Goal: Task Accomplishment & Management: Manage account settings

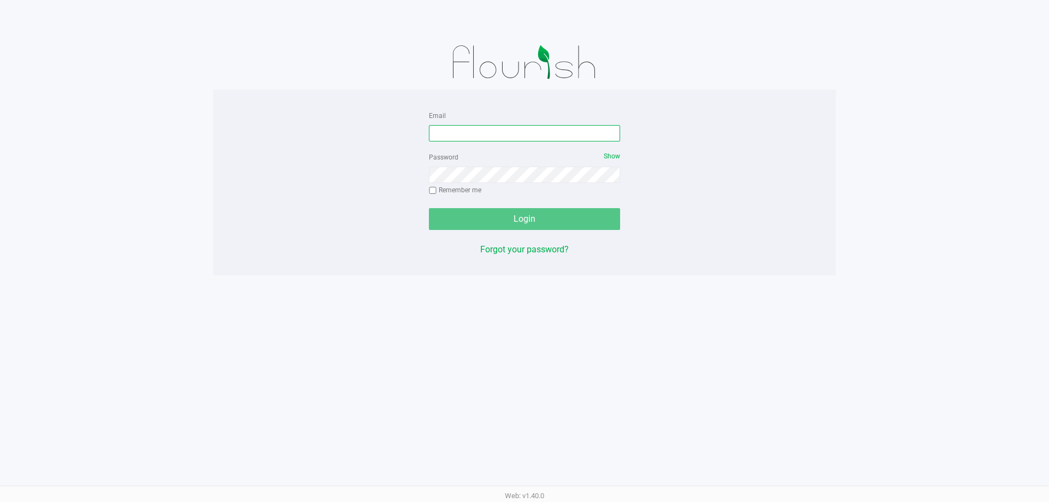
click at [531, 138] on input "Email" at bounding box center [524, 133] width 191 height 16
type input "[EMAIL_ADDRESS][DOMAIN_NAME]"
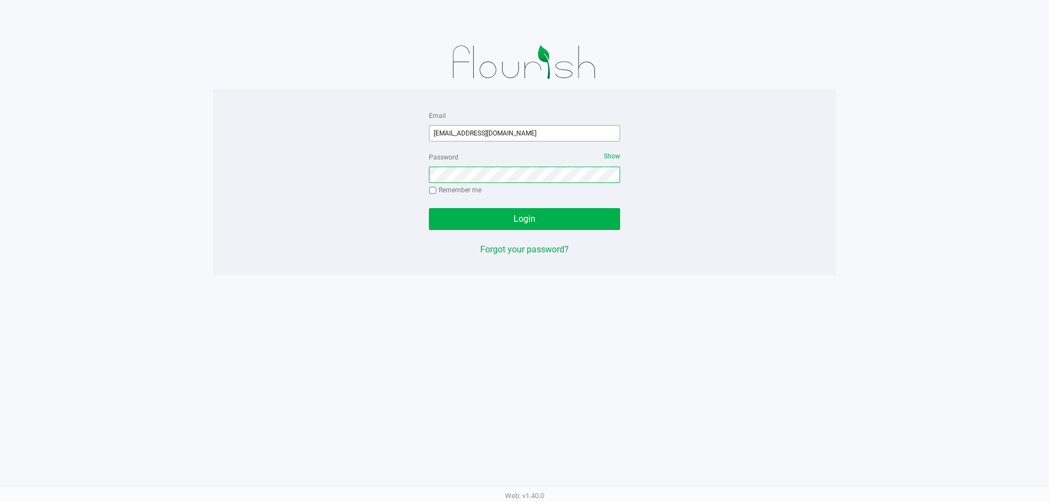
click at [429, 208] on button "Login" at bounding box center [524, 219] width 191 height 22
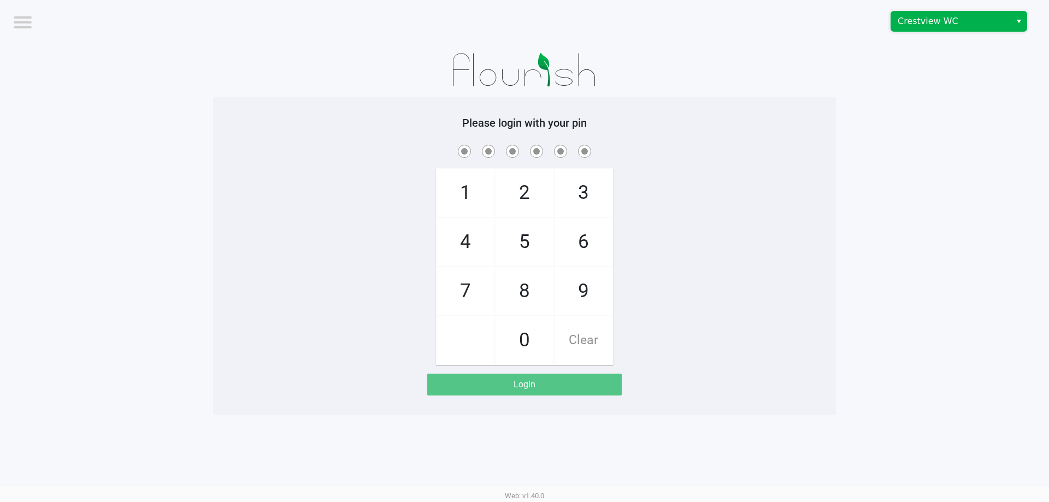
click at [983, 18] on span "Crestview WC" at bounding box center [951, 21] width 107 height 13
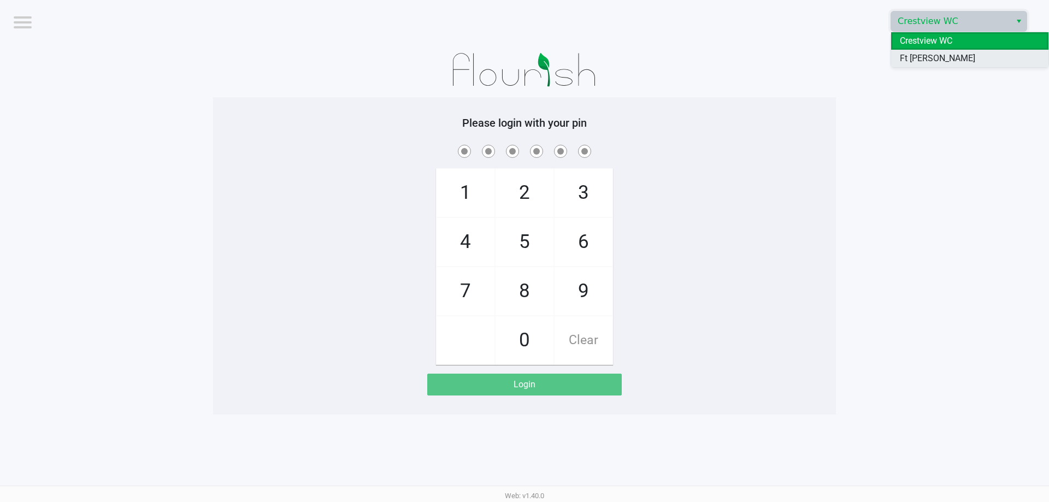
click at [967, 59] on span "Ft [PERSON_NAME][GEOGRAPHIC_DATA]" at bounding box center [970, 65] width 140 height 26
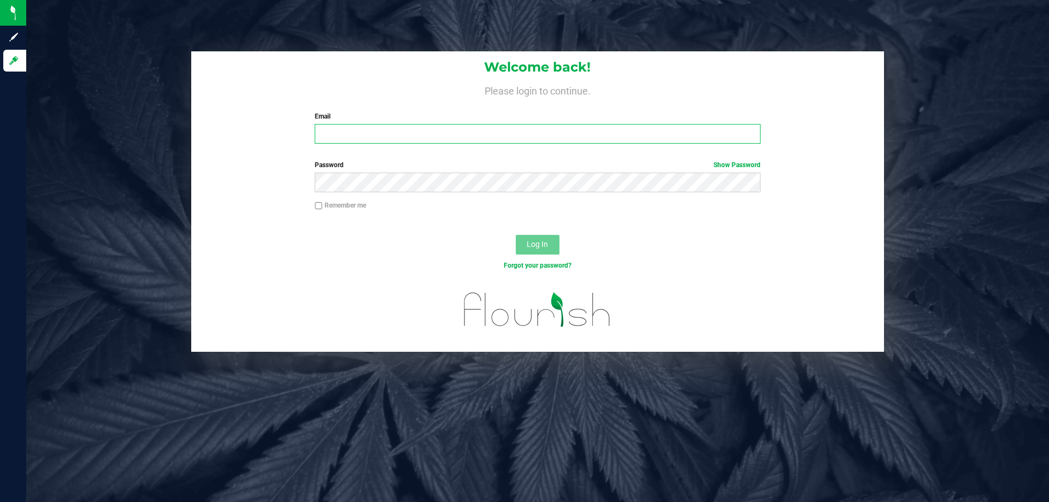
click at [427, 130] on input "Email" at bounding box center [537, 134] width 445 height 20
type input "[EMAIL_ADDRESS][DOMAIN_NAME]"
click at [516, 235] on button "Log In" at bounding box center [538, 245] width 44 height 20
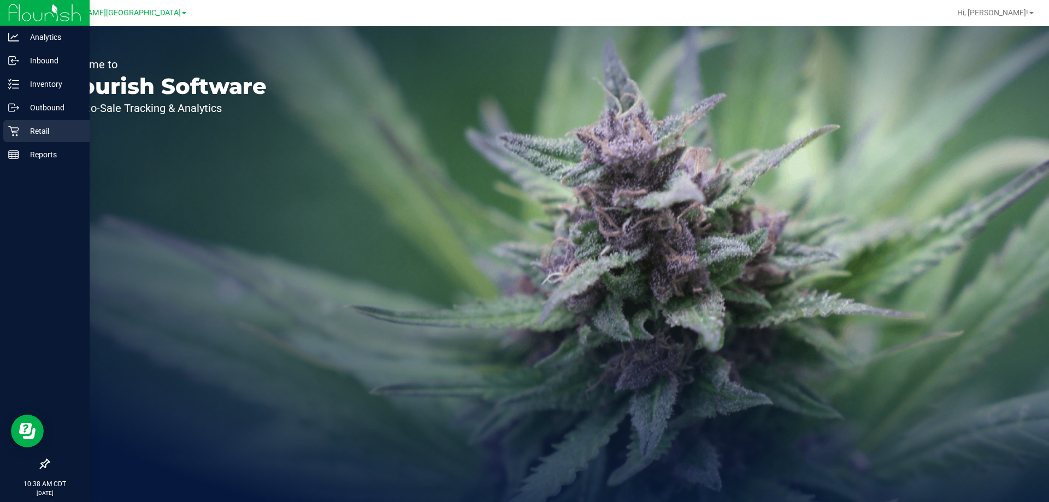
click at [38, 126] on p "Retail" at bounding box center [52, 131] width 66 height 13
click at [40, 81] on p "Inventory" at bounding box center [52, 84] width 66 height 13
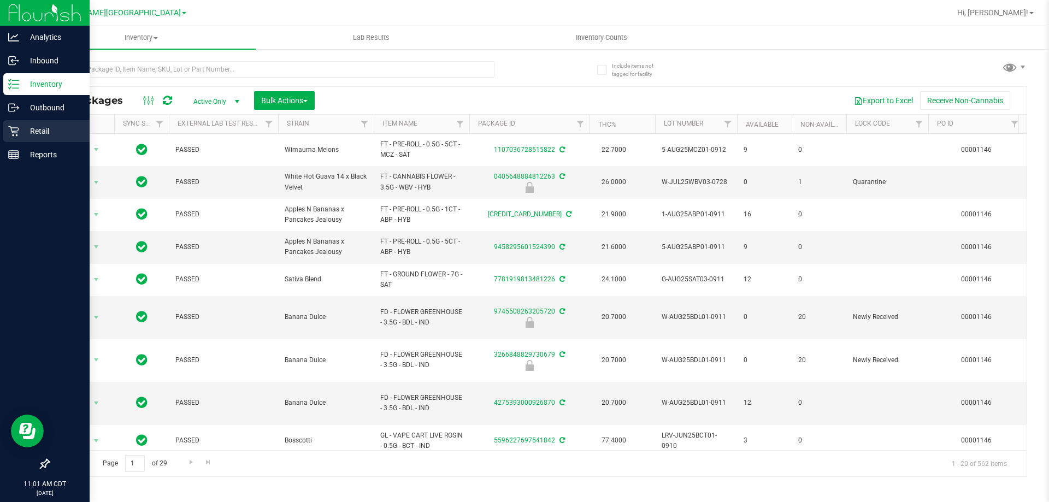
click at [56, 133] on p "Retail" at bounding box center [52, 131] width 66 height 13
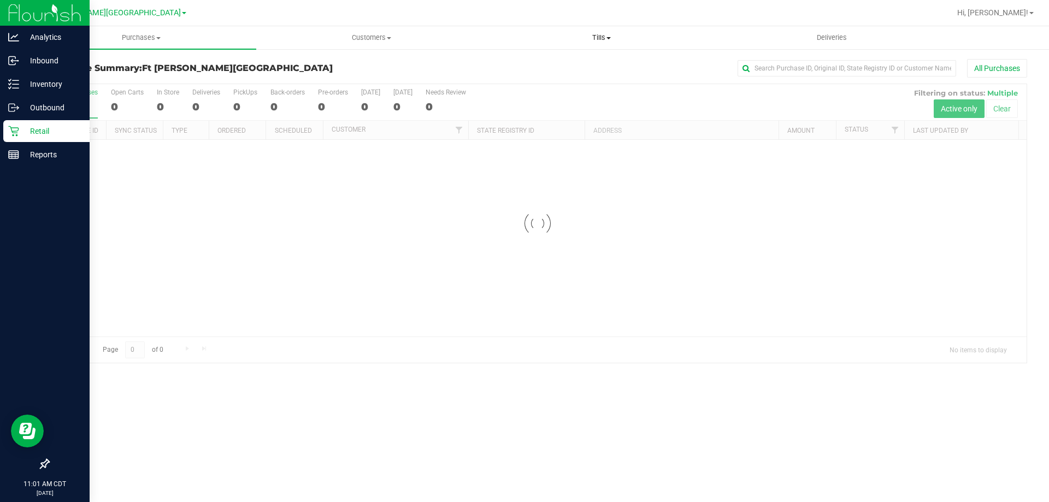
click at [596, 36] on span "Tills" at bounding box center [601, 38] width 229 height 10
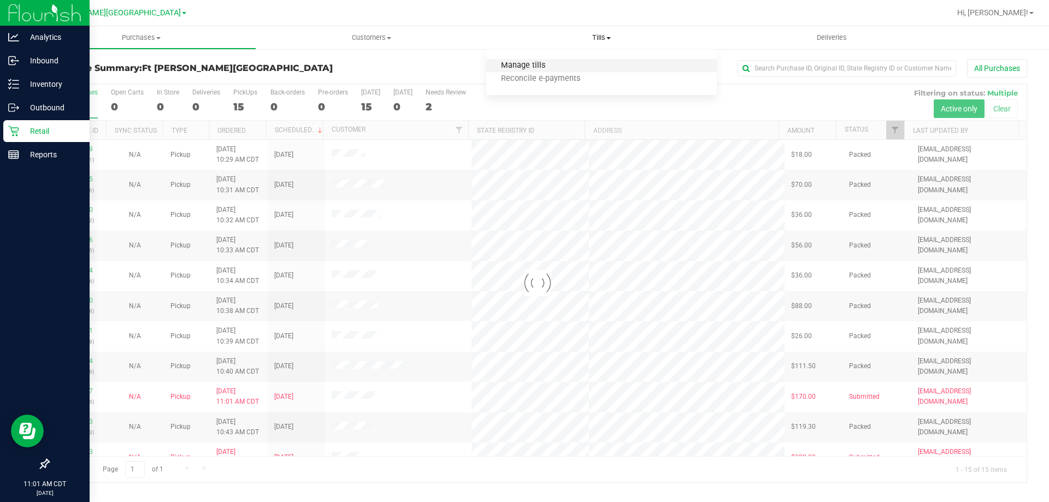
click at [523, 67] on span "Manage tills" at bounding box center [523, 65] width 74 height 9
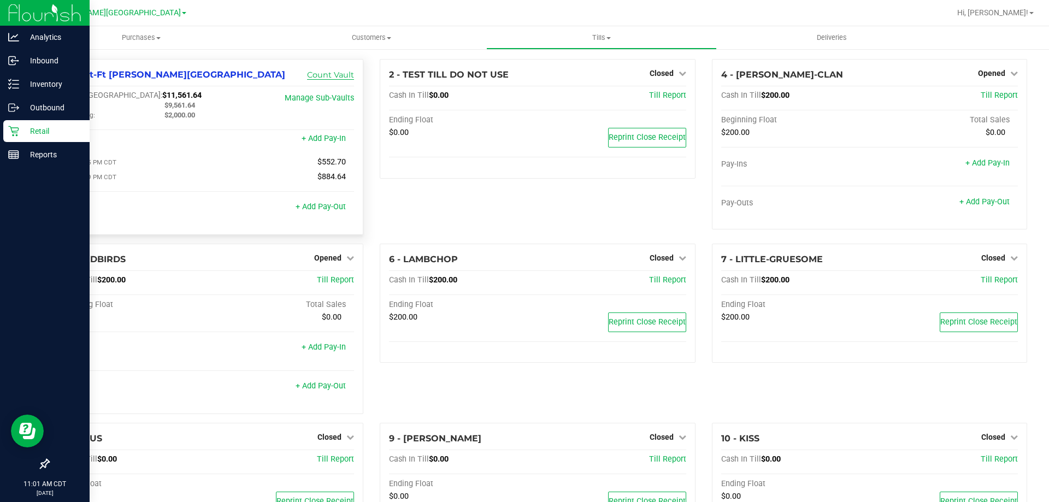
click at [342, 75] on link "Count Vault" at bounding box center [330, 75] width 47 height 10
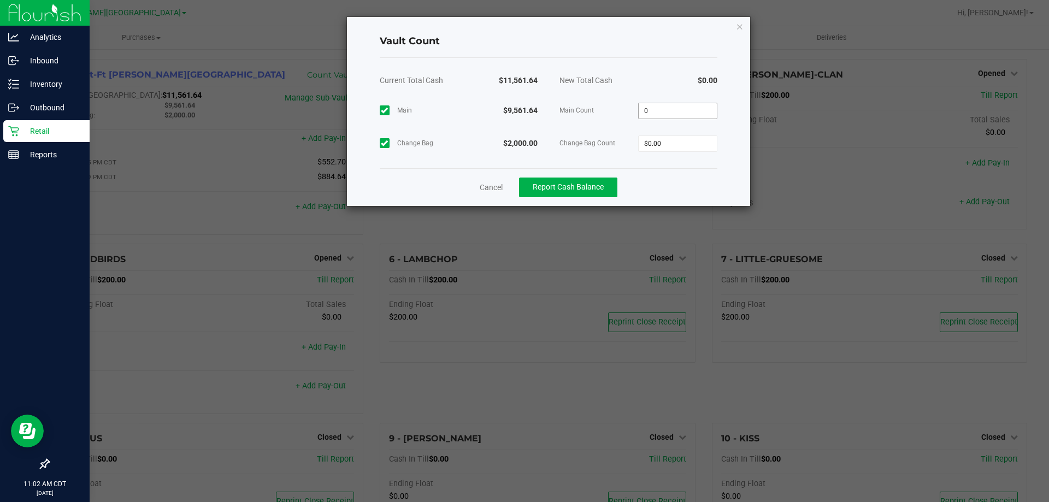
click at [652, 105] on input "0" at bounding box center [678, 110] width 78 height 15
type input "$9,561.64"
click at [664, 145] on input "0" at bounding box center [678, 143] width 78 height 15
type input "$2,000.00"
click at [599, 193] on button "Report Cash Balance" at bounding box center [568, 188] width 98 height 20
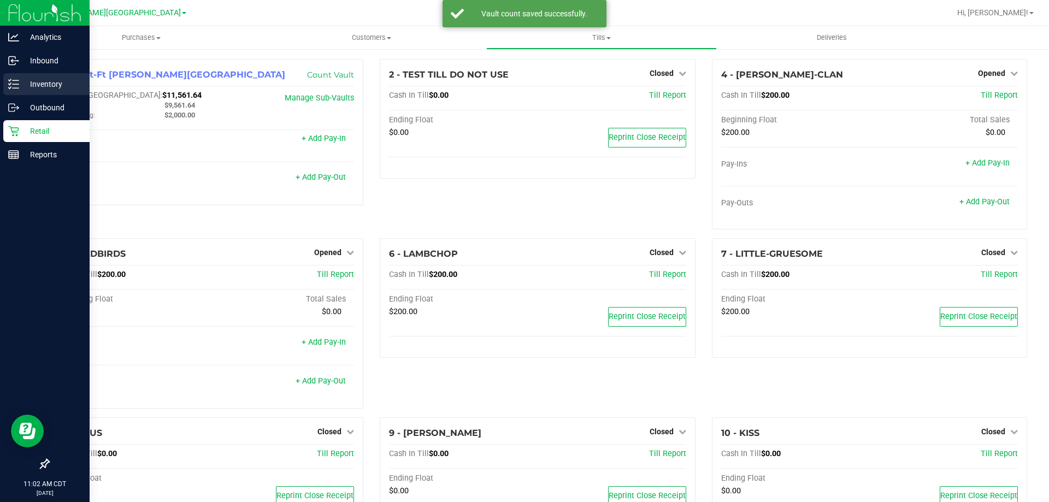
click at [41, 78] on p "Inventory" at bounding box center [52, 84] width 66 height 13
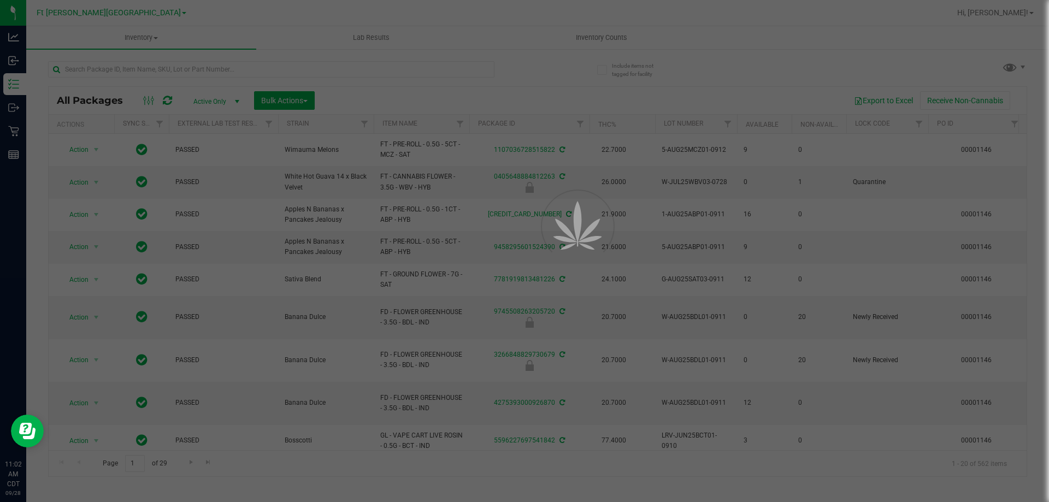
type input "[DATE]"
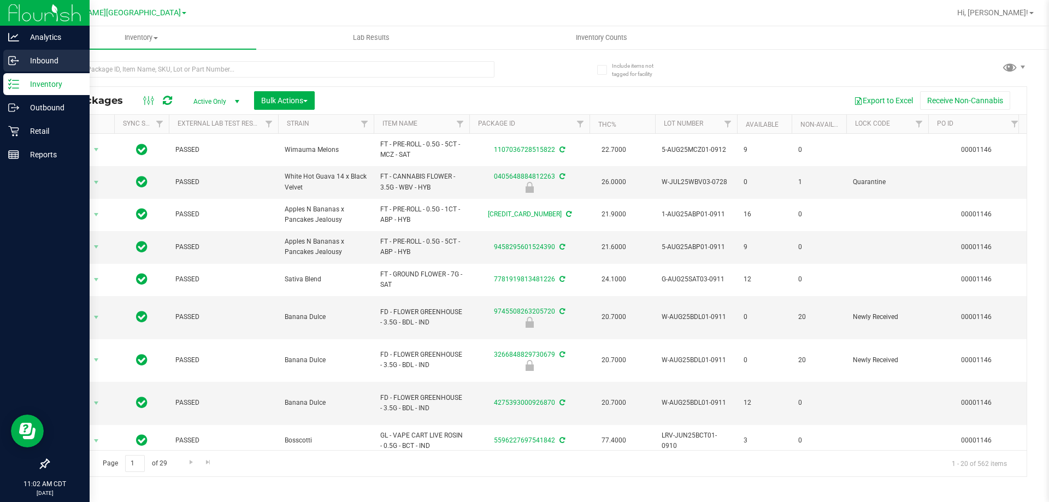
click at [21, 55] on p "Inbound" at bounding box center [52, 60] width 66 height 13
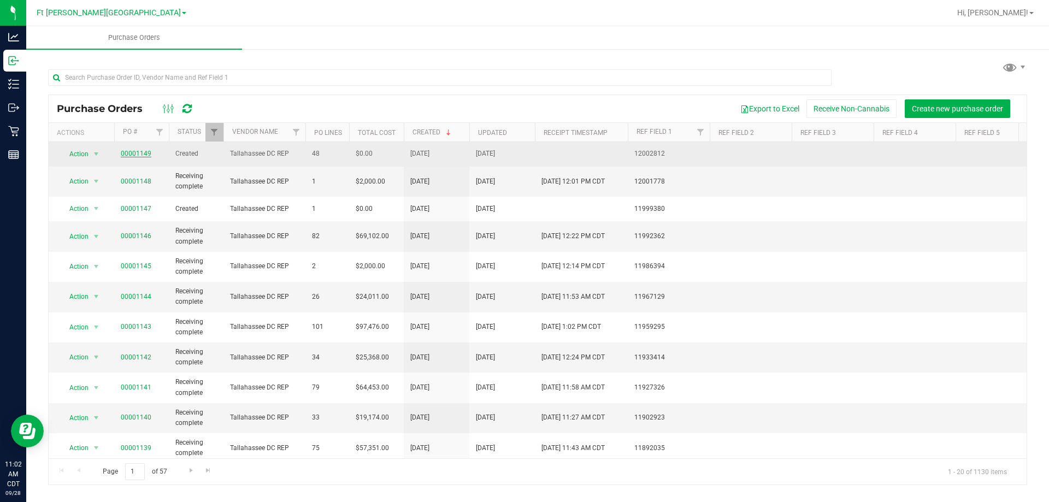
click at [148, 153] on link "00001149" at bounding box center [136, 154] width 31 height 8
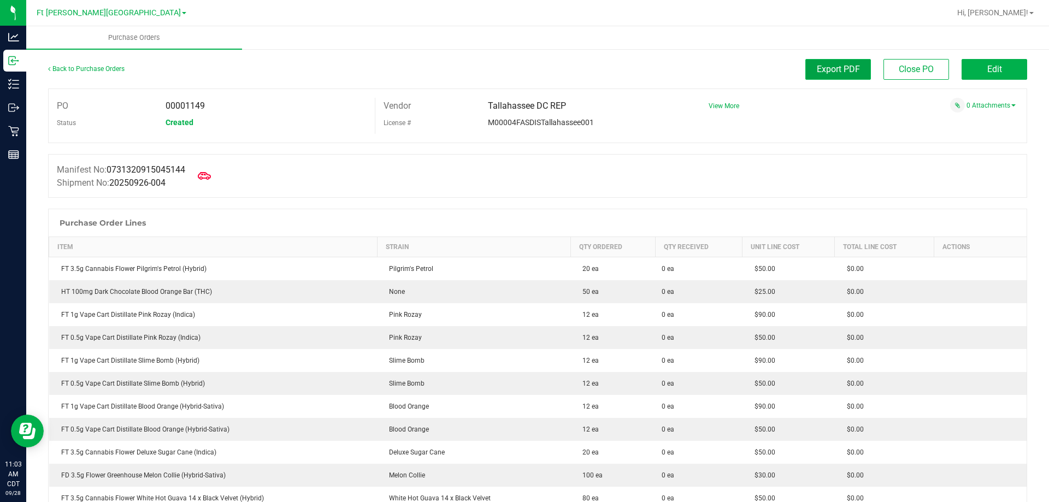
click at [847, 74] on button "Export PDF" at bounding box center [839, 69] width 66 height 21
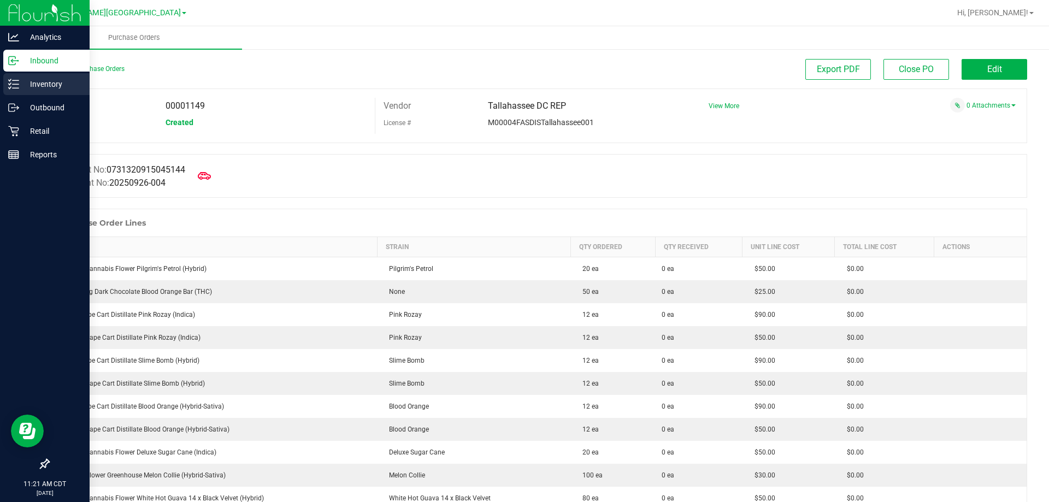
click at [37, 81] on p "Inventory" at bounding box center [52, 84] width 66 height 13
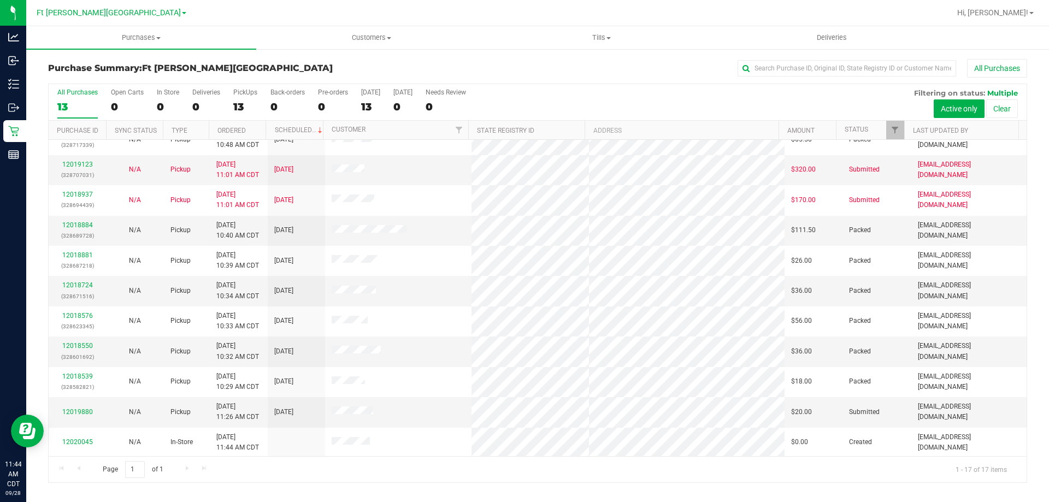
scroll to position [198, 0]
click at [91, 413] on link "12019880" at bounding box center [77, 411] width 31 height 8
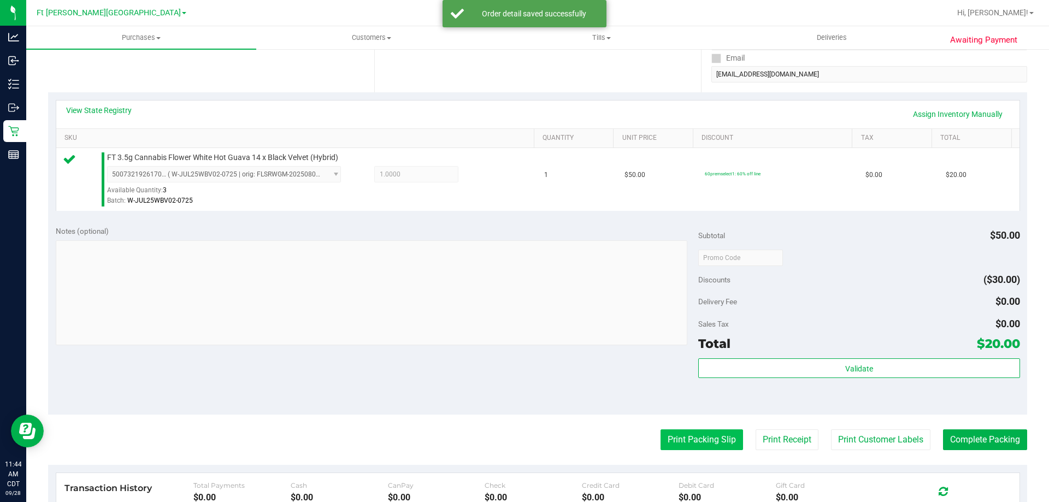
scroll to position [273, 0]
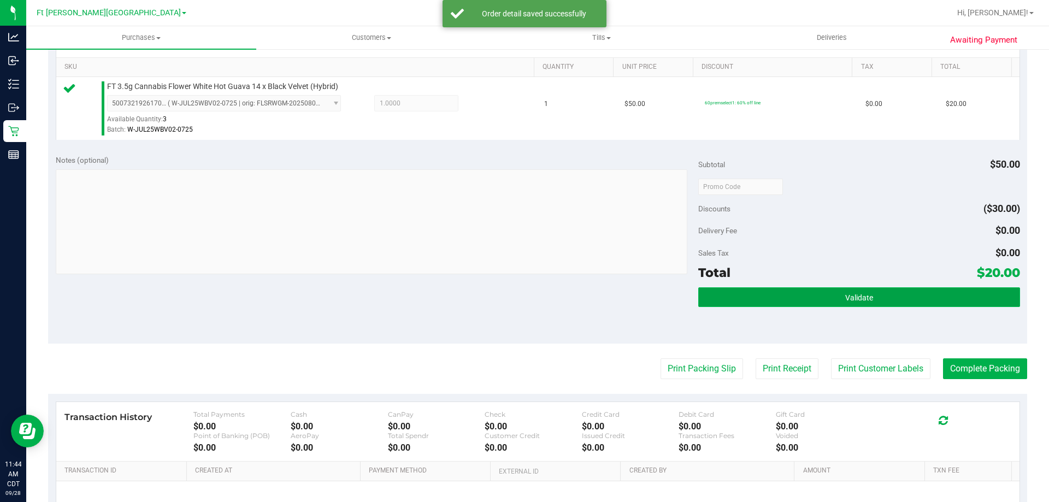
click at [813, 297] on button "Validate" at bounding box center [859, 298] width 321 height 20
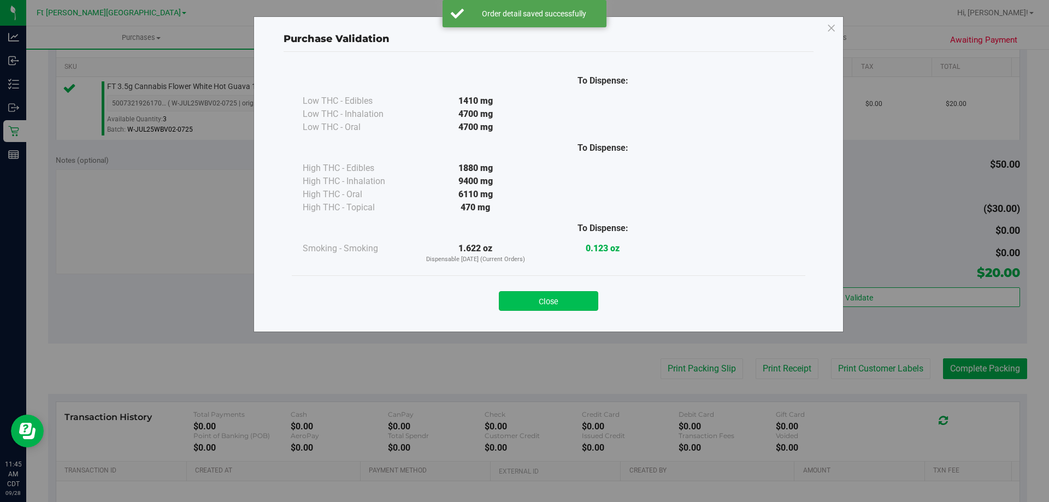
click at [548, 299] on button "Close" at bounding box center [548, 301] width 99 height 20
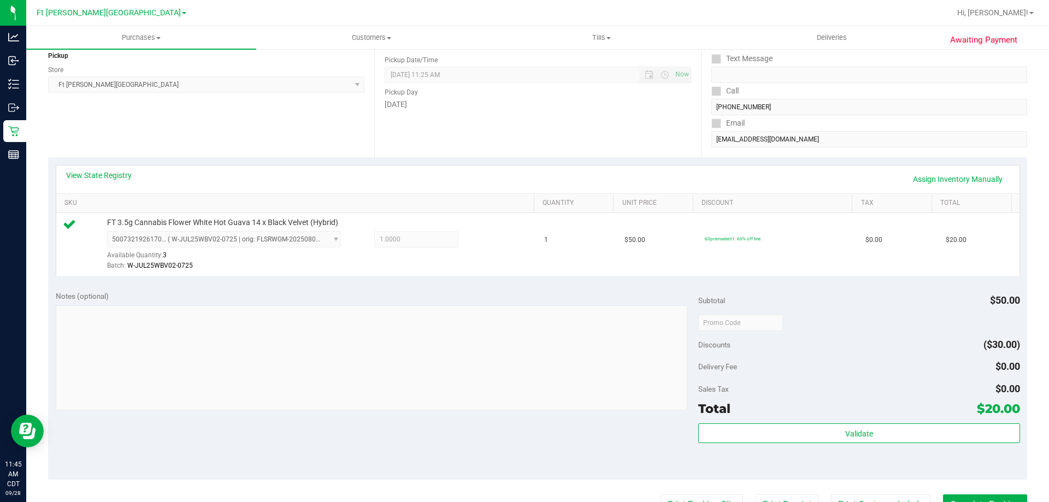
scroll to position [55, 0]
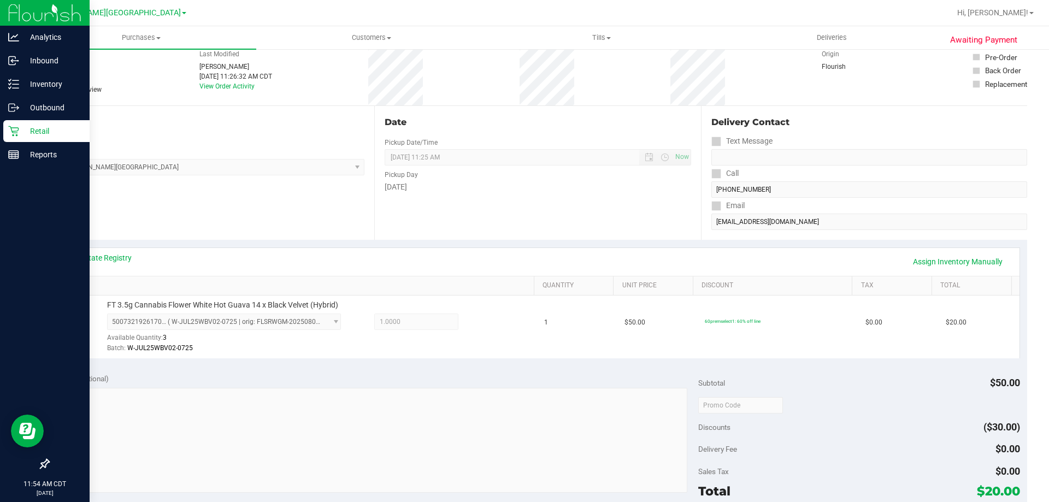
click at [46, 128] on p "Retail" at bounding box center [52, 131] width 66 height 13
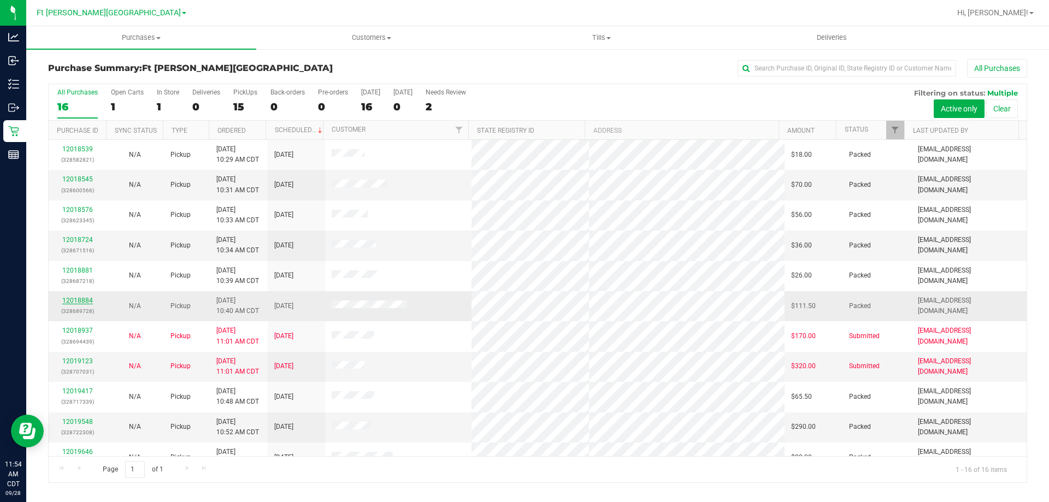
click at [80, 301] on link "12018884" at bounding box center [77, 301] width 31 height 8
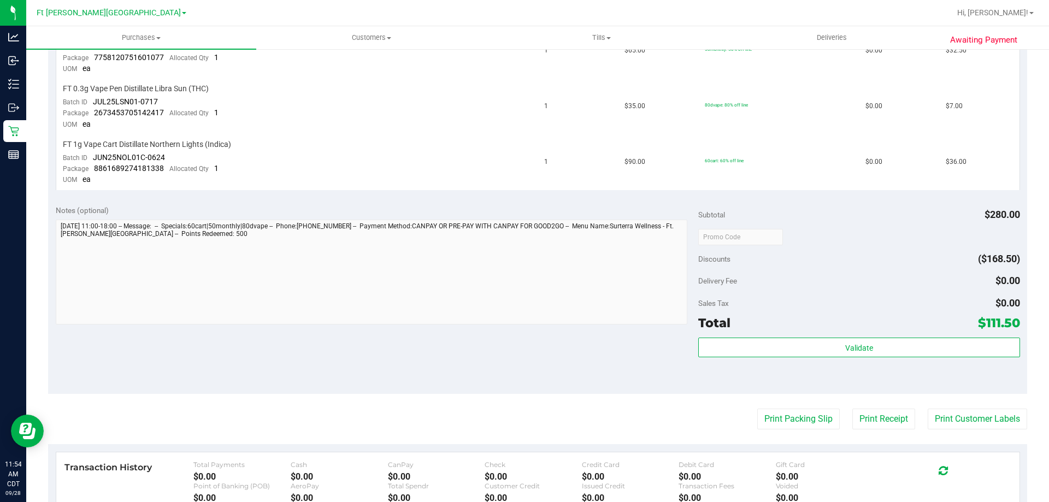
scroll to position [164, 0]
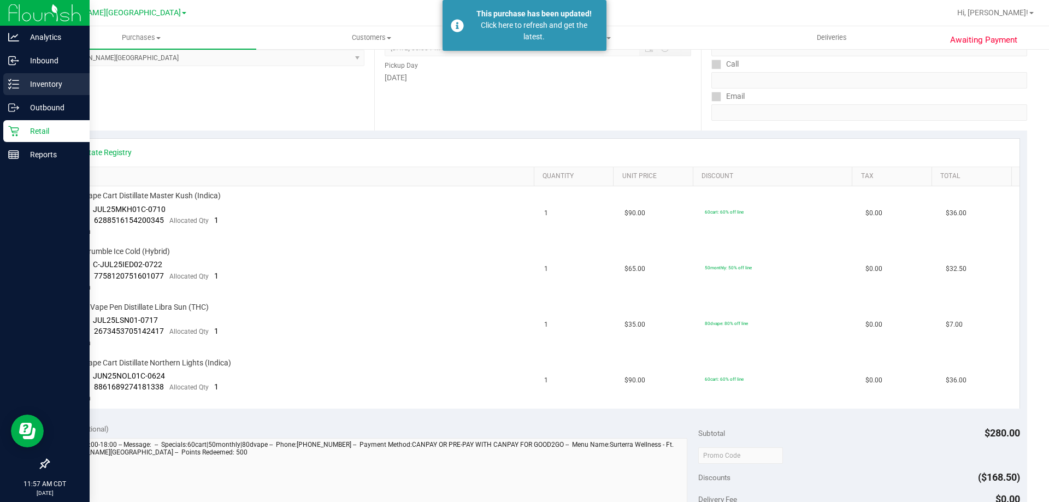
click at [51, 85] on p "Inventory" at bounding box center [52, 84] width 66 height 13
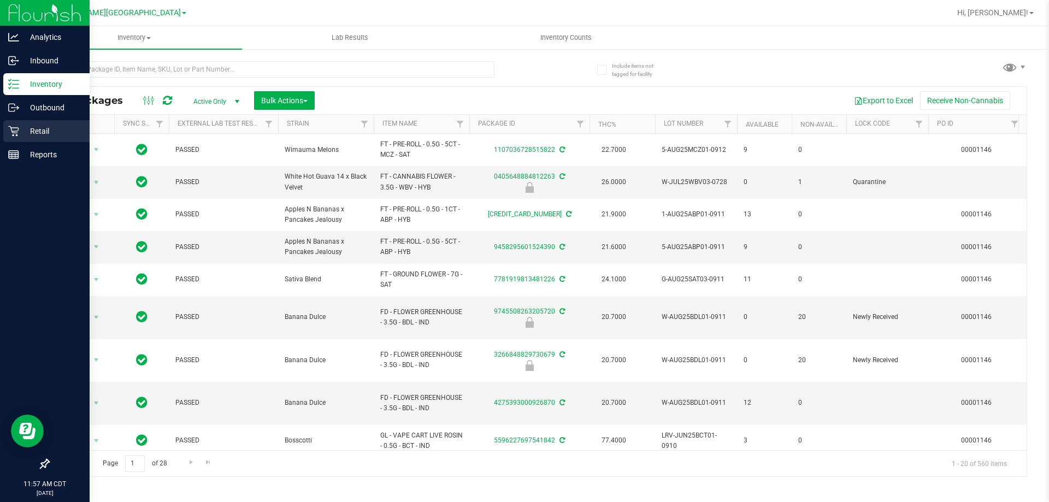
click at [38, 135] on p "Retail" at bounding box center [52, 131] width 66 height 13
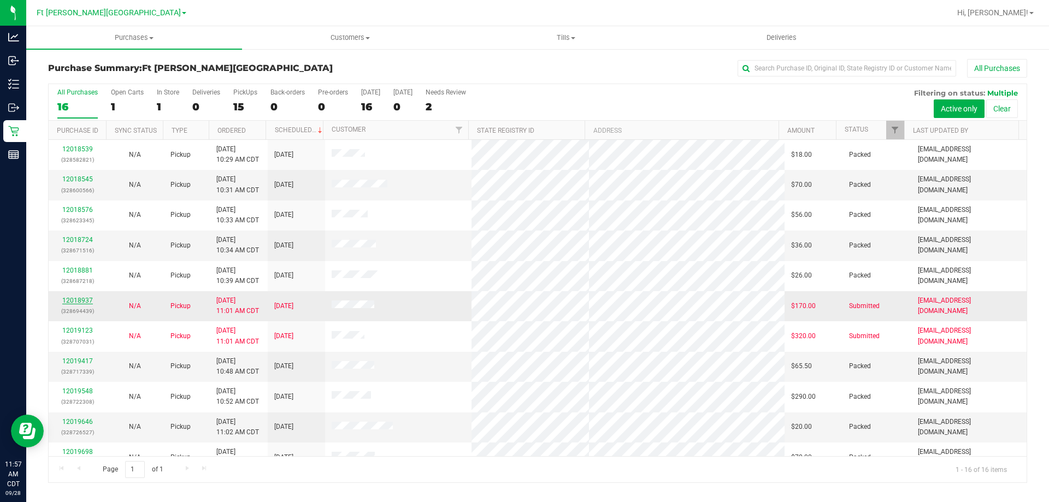
click at [86, 300] on link "12018937" at bounding box center [77, 301] width 31 height 8
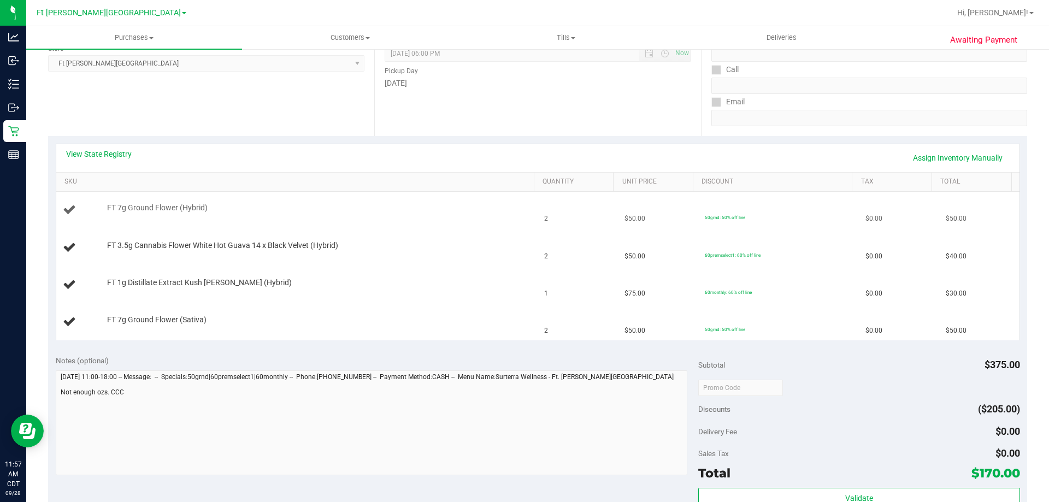
scroll to position [164, 0]
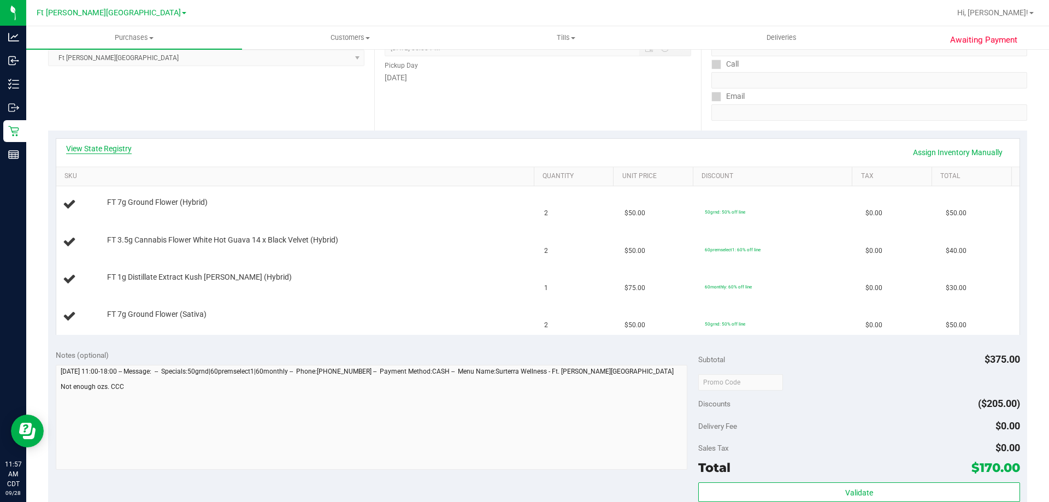
click at [114, 145] on link "View State Registry" at bounding box center [99, 148] width 66 height 11
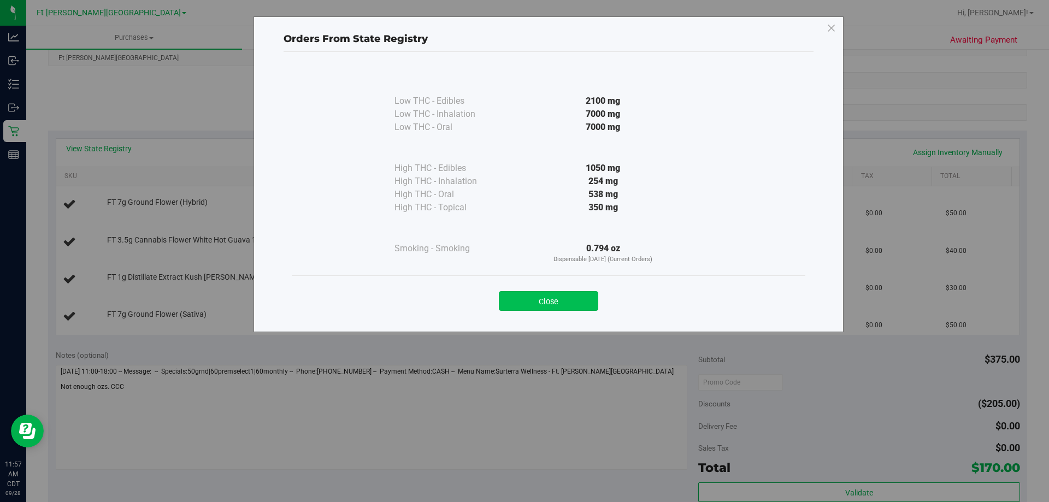
click at [547, 306] on button "Close" at bounding box center [548, 301] width 99 height 20
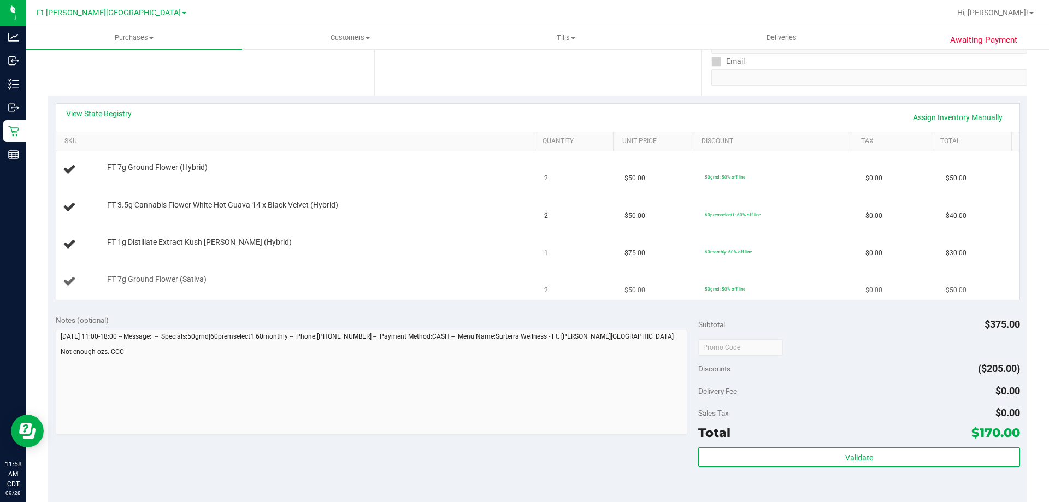
scroll to position [219, 0]
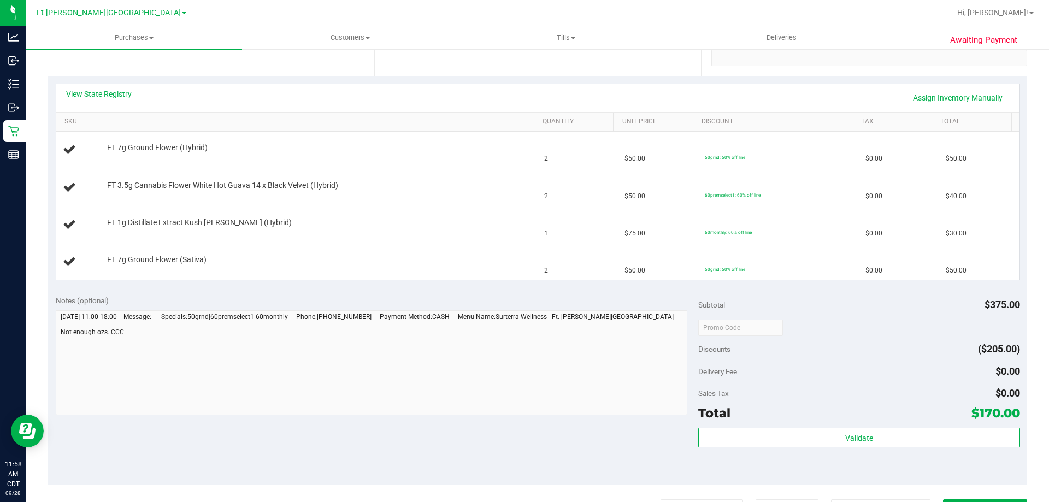
click at [108, 95] on link "View State Registry" at bounding box center [99, 94] width 66 height 11
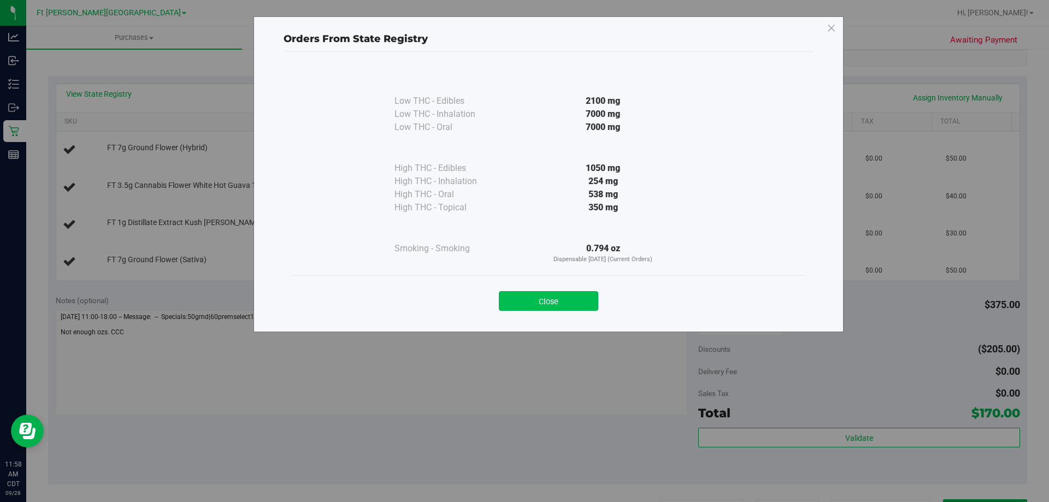
click at [544, 299] on button "Close" at bounding box center [548, 301] width 99 height 20
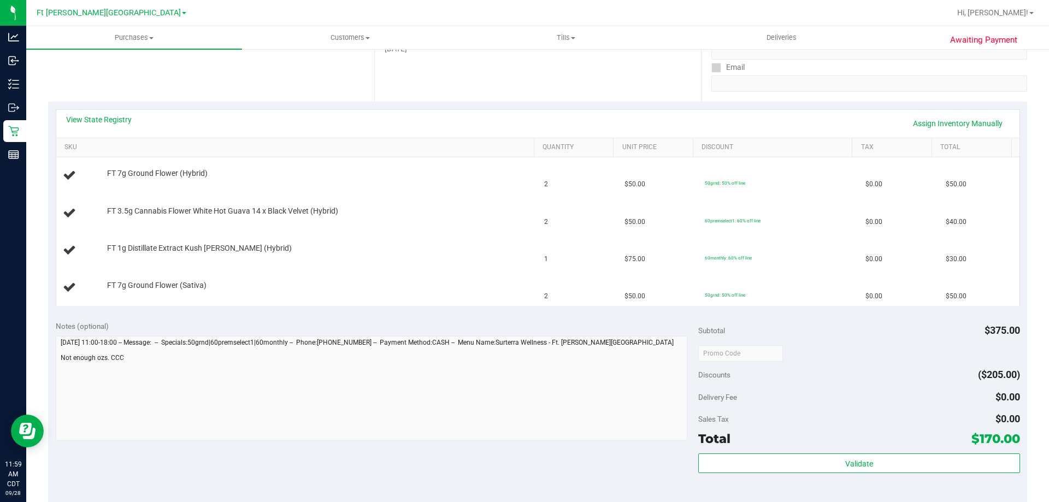
scroll to position [164, 0]
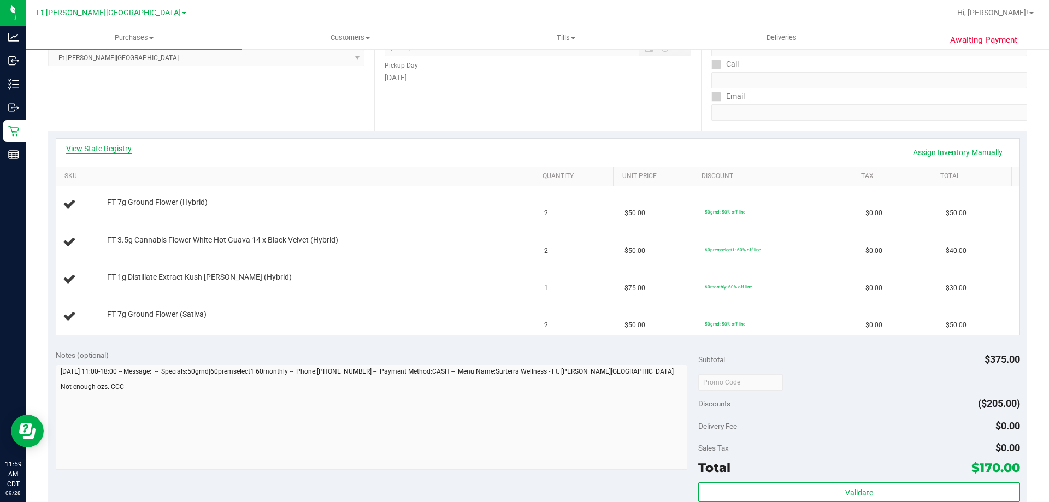
click at [109, 150] on link "View State Registry" at bounding box center [99, 148] width 66 height 11
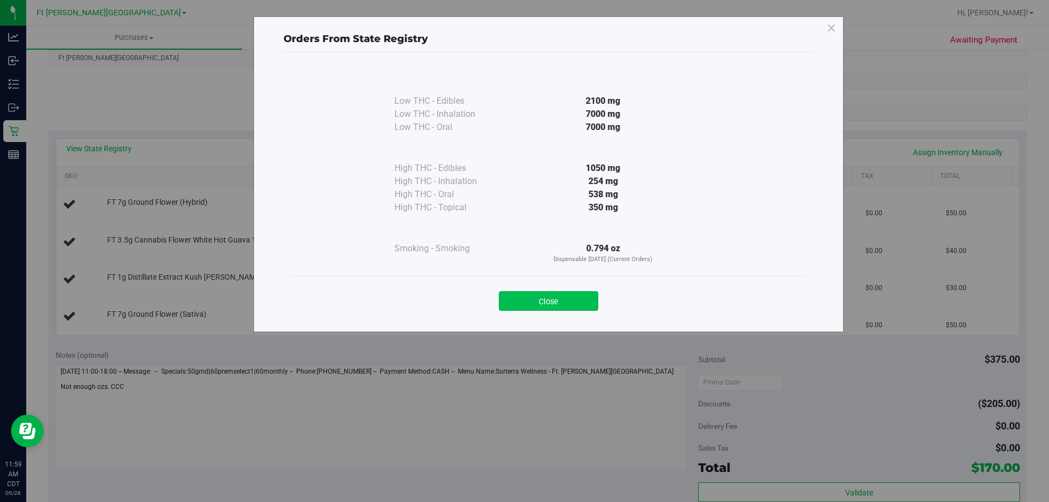
click at [572, 307] on button "Close" at bounding box center [548, 301] width 99 height 20
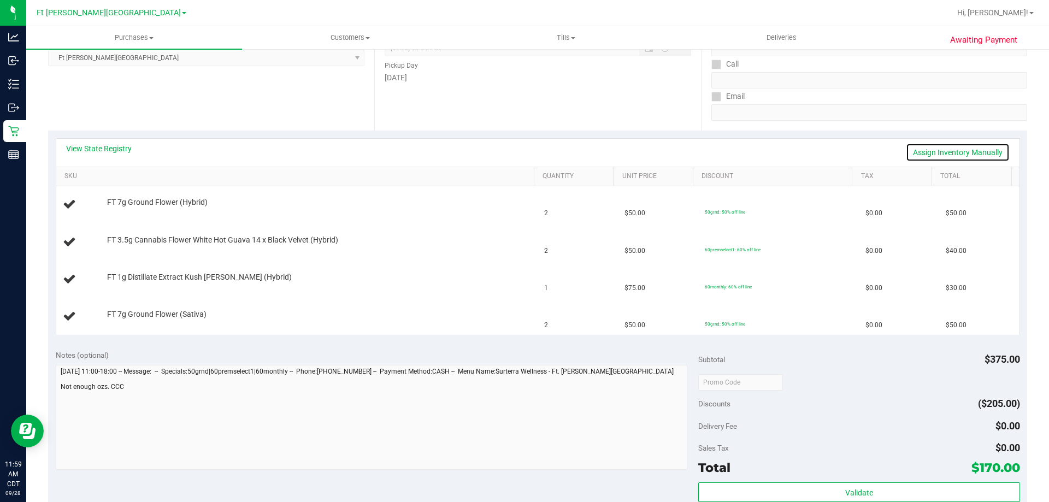
click at [942, 154] on link "Assign Inventory Manually" at bounding box center [958, 152] width 104 height 19
click at [971, 148] on link "Save & Exit" at bounding box center [984, 152] width 51 height 19
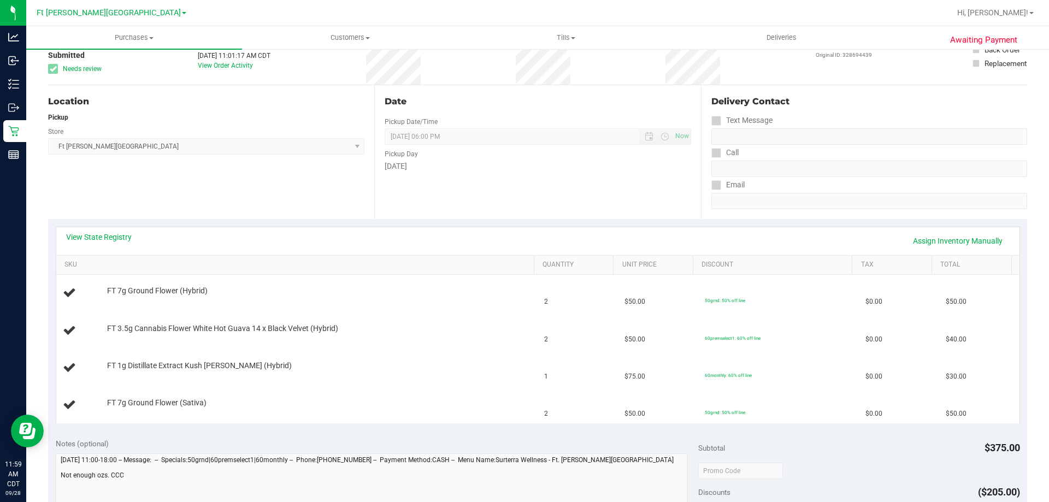
scroll to position [0, 0]
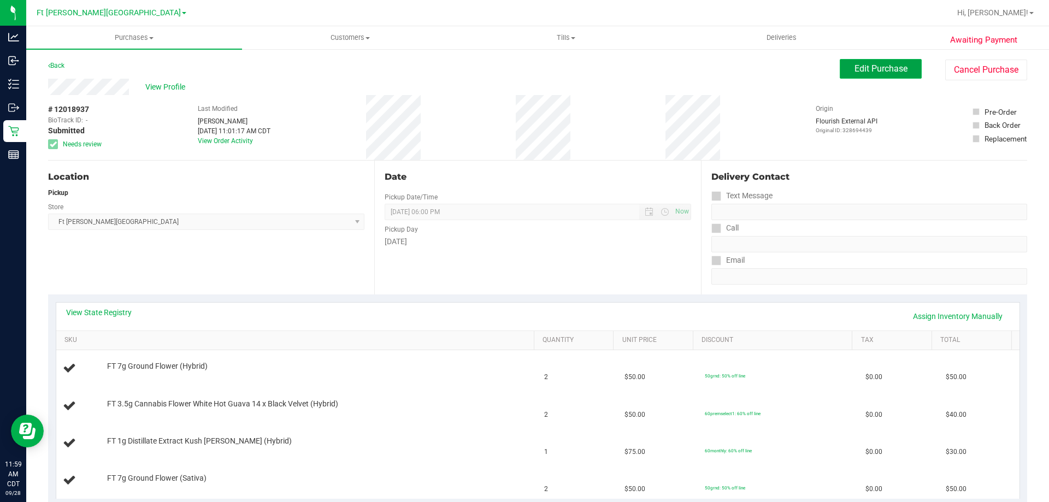
click at [883, 75] on button "Edit Purchase" at bounding box center [881, 69] width 82 height 20
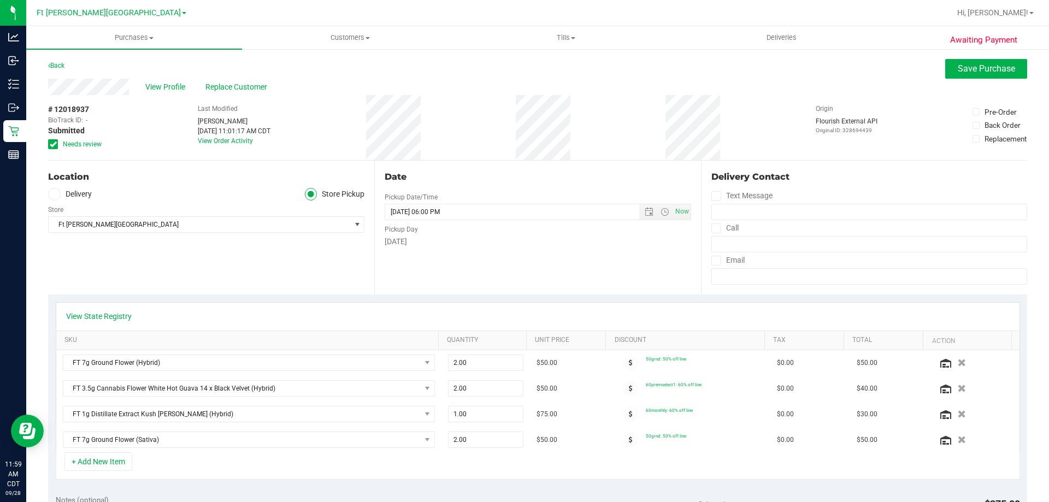
scroll to position [55, 0]
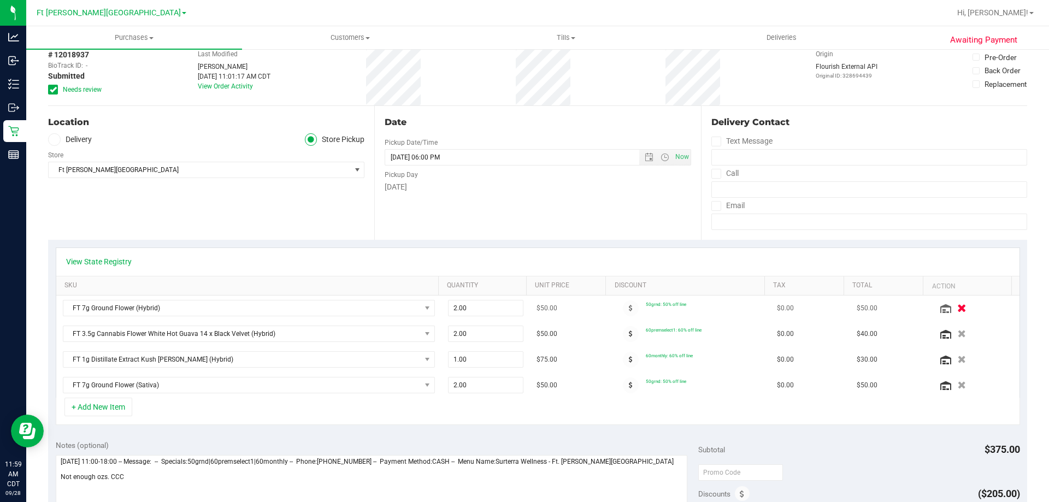
click at [958, 306] on icon "button" at bounding box center [962, 308] width 9 height 8
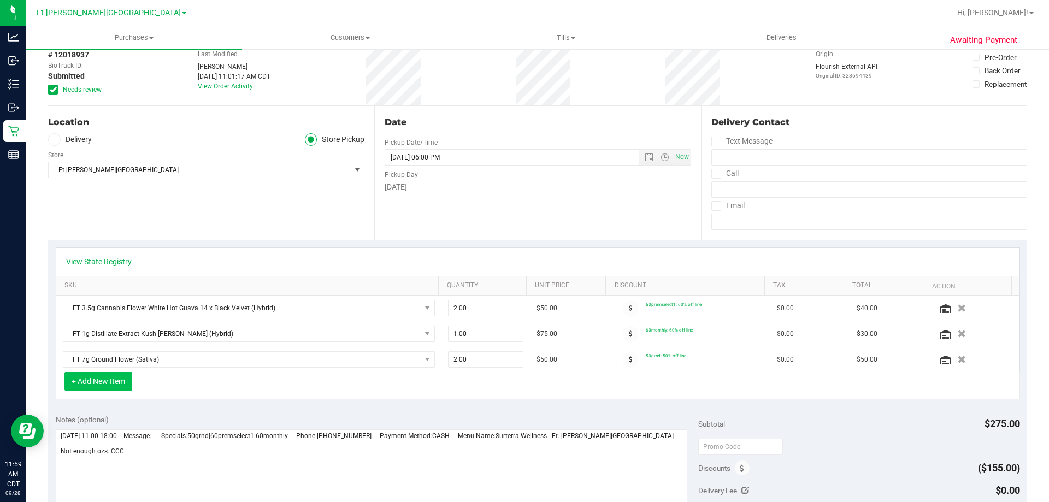
click at [103, 382] on button "+ Add New Item" at bounding box center [98, 381] width 68 height 19
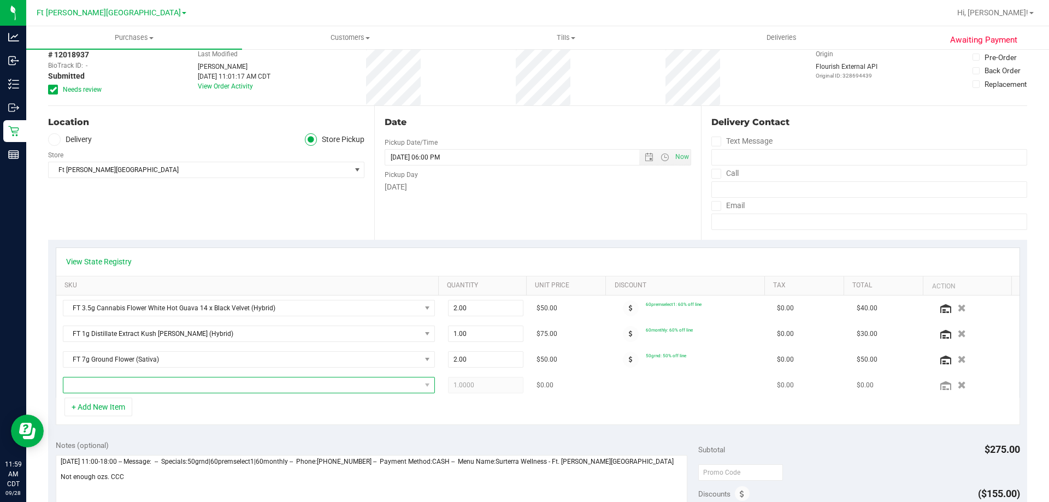
click at [115, 386] on span "NO DATA FOUND" at bounding box center [241, 385] width 357 height 15
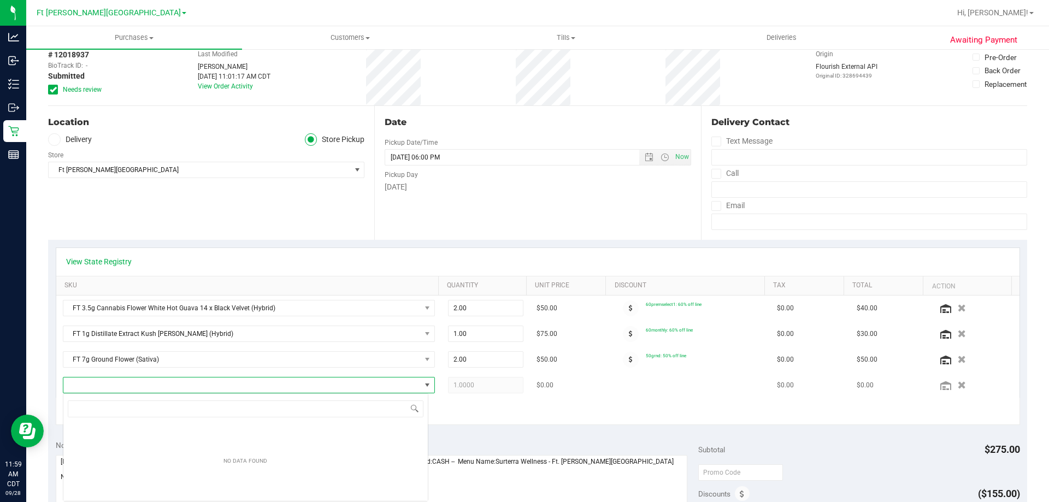
scroll to position [54642, 54293]
type input "h"
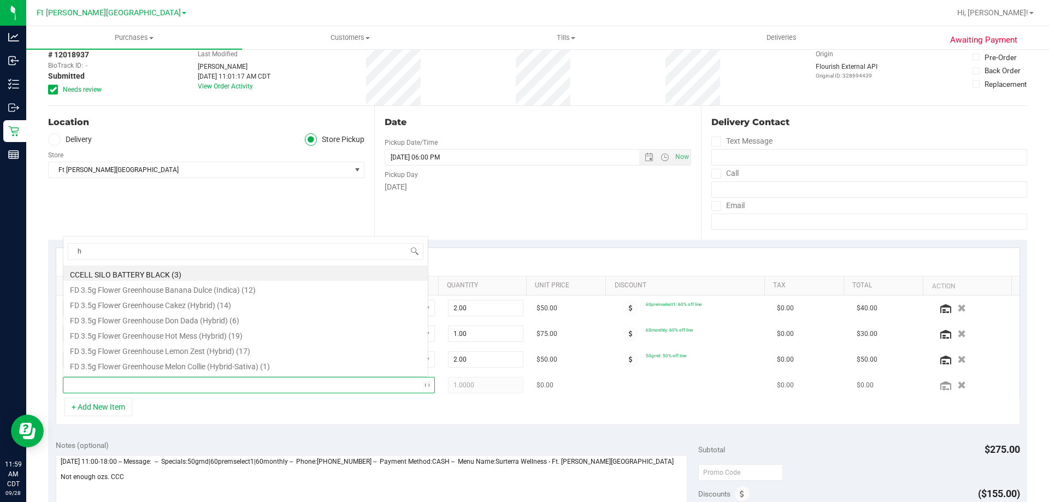
scroll to position [0, 0]
type input "ground"
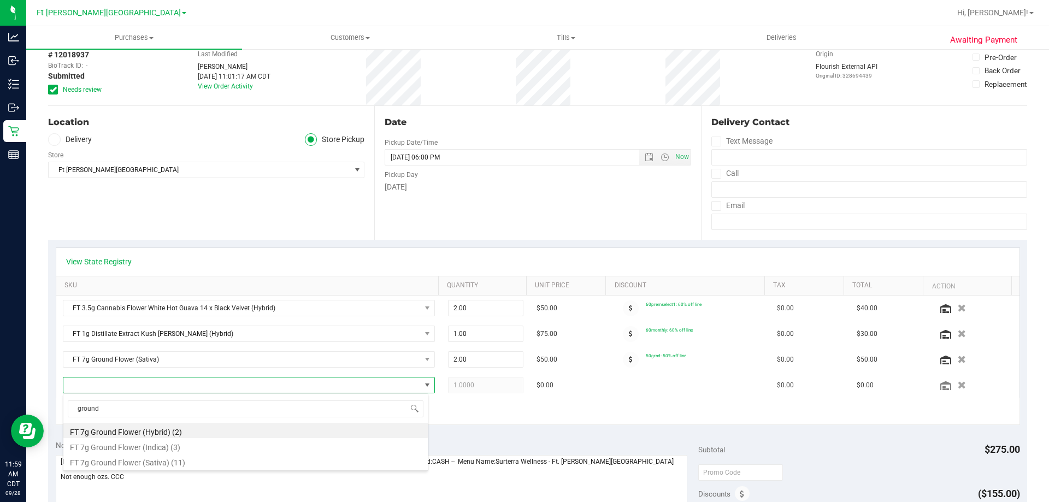
click at [167, 431] on li "FT 7g Ground Flower (Hybrid) (2)" at bounding box center [245, 430] width 365 height 15
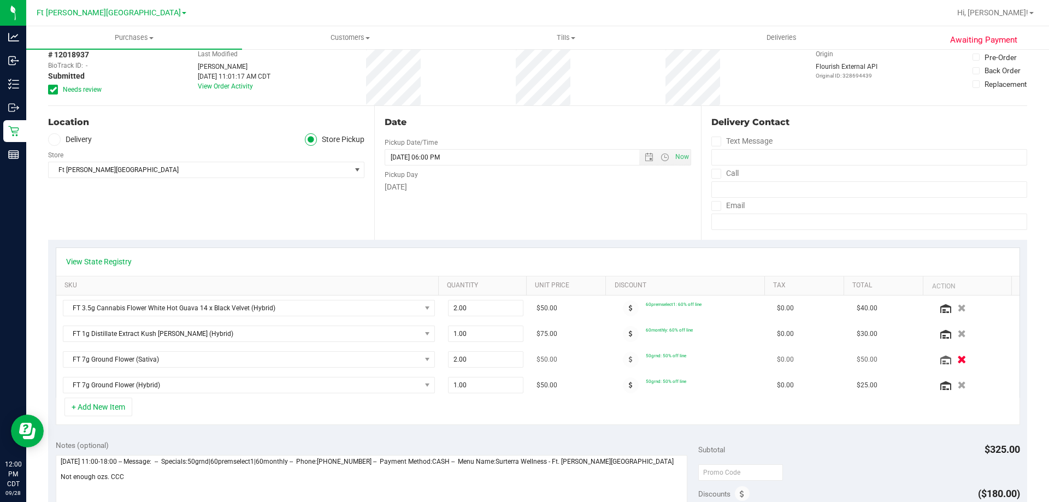
click at [958, 359] on icon "button" at bounding box center [962, 360] width 9 height 8
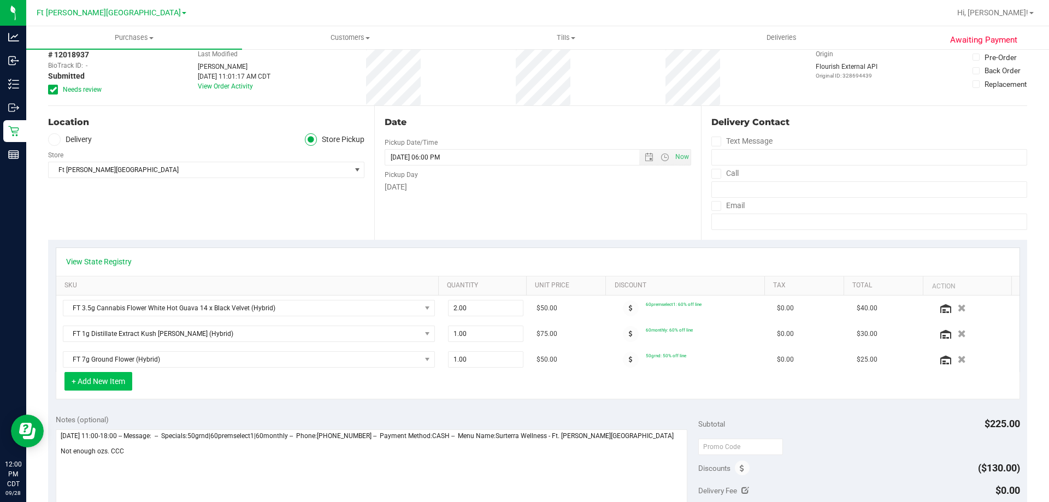
click at [90, 382] on button "+ Add New Item" at bounding box center [98, 381] width 68 height 19
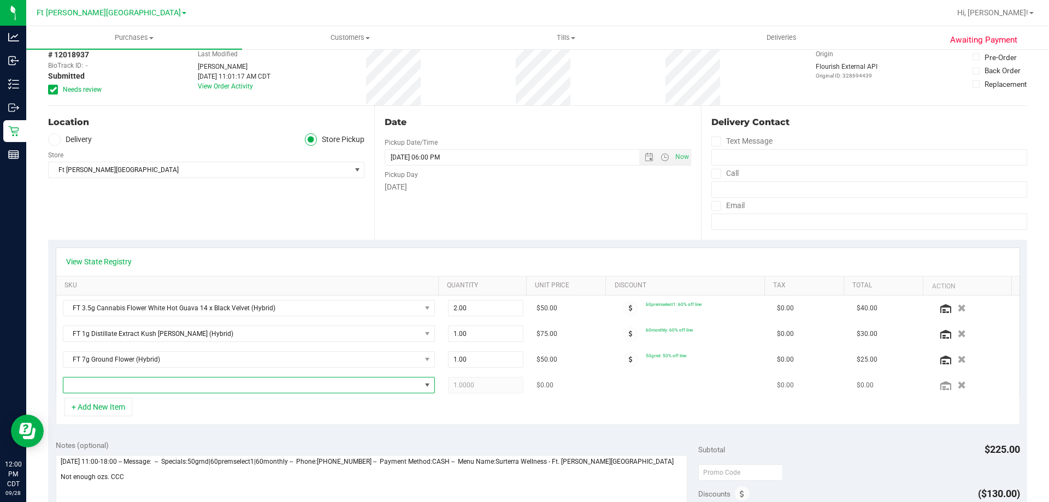
click at [110, 385] on span "NO DATA FOUND" at bounding box center [241, 385] width 357 height 15
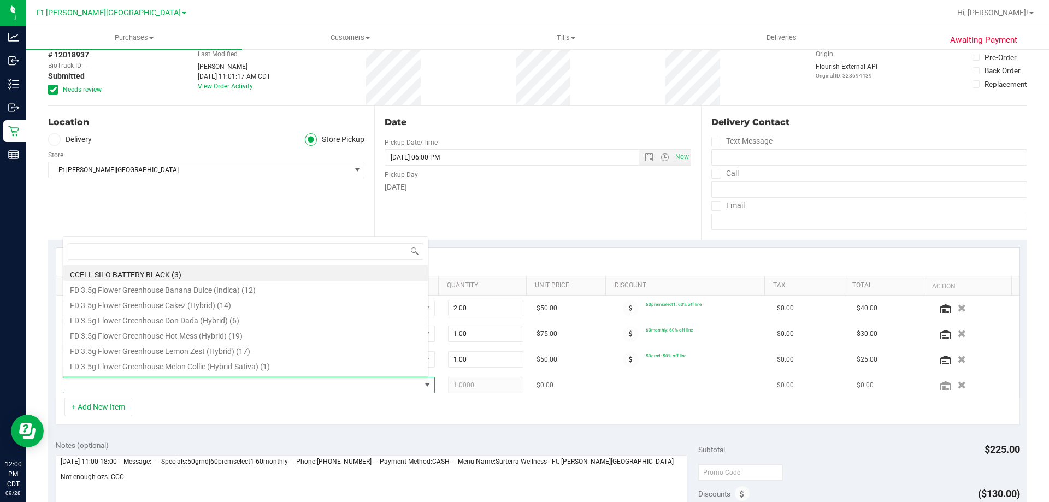
scroll to position [16, 362]
type input "ground"
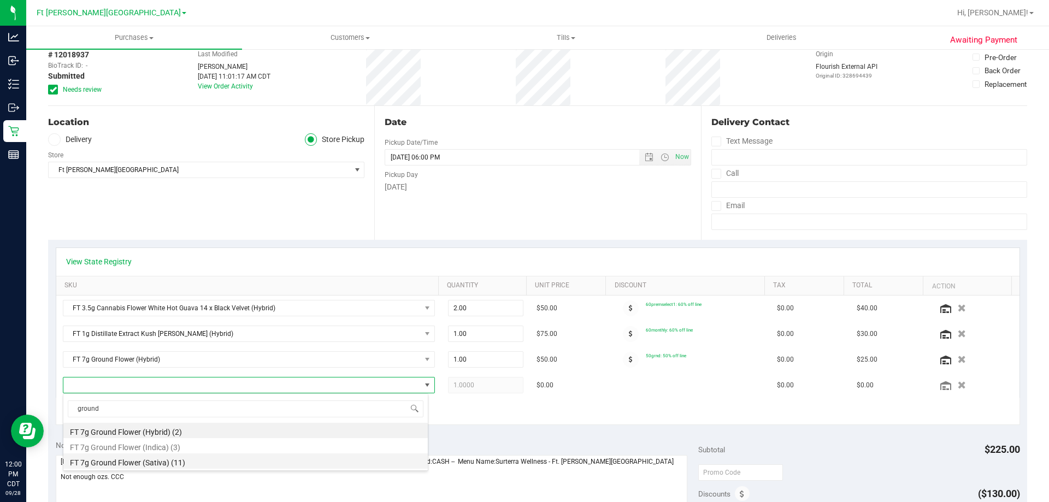
click at [171, 465] on li "FT 7g Ground Flower (Sativa) (11)" at bounding box center [245, 461] width 365 height 15
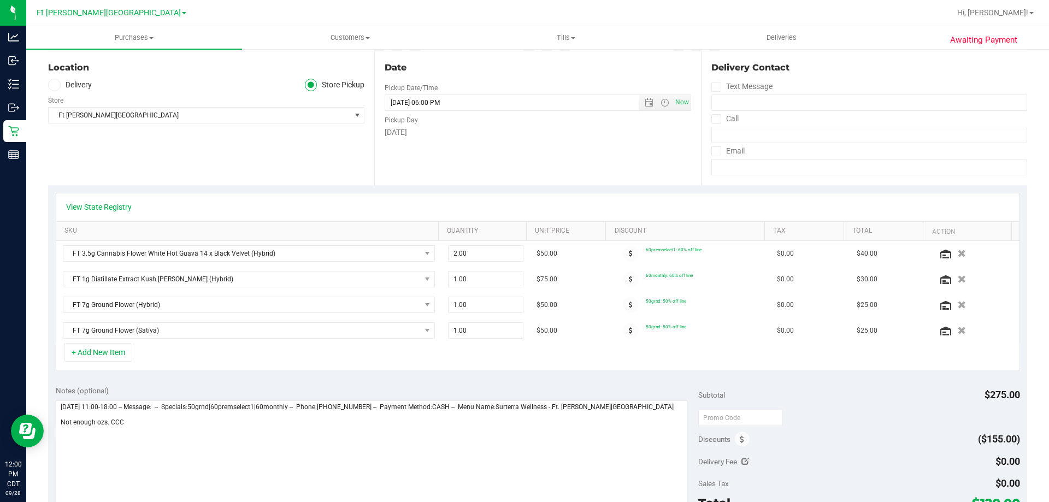
scroll to position [0, 0]
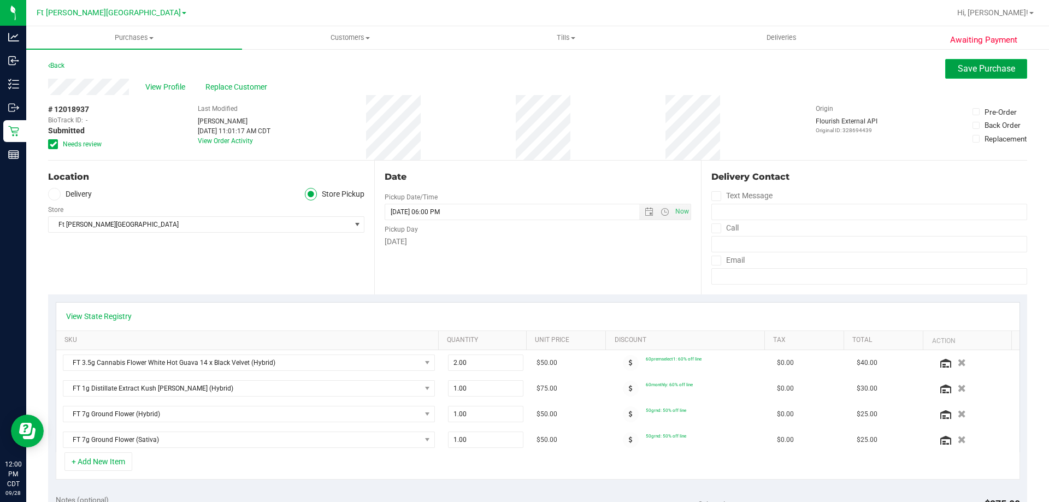
click at [958, 68] on span "Save Purchase" at bounding box center [986, 68] width 57 height 10
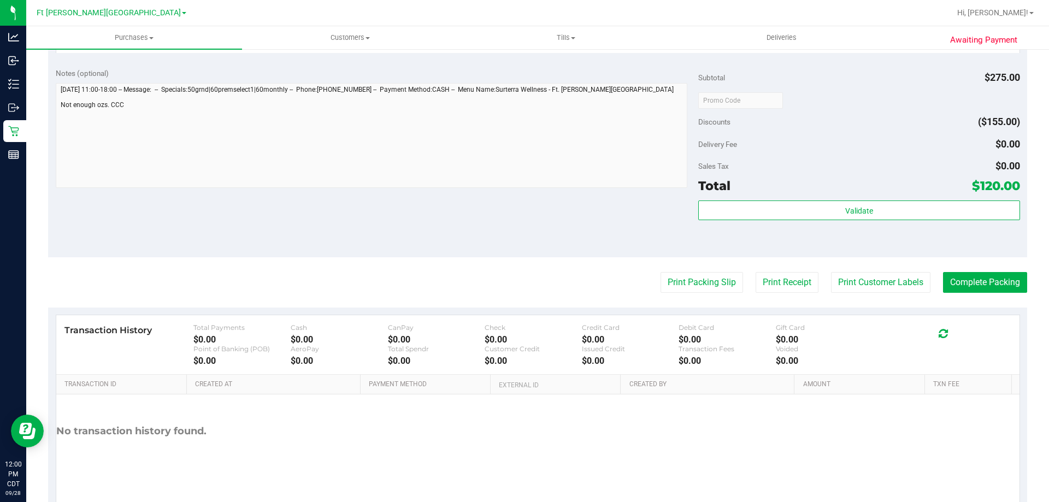
scroll to position [478, 0]
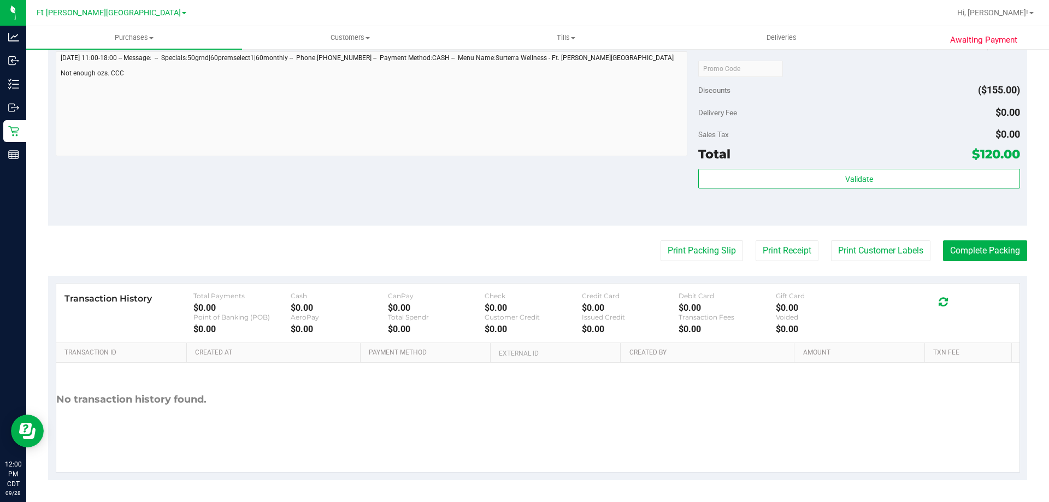
click at [725, 198] on div "Validate" at bounding box center [859, 193] width 321 height 49
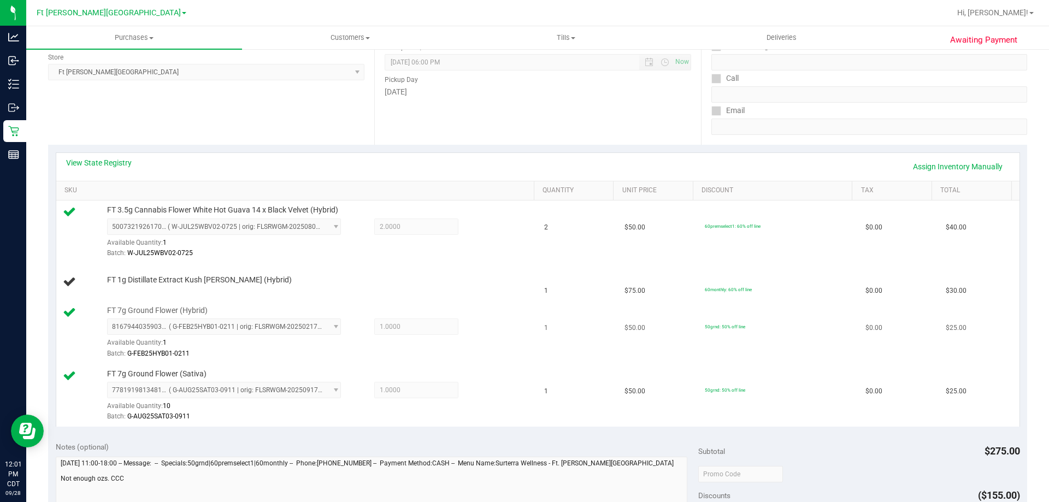
scroll to position [368, 0]
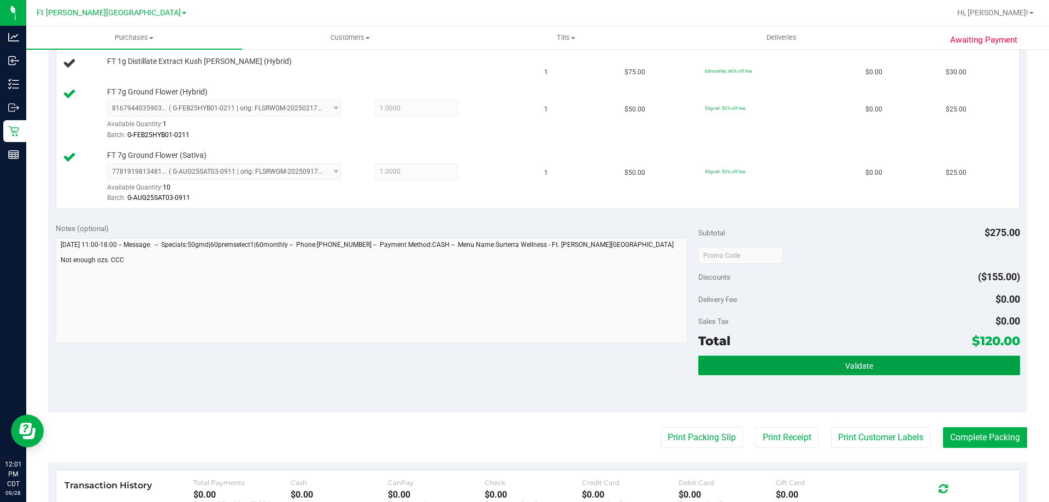
click at [891, 364] on button "Validate" at bounding box center [859, 366] width 321 height 20
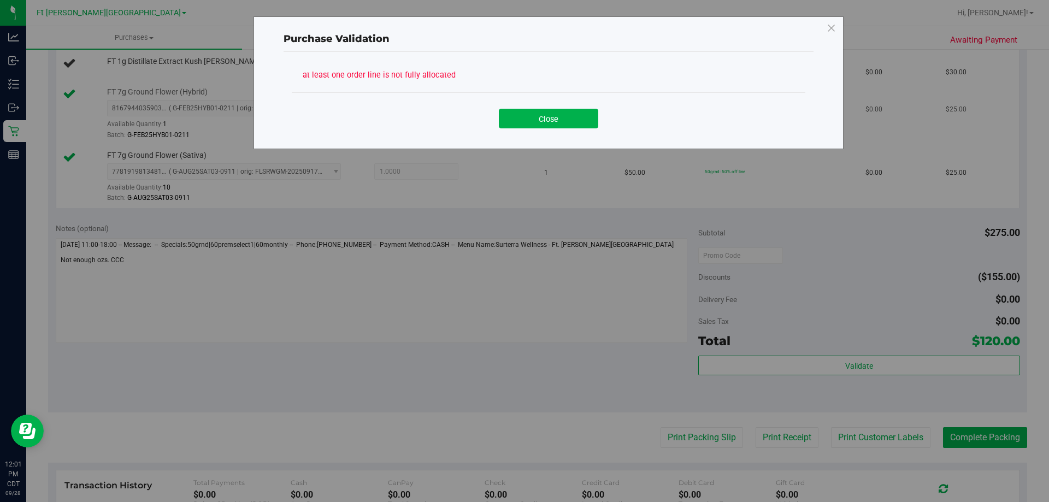
click at [533, 123] on button "Close" at bounding box center [548, 119] width 99 height 20
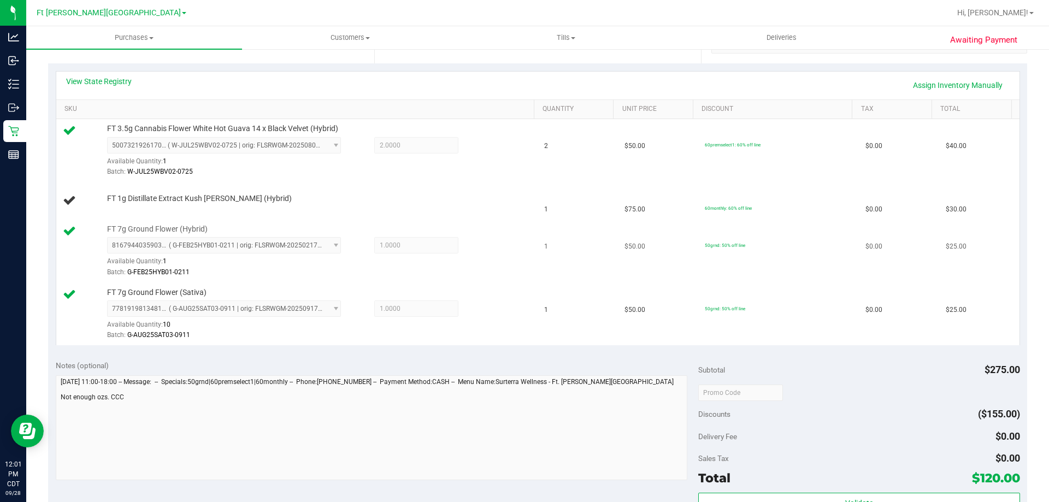
scroll to position [204, 0]
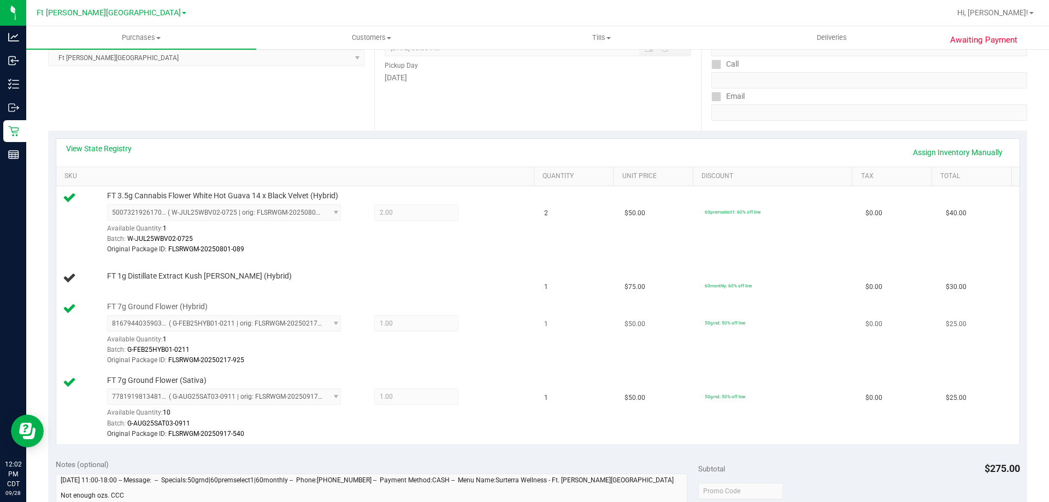
scroll to position [219, 0]
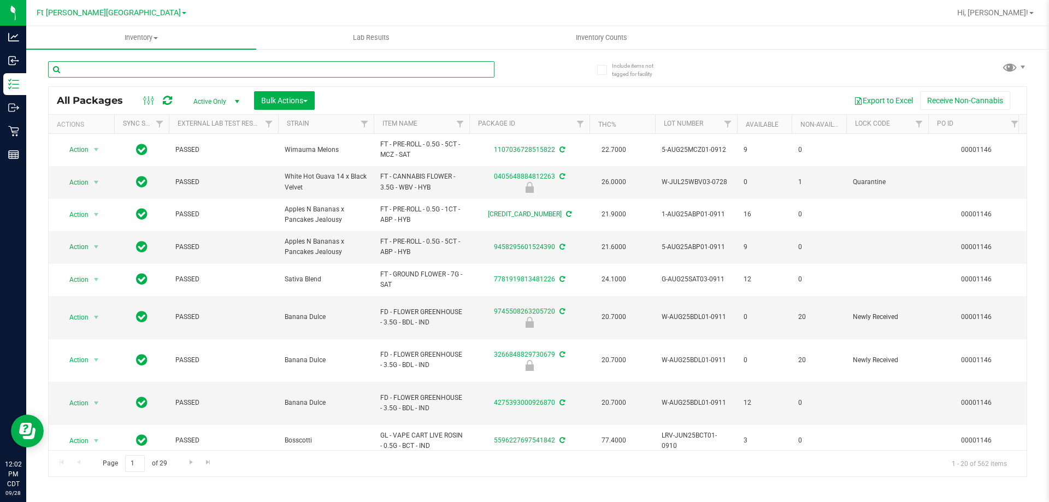
click at [87, 71] on input "text" at bounding box center [271, 69] width 447 height 16
click at [105, 72] on input "text" at bounding box center [271, 69] width 447 height 16
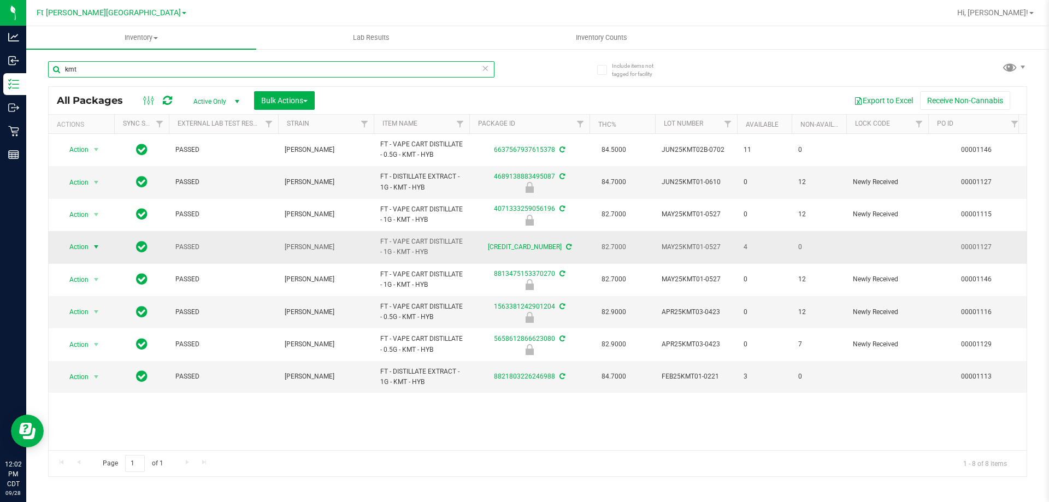
type input "kmt"
click at [92, 249] on span "select" at bounding box center [96, 247] width 9 height 9
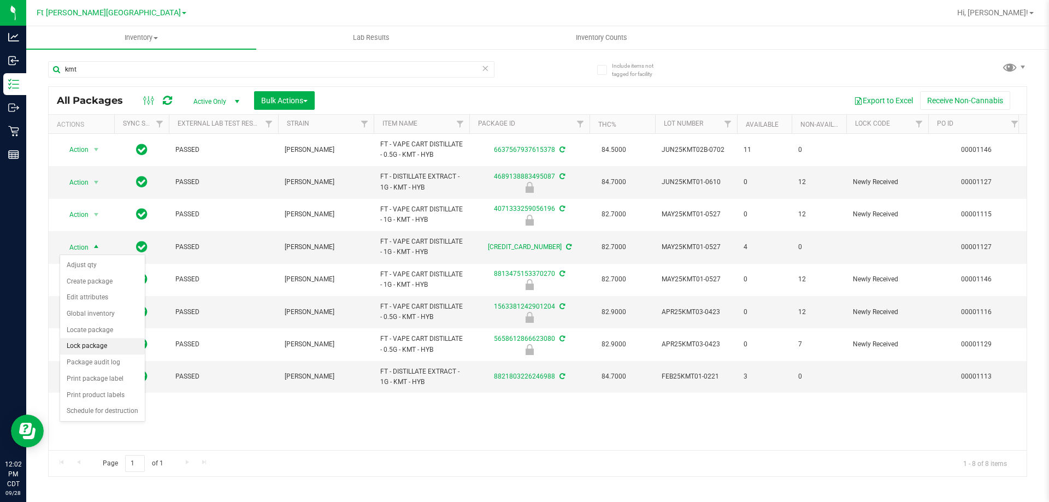
click at [90, 346] on li "Lock package" at bounding box center [102, 346] width 85 height 16
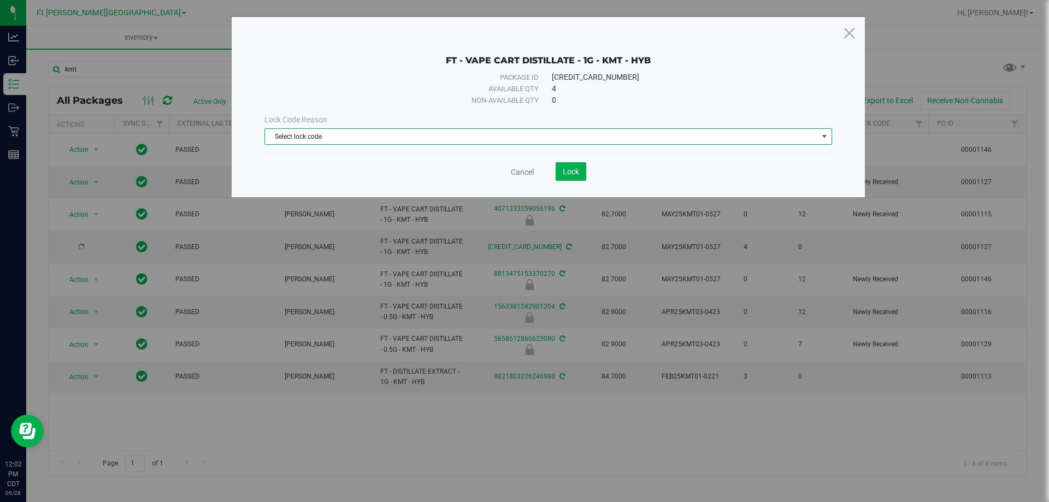
click at [359, 135] on span "Select lock code" at bounding box center [541, 136] width 553 height 15
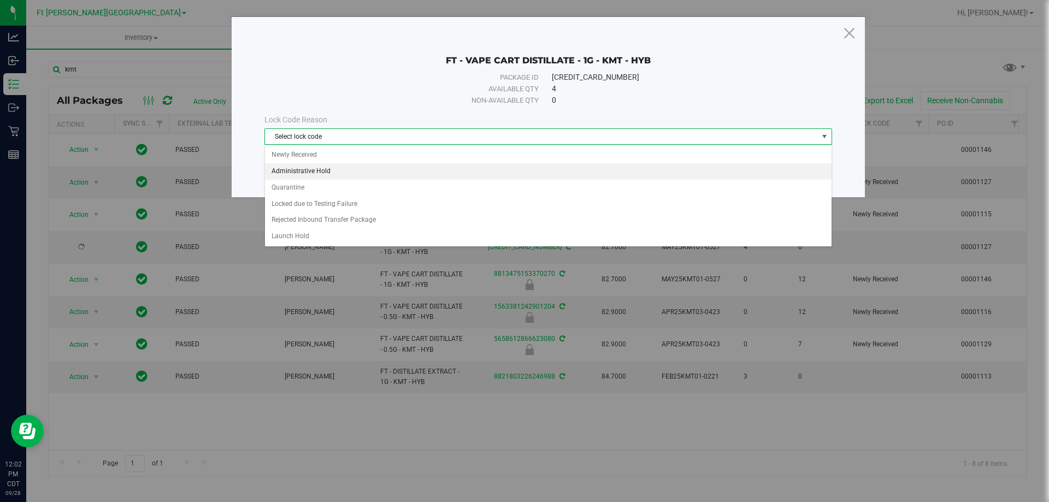
click at [328, 175] on li "Administrative Hold" at bounding box center [548, 171] width 567 height 16
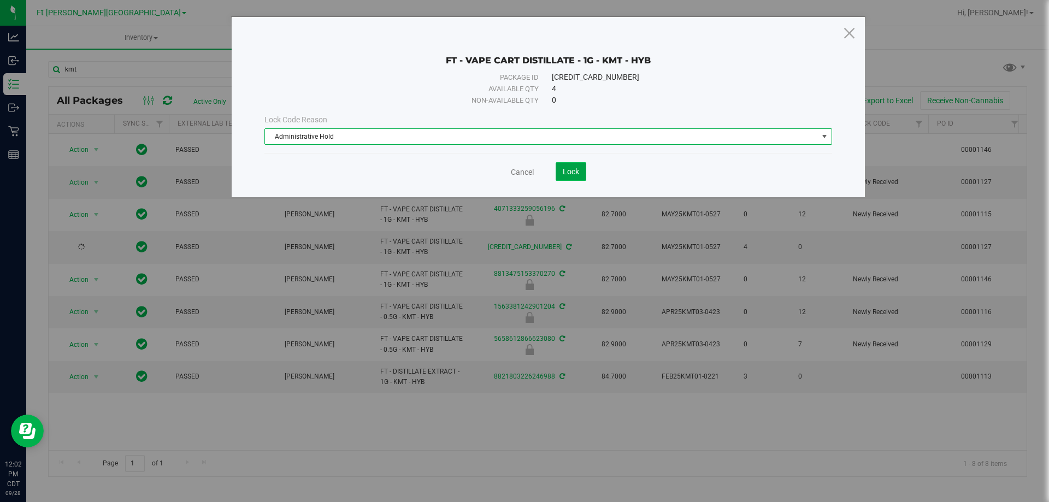
click at [577, 169] on span "Lock" at bounding box center [571, 171] width 16 height 9
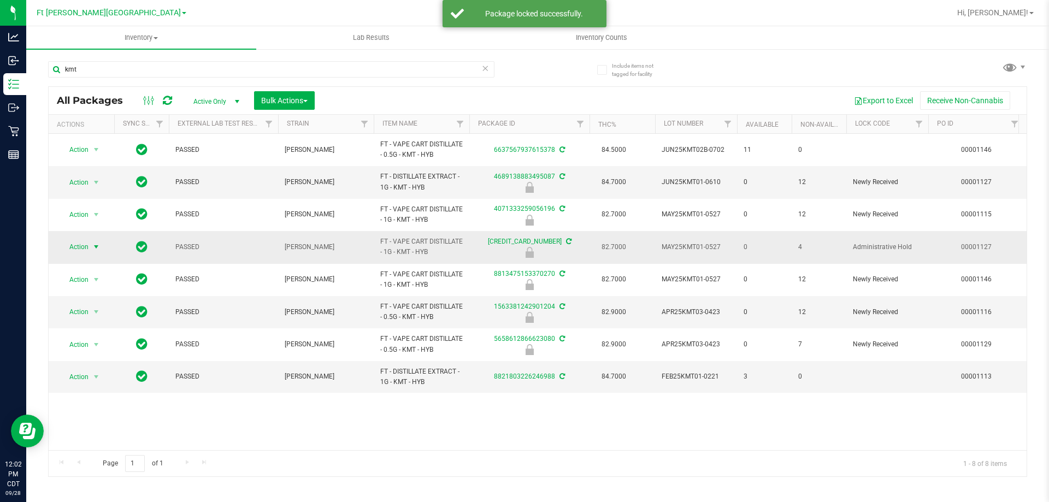
click at [90, 249] on span "select" at bounding box center [97, 246] width 14 height 15
click at [101, 369] on li "Unlock package" at bounding box center [95, 377] width 70 height 16
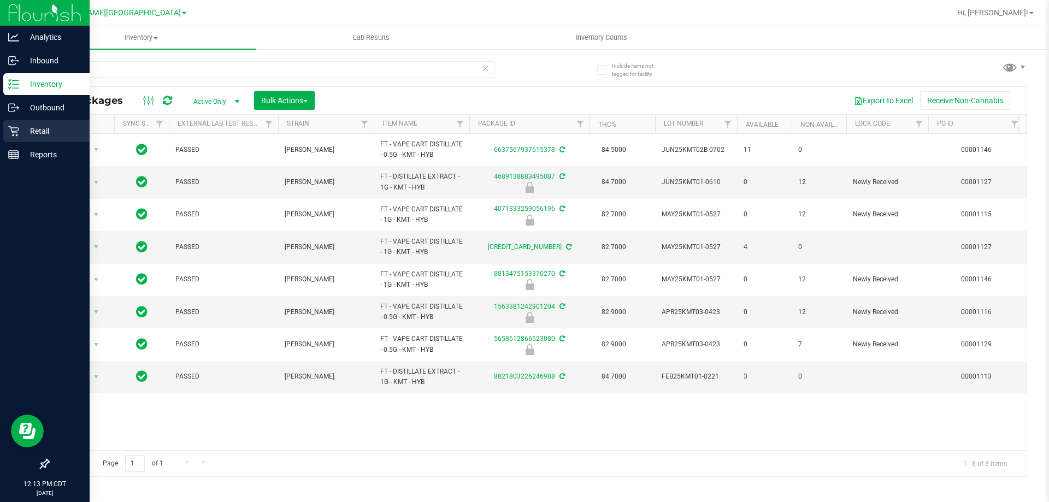
click at [45, 127] on p "Retail" at bounding box center [52, 131] width 66 height 13
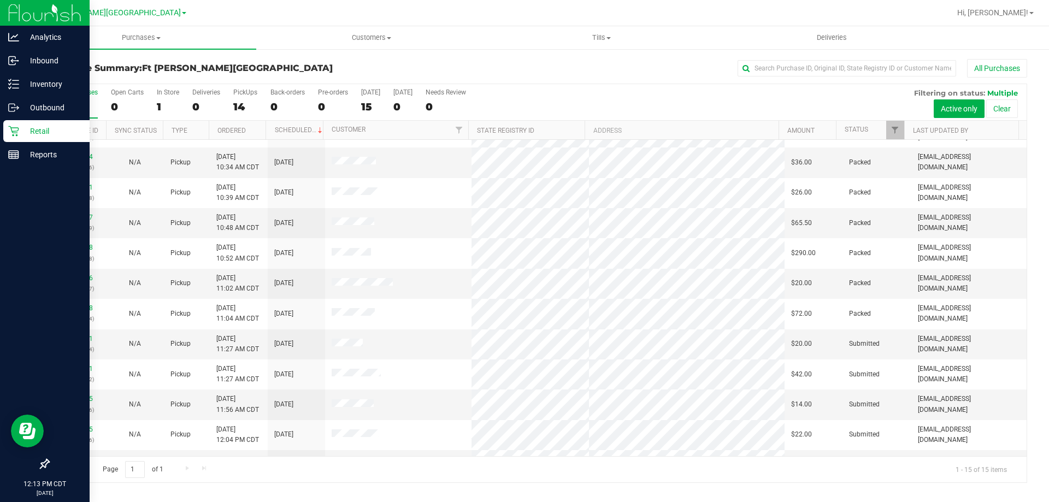
scroll to position [83, 0]
click at [83, 338] on link "12019891" at bounding box center [77, 340] width 31 height 8
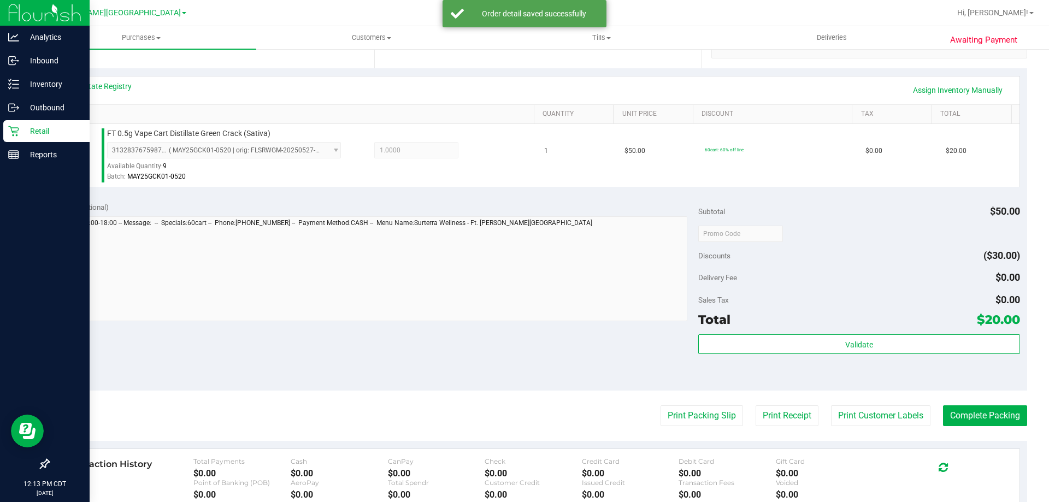
scroll to position [273, 0]
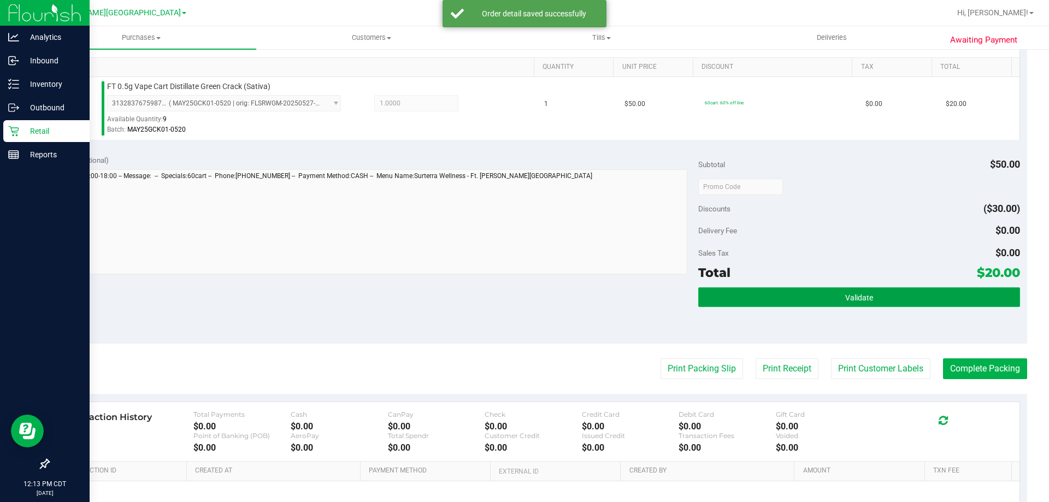
click at [789, 299] on button "Validate" at bounding box center [859, 298] width 321 height 20
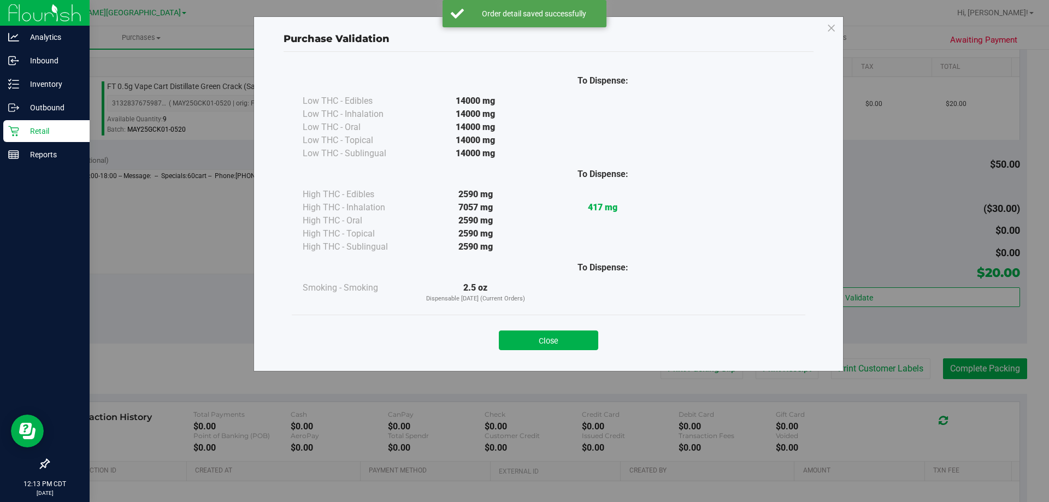
click at [556, 344] on button "Close" at bounding box center [548, 341] width 99 height 20
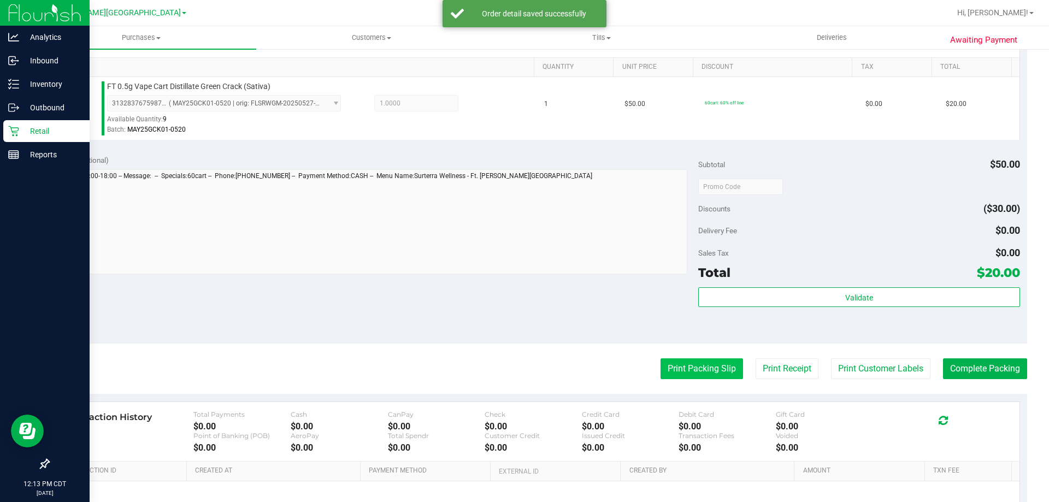
click at [669, 361] on button "Print Packing Slip" at bounding box center [702, 369] width 83 height 21
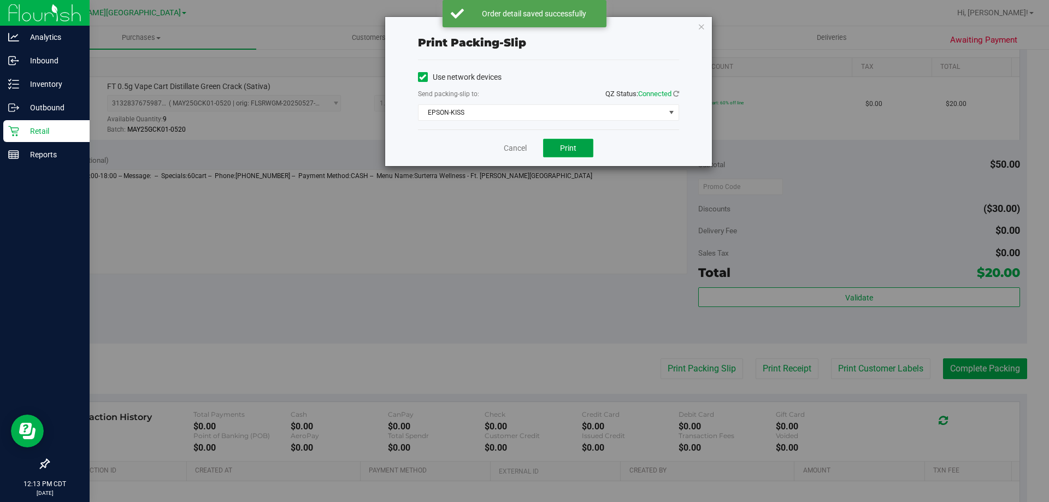
click at [548, 154] on button "Print" at bounding box center [568, 148] width 50 height 19
click at [514, 143] on div "Cancel Print" at bounding box center [548, 148] width 261 height 37
click at [513, 146] on link "Cancel" at bounding box center [510, 148] width 23 height 11
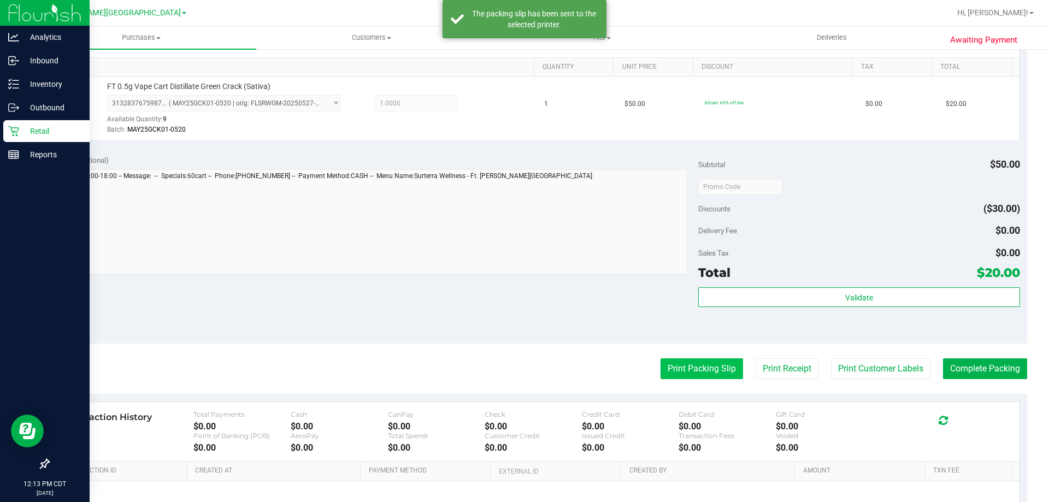
click at [695, 372] on button "Print Packing Slip" at bounding box center [702, 369] width 83 height 21
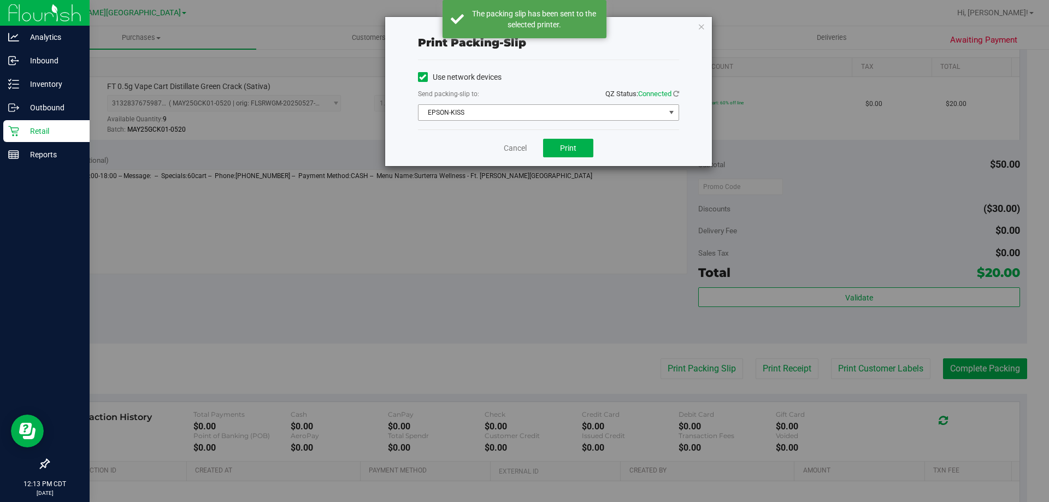
click at [530, 122] on div "Use network devices Send packing-slip to: QZ Status: Connected EPSON-KISS Choos…" at bounding box center [548, 94] width 261 height 69
click at [529, 112] on span "EPSON-KISS" at bounding box center [542, 112] width 247 height 15
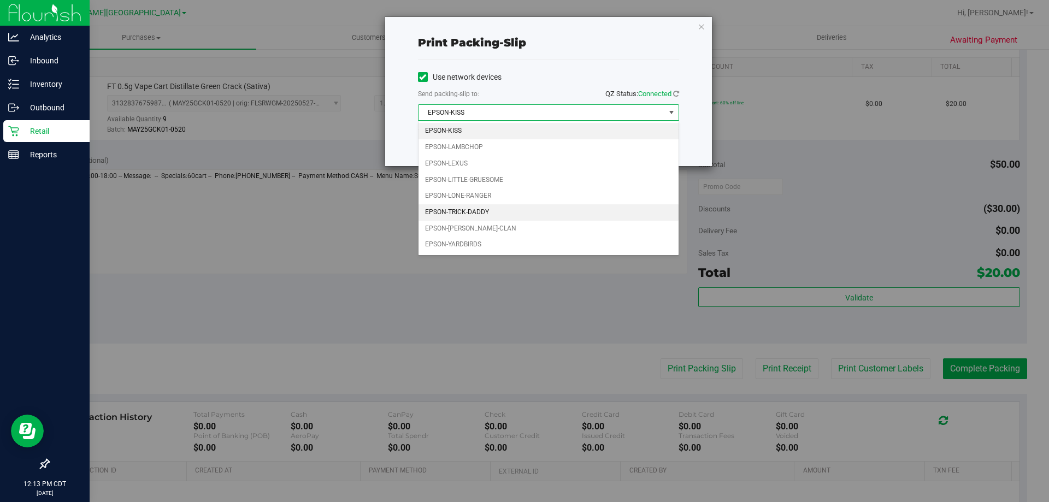
click at [457, 213] on li "EPSON-TRICK-DADDY" at bounding box center [549, 212] width 260 height 16
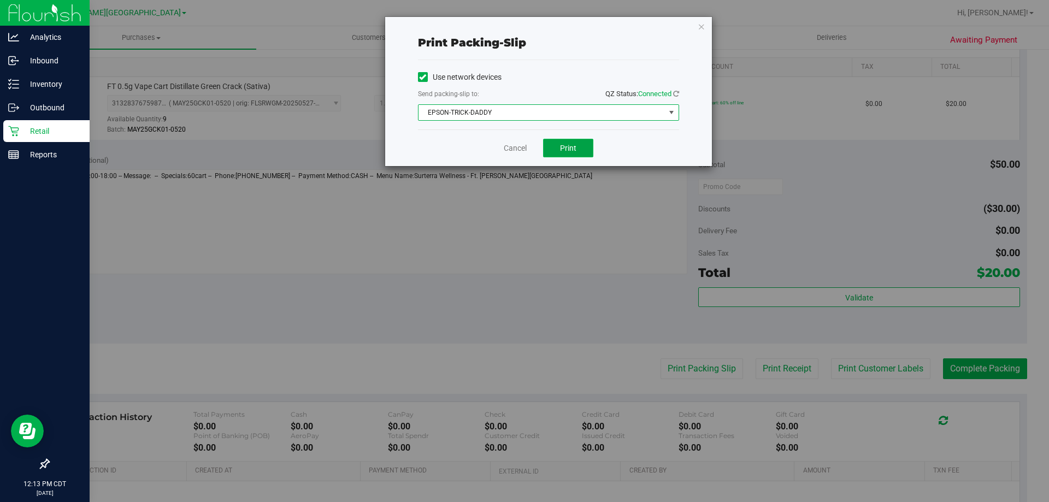
click at [581, 148] on button "Print" at bounding box center [568, 148] width 50 height 19
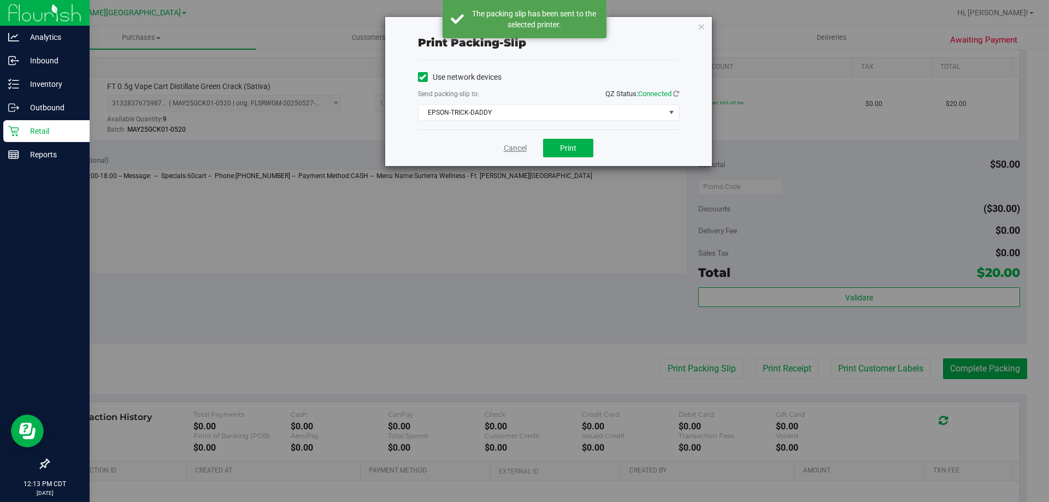
click at [517, 149] on link "Cancel" at bounding box center [515, 148] width 23 height 11
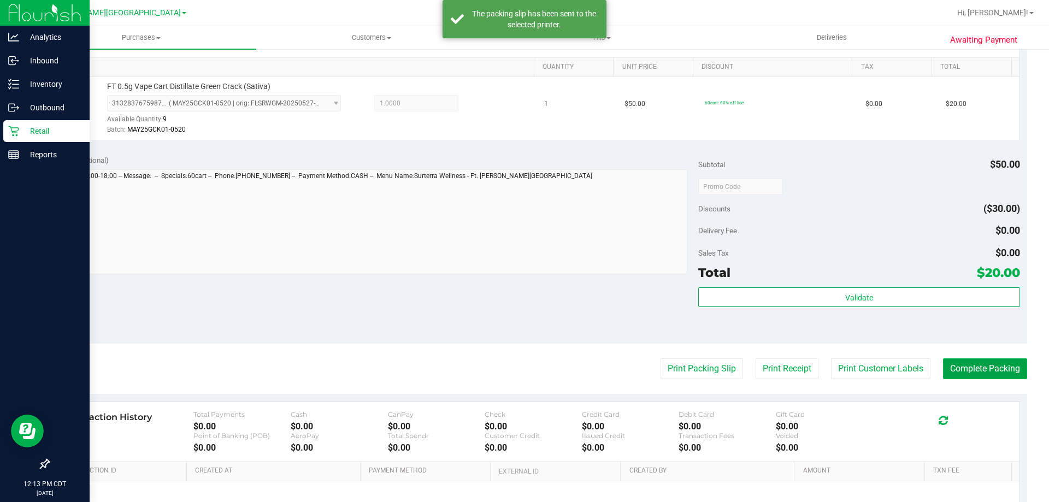
click at [990, 369] on button "Complete Packing" at bounding box center [985, 369] width 84 height 21
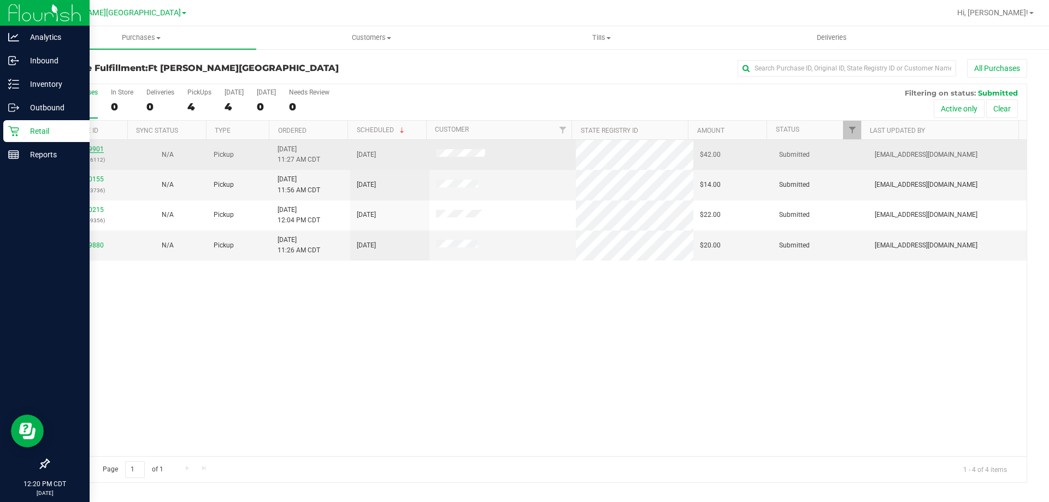
click at [95, 149] on link "12019901" at bounding box center [88, 149] width 31 height 8
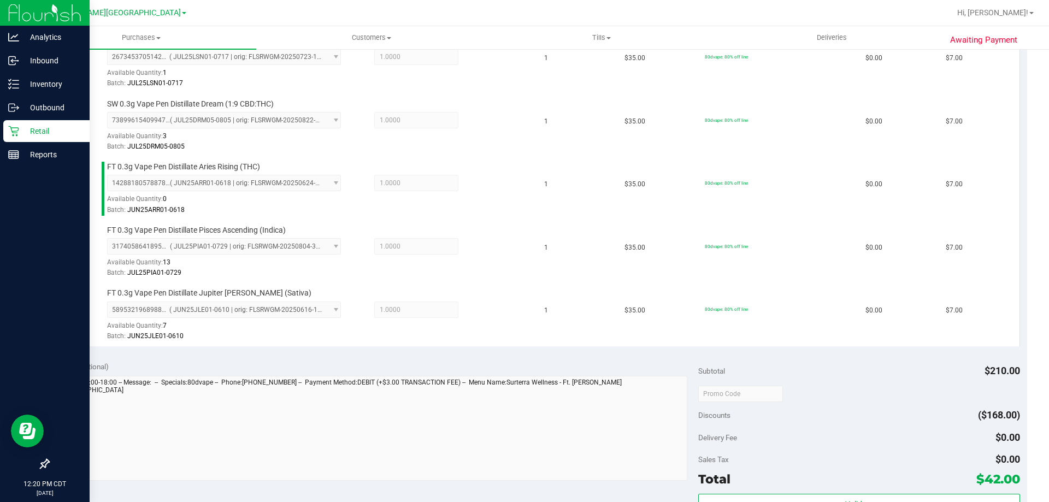
scroll to position [656, 0]
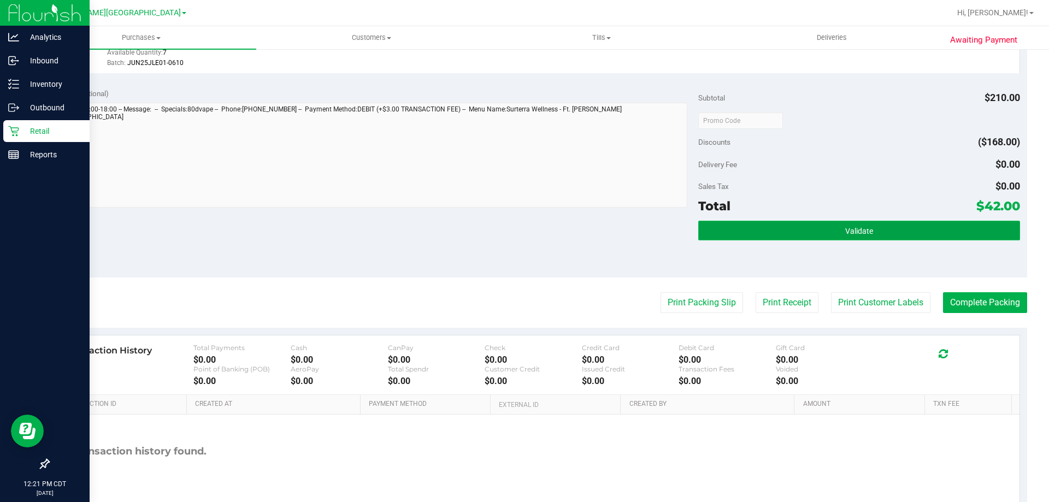
click at [846, 233] on span "Validate" at bounding box center [860, 231] width 28 height 9
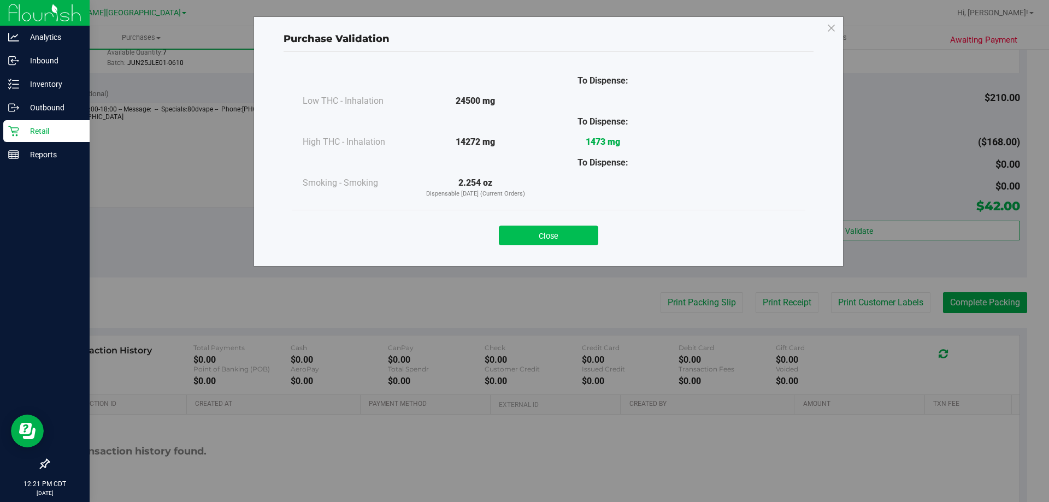
click at [582, 239] on button "Close" at bounding box center [548, 236] width 99 height 20
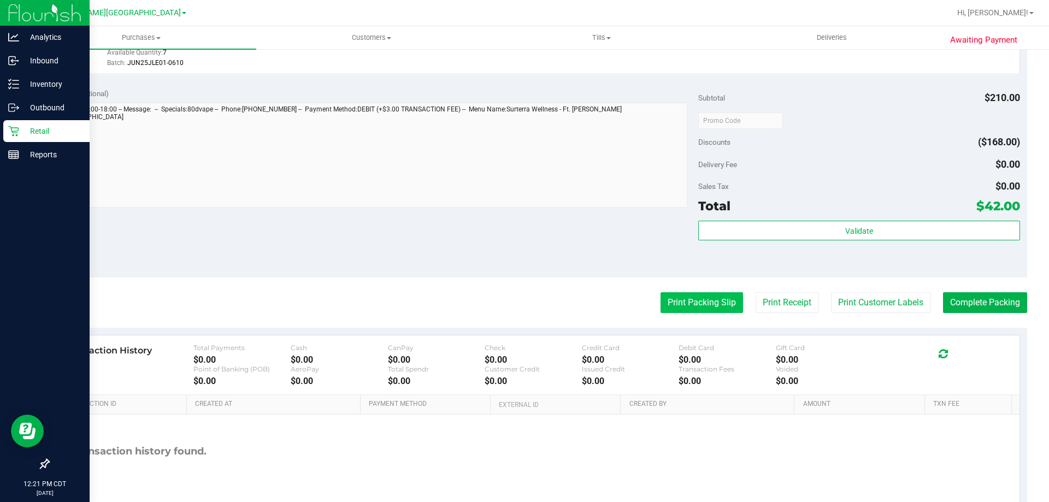
click at [693, 302] on button "Print Packing Slip" at bounding box center [702, 302] width 83 height 21
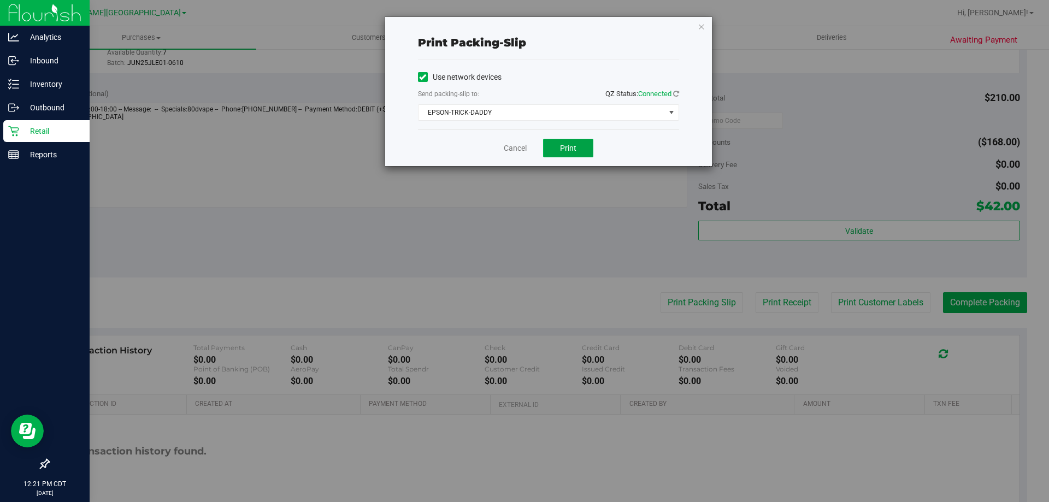
click at [584, 146] on button "Print" at bounding box center [568, 148] width 50 height 19
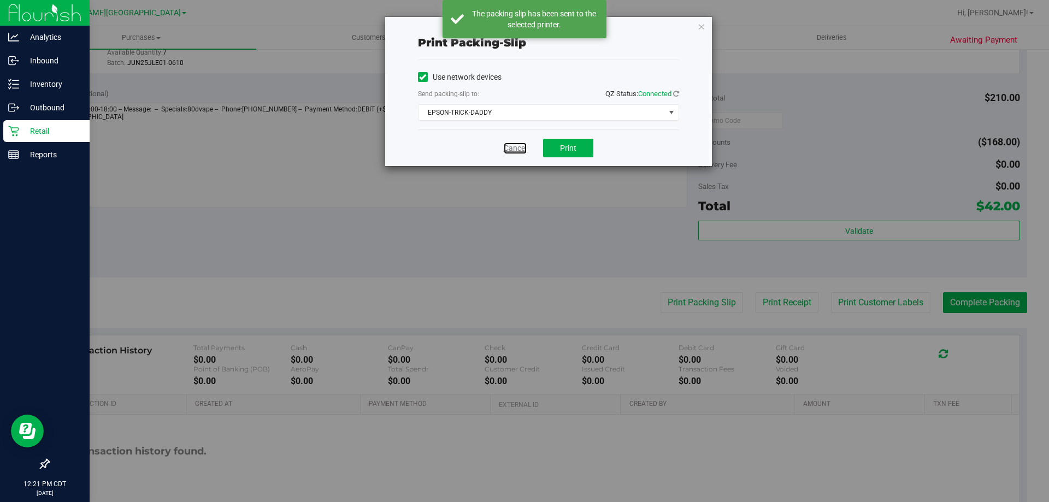
click at [513, 151] on link "Cancel" at bounding box center [515, 148] width 23 height 11
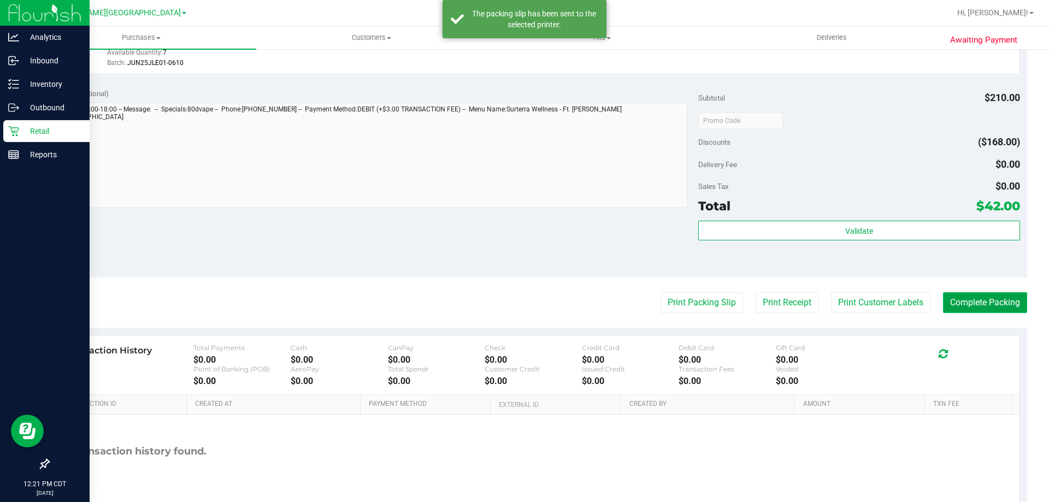
click at [995, 302] on button "Complete Packing" at bounding box center [985, 302] width 84 height 21
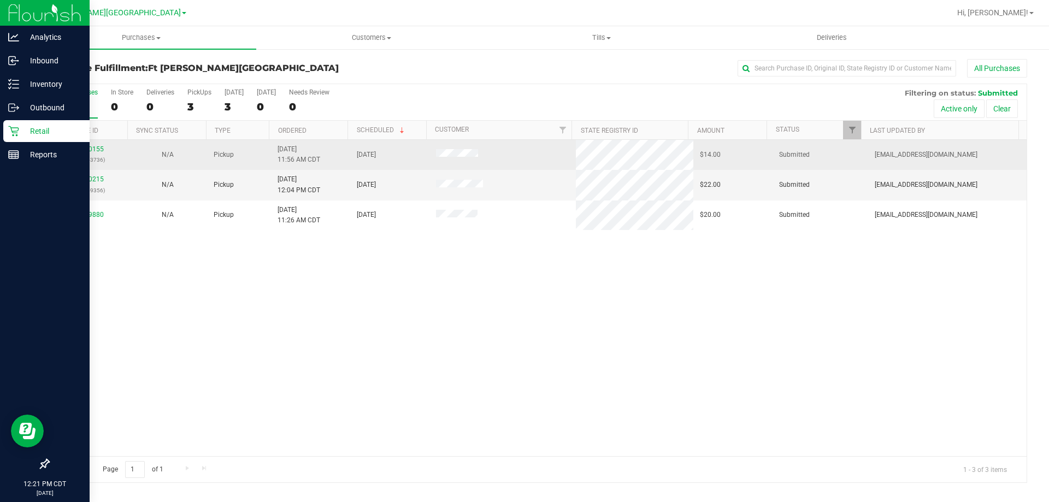
click at [88, 145] on div "12020155 (328743736)" at bounding box center [88, 154] width 66 height 21
click at [93, 149] on link "12020155" at bounding box center [88, 149] width 31 height 8
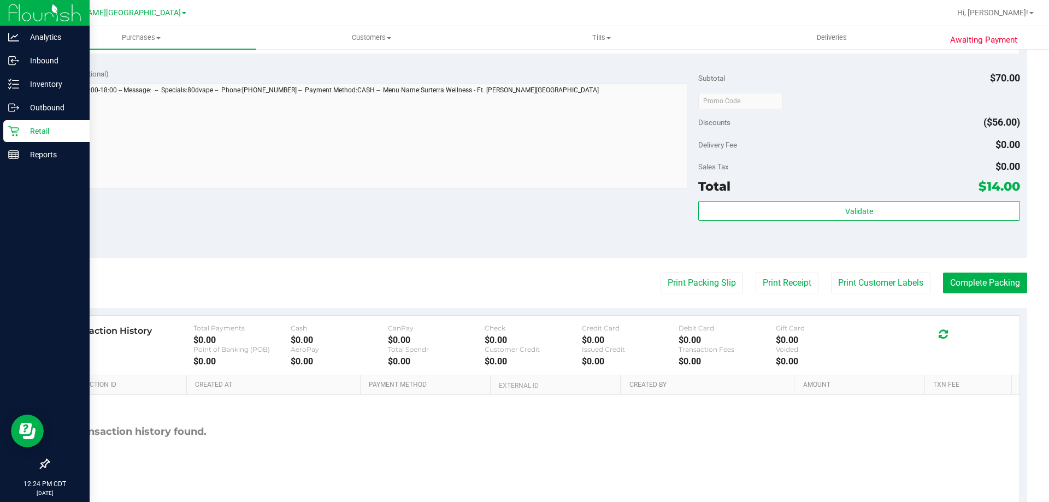
scroll to position [402, 0]
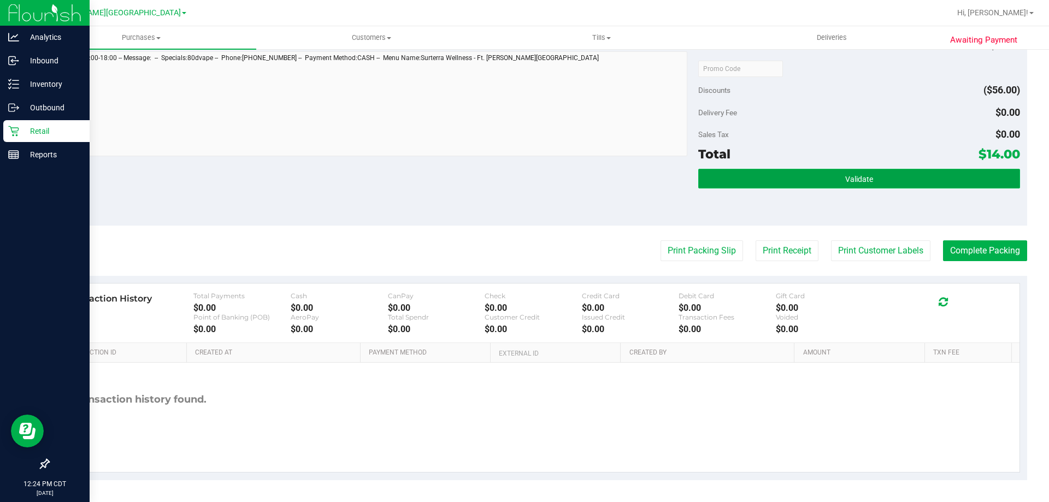
click at [706, 185] on button "Validate" at bounding box center [859, 179] width 321 height 20
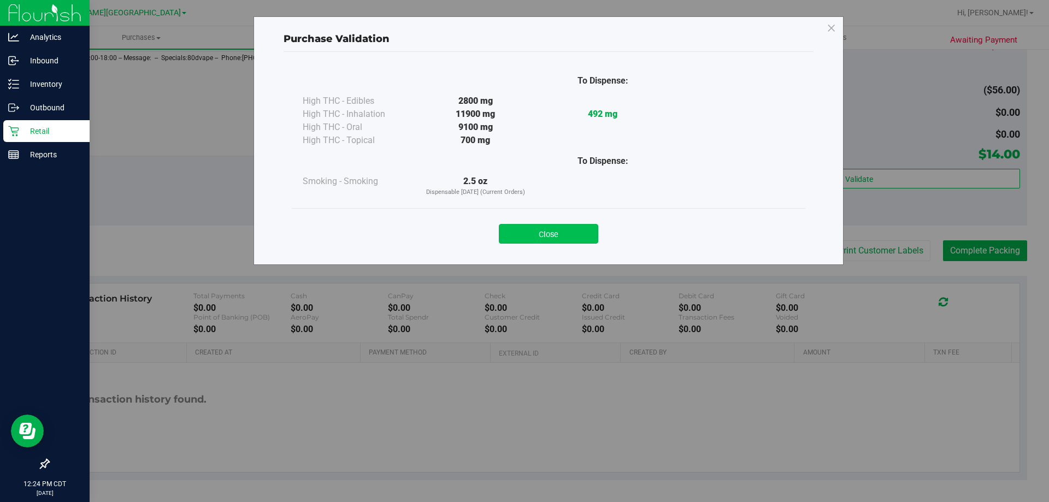
click at [595, 231] on button "Close" at bounding box center [548, 234] width 99 height 20
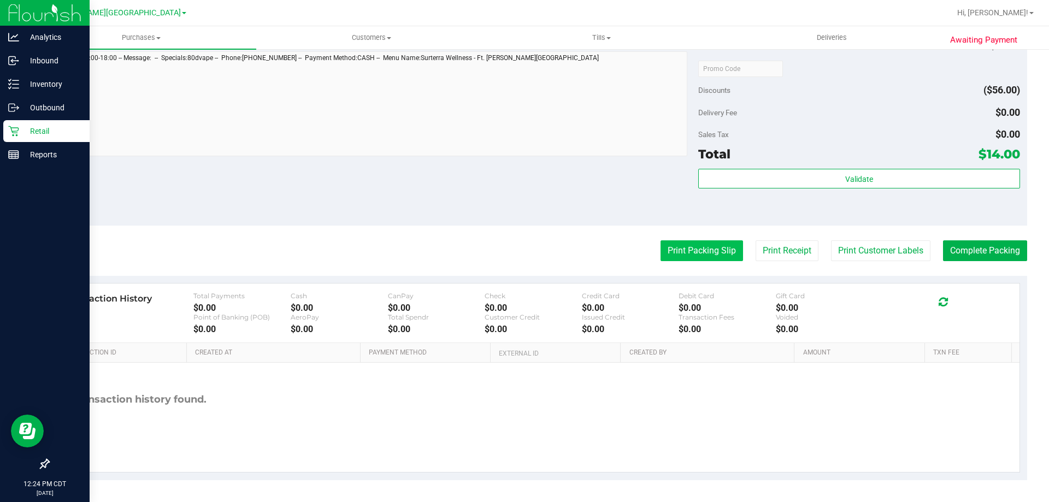
click at [697, 253] on button "Print Packing Slip" at bounding box center [702, 250] width 83 height 21
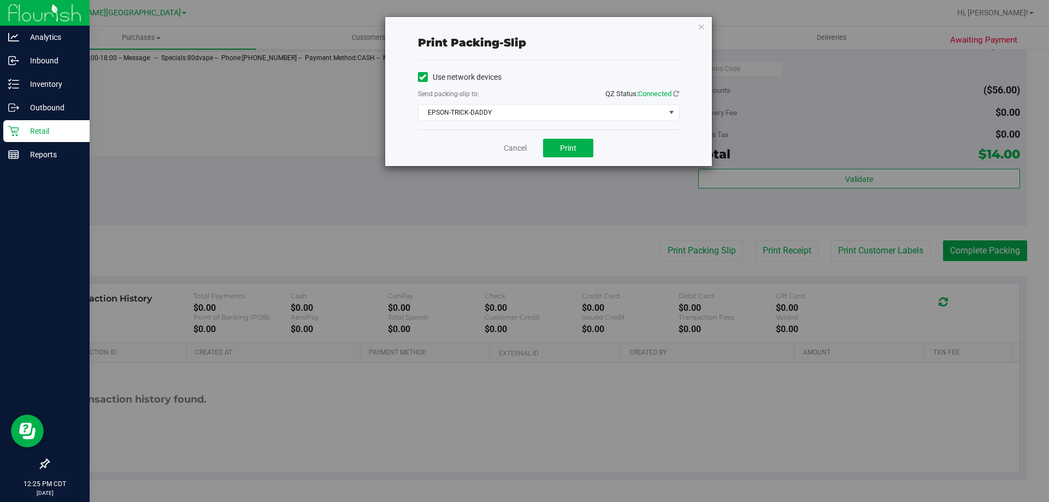
click at [581, 157] on div "Cancel Print" at bounding box center [548, 148] width 261 height 37
click at [537, 148] on div "Cancel Print" at bounding box center [548, 148] width 261 height 37
click at [556, 147] on button "Print" at bounding box center [568, 148] width 50 height 19
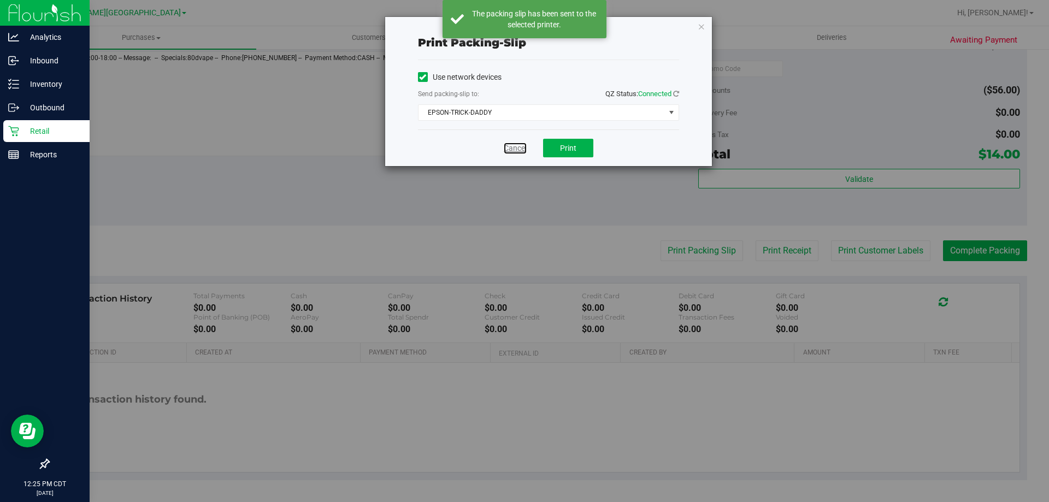
click at [518, 146] on link "Cancel" at bounding box center [515, 148] width 23 height 11
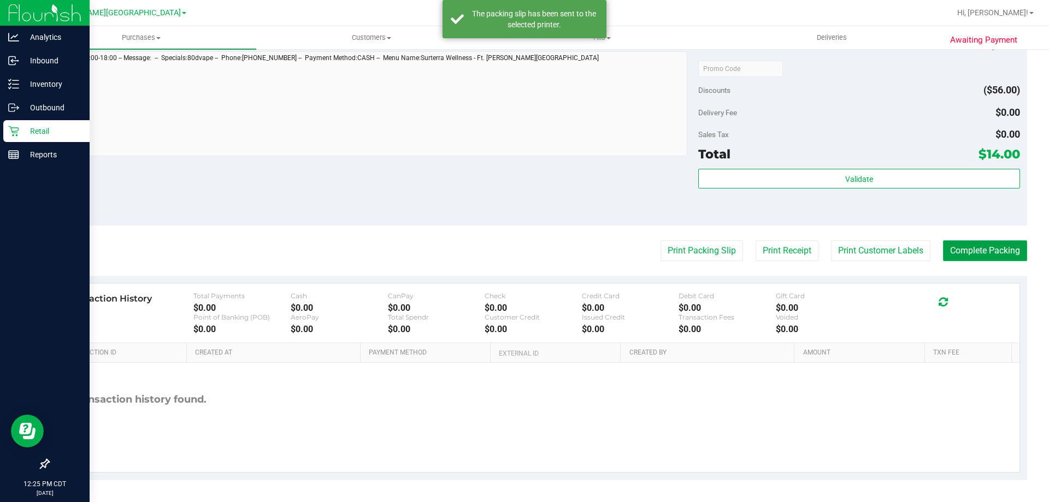
click at [966, 247] on button "Complete Packing" at bounding box center [985, 250] width 84 height 21
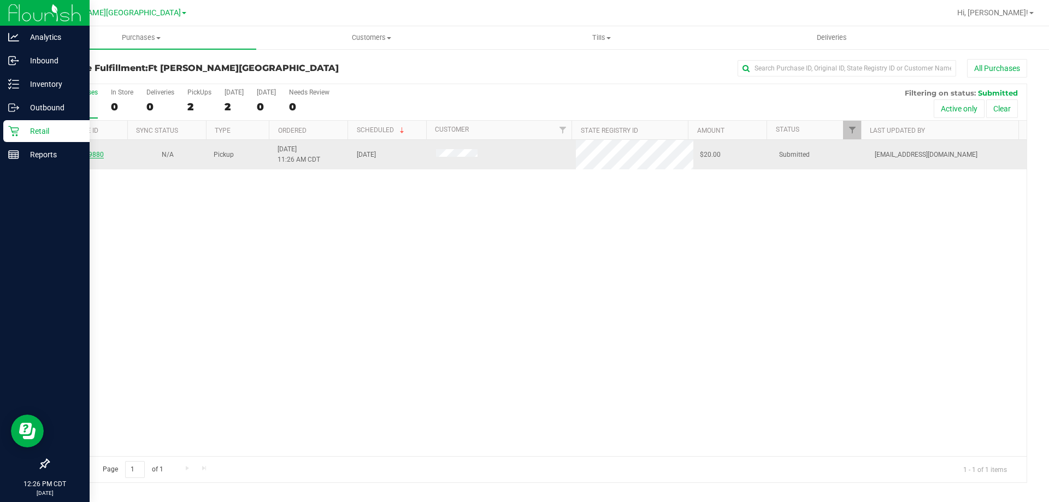
click at [99, 150] on td "12019880" at bounding box center [88, 155] width 79 height 30
click at [99, 152] on link "12019880" at bounding box center [88, 155] width 31 height 8
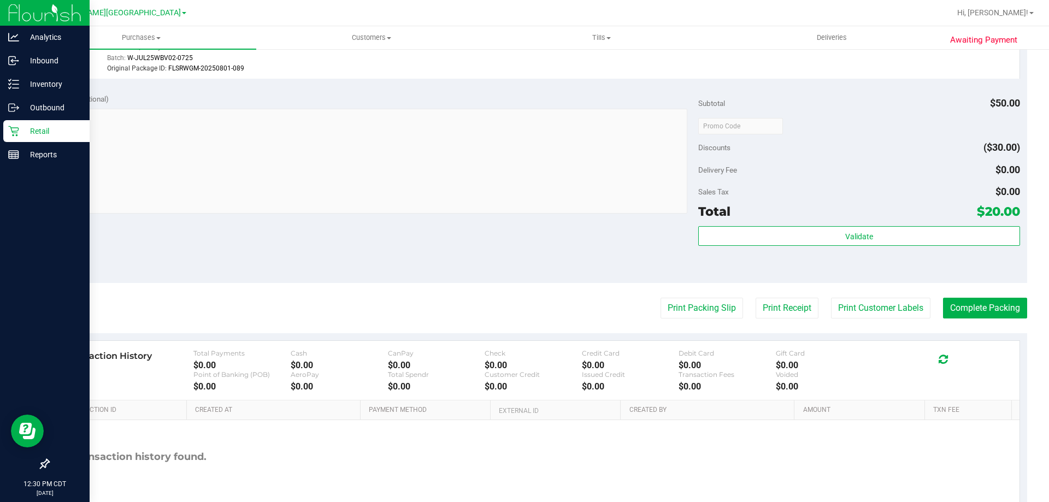
scroll to position [402, 0]
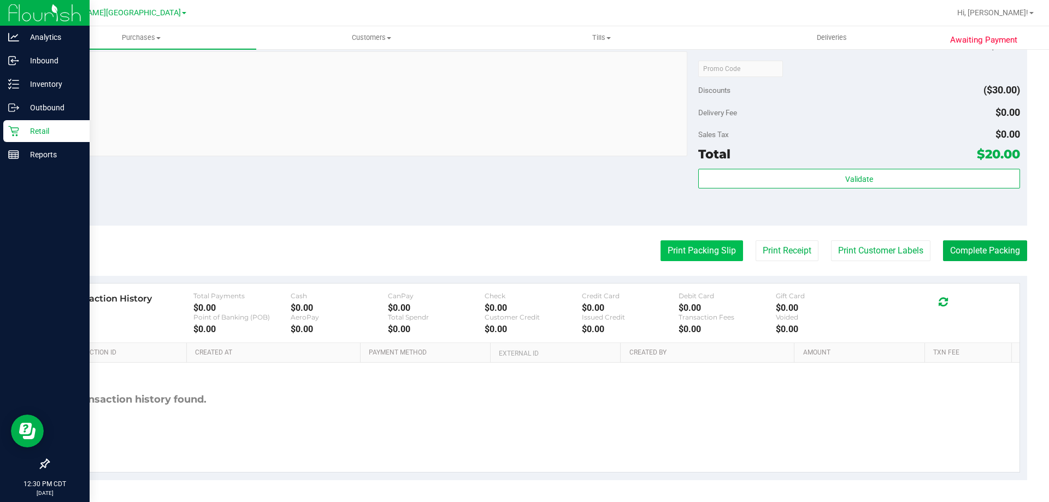
click at [723, 250] on button "Print Packing Slip" at bounding box center [702, 250] width 83 height 21
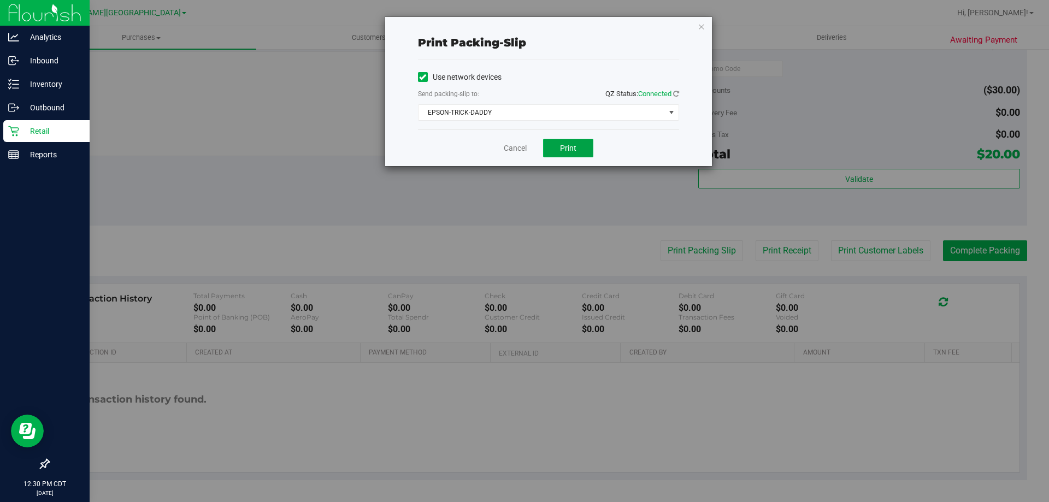
click at [565, 152] on button "Print" at bounding box center [568, 148] width 50 height 19
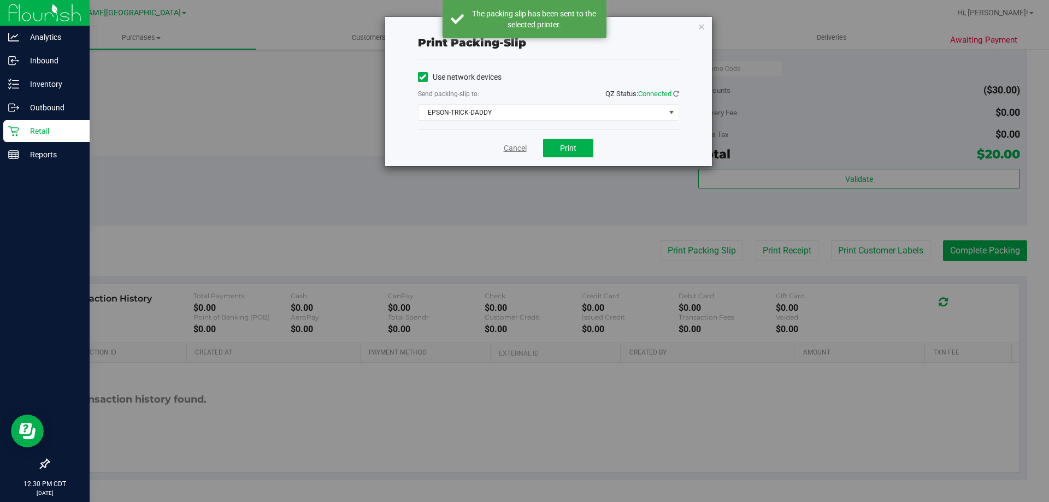
click at [517, 145] on link "Cancel" at bounding box center [515, 148] width 23 height 11
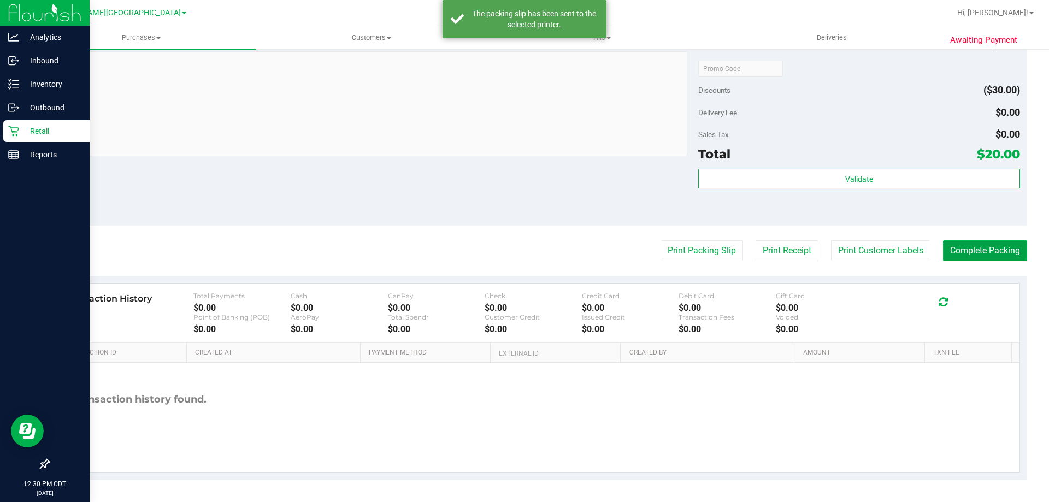
click at [964, 259] on button "Complete Packing" at bounding box center [985, 250] width 84 height 21
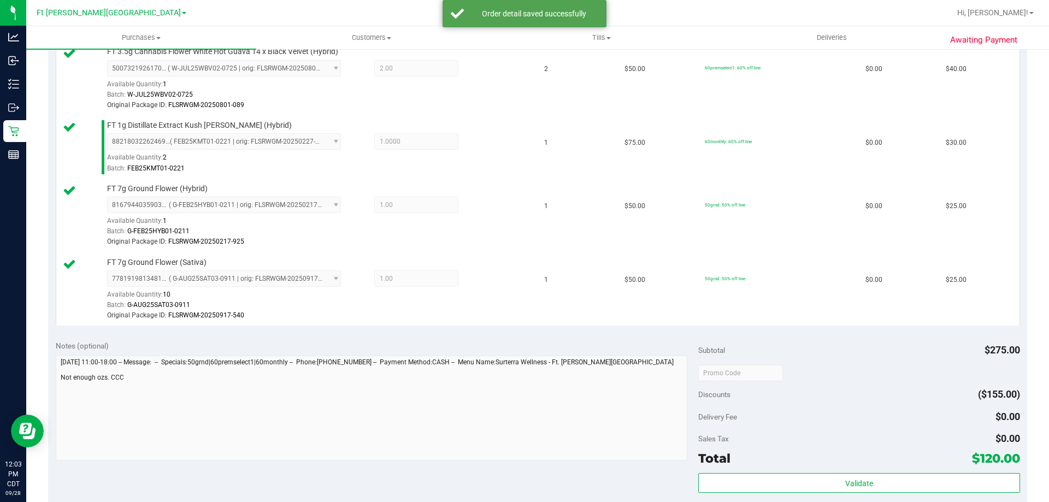
scroll to position [328, 0]
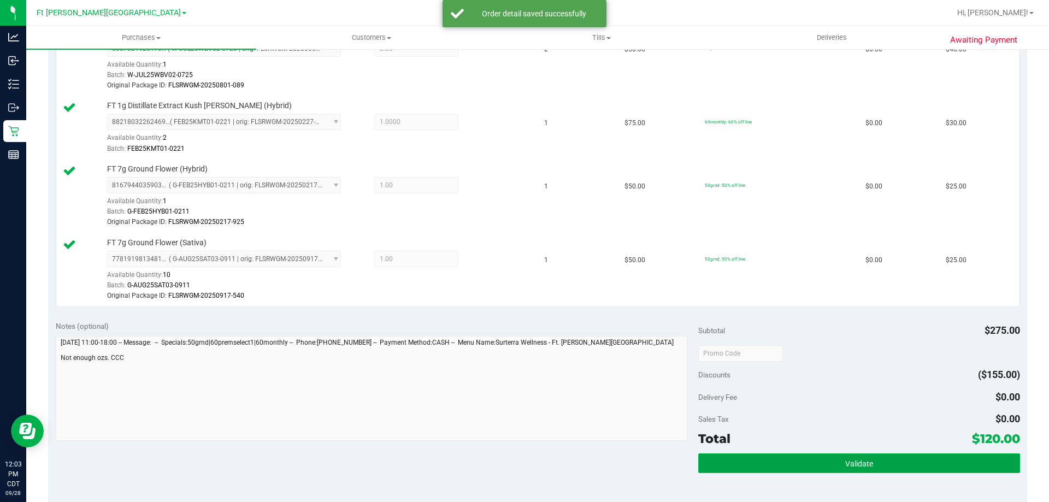
click at [846, 467] on span "Validate" at bounding box center [860, 464] width 28 height 9
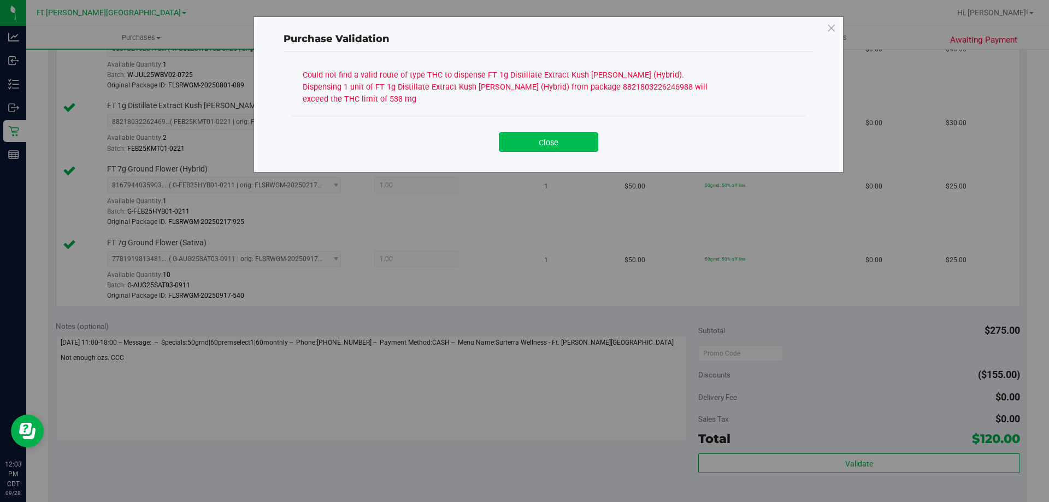
click at [557, 132] on button "Close" at bounding box center [548, 142] width 99 height 20
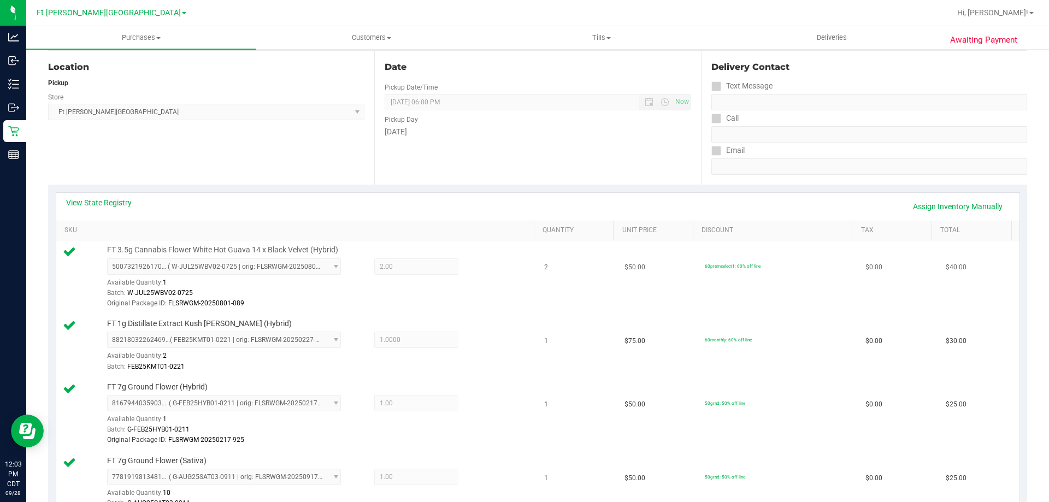
scroll to position [109, 0]
click at [117, 198] on div "View State Registry Assign Inventory Manually" at bounding box center [538, 207] width 964 height 28
click at [116, 198] on link "View State Registry" at bounding box center [99, 203] width 66 height 11
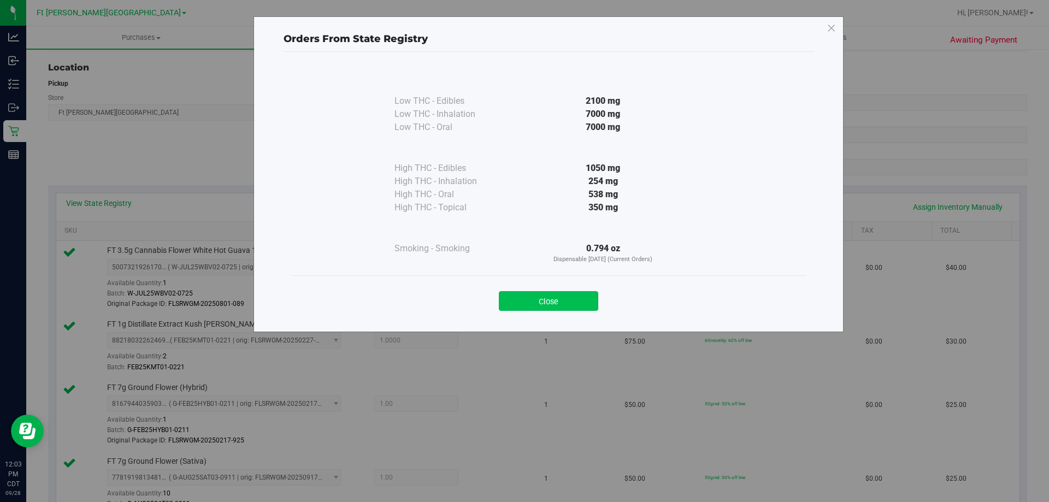
click at [545, 305] on button "Close" at bounding box center [548, 301] width 99 height 20
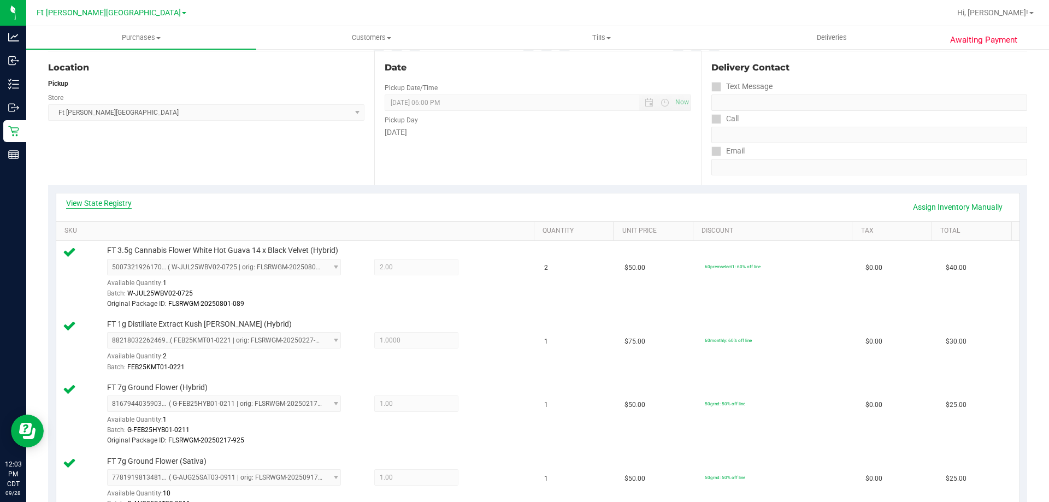
click at [119, 204] on link "View State Registry" at bounding box center [99, 203] width 66 height 11
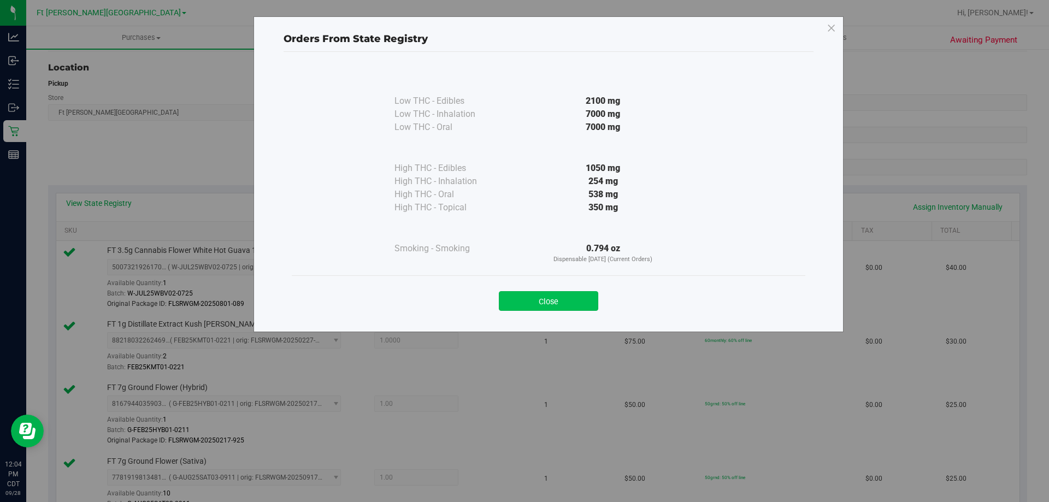
click at [531, 307] on button "Close" at bounding box center [548, 301] width 99 height 20
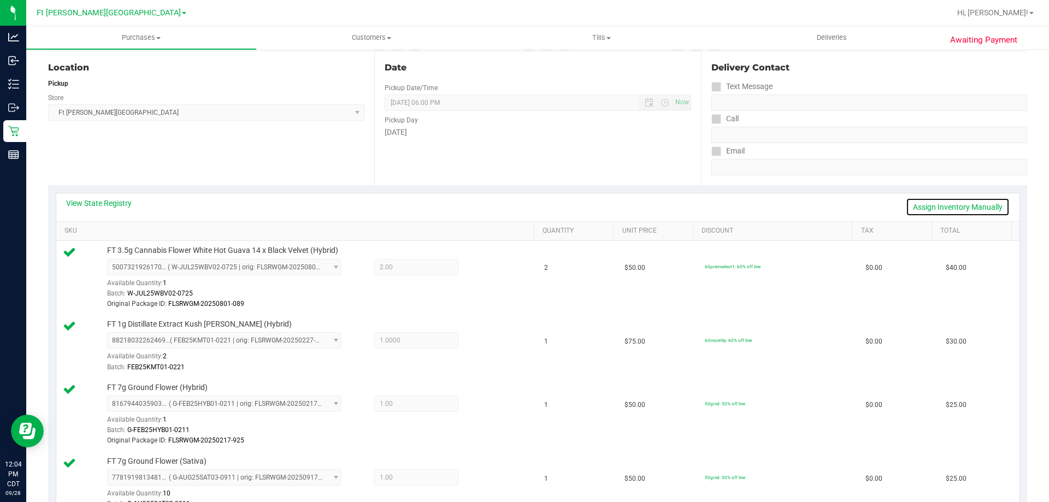
click at [942, 206] on link "Assign Inventory Manually" at bounding box center [958, 207] width 104 height 19
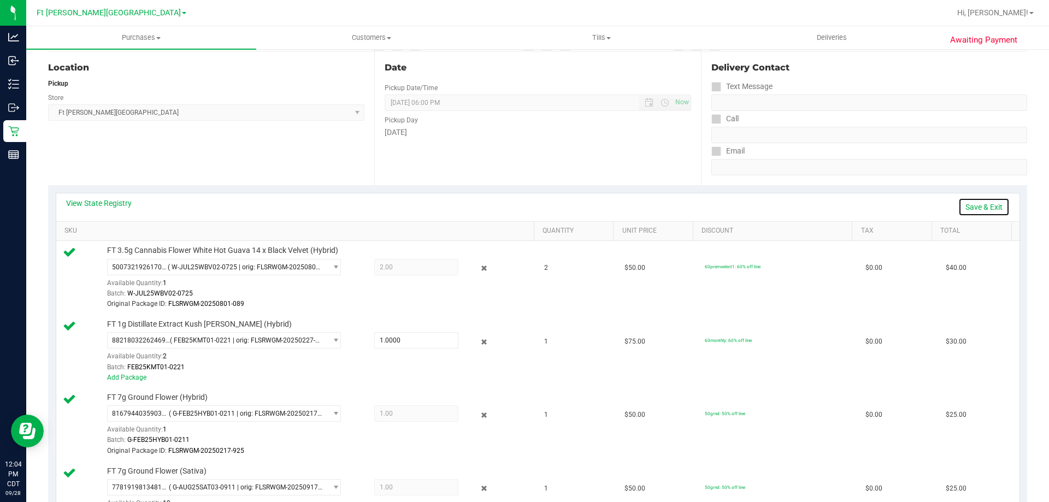
click at [977, 202] on link "Save & Exit" at bounding box center [984, 207] width 51 height 19
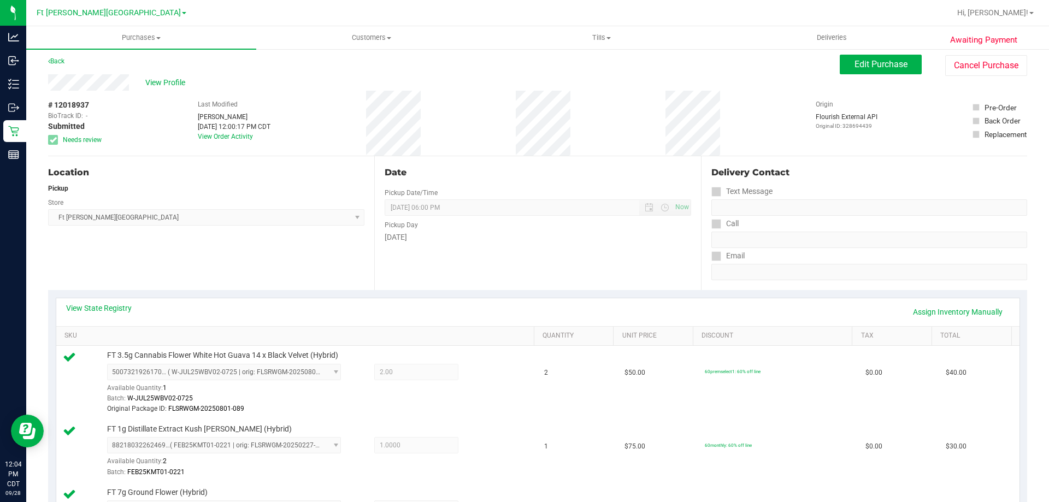
scroll to position [0, 0]
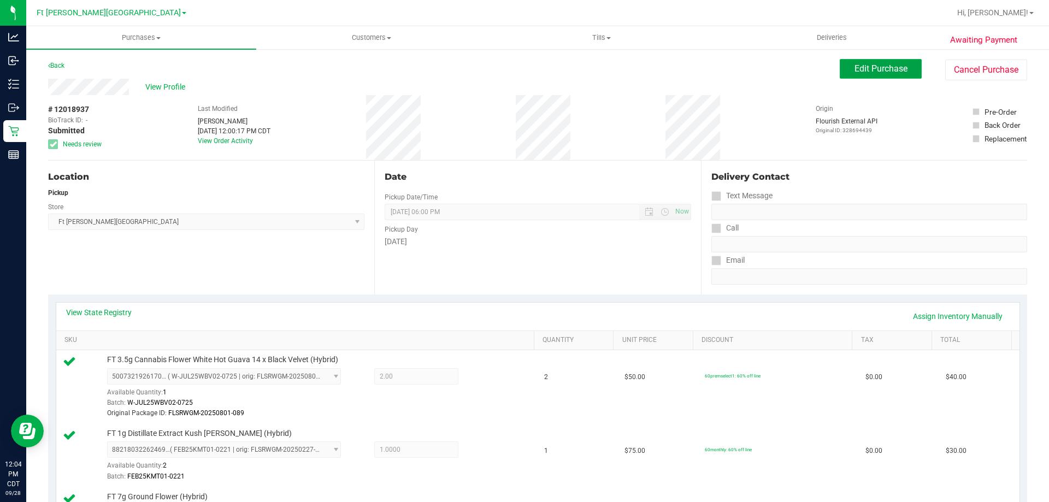
click at [870, 75] on button "Edit Purchase" at bounding box center [881, 69] width 82 height 20
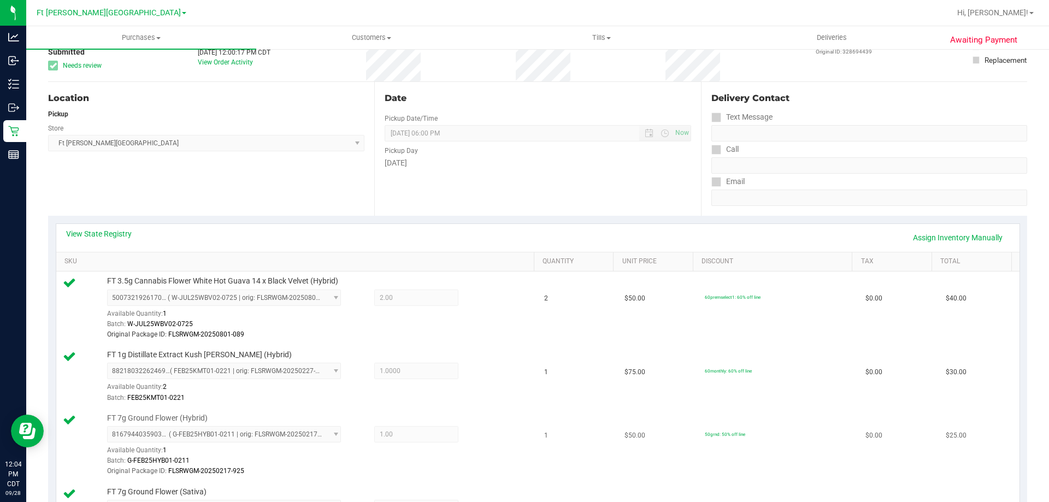
scroll to position [164, 0]
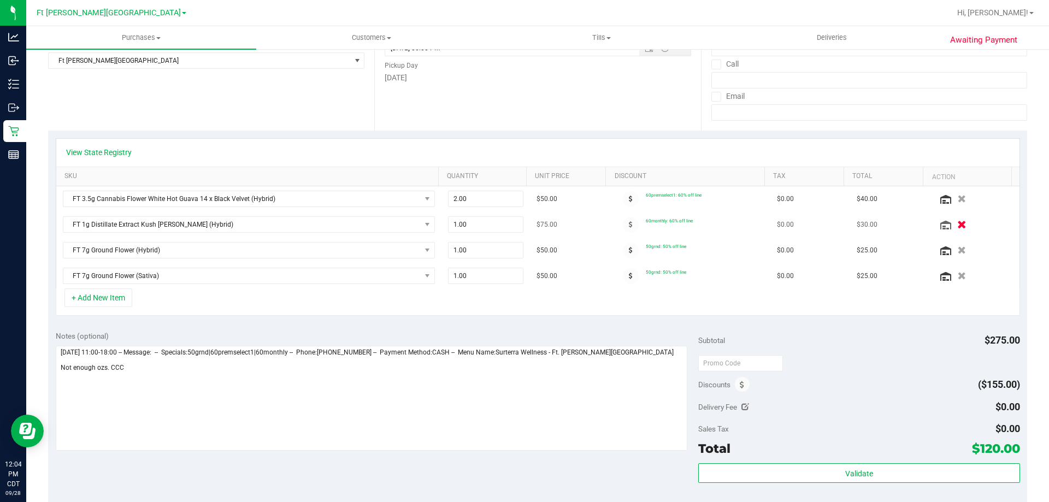
click at [958, 224] on icon "button" at bounding box center [962, 225] width 9 height 8
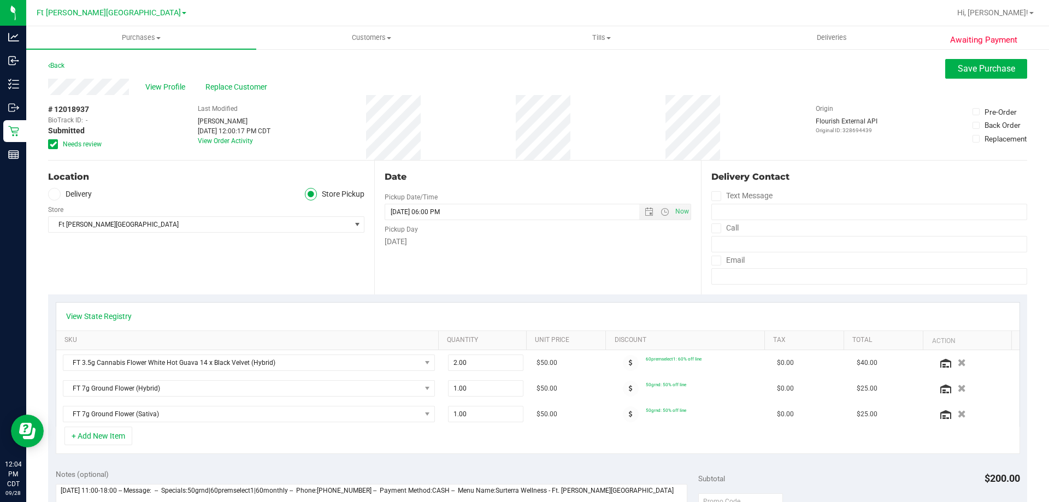
click at [994, 54] on div "Awaiting Payment Back Save Purchase View Profile Replace Customer # 12018937 Bi…" at bounding box center [537, 491] width 1023 height 887
click at [978, 78] on purchase-details "Back Save Purchase View Profile Replace Customer # 12018937 BioTrack ID: - Subm…" at bounding box center [537, 486] width 979 height 854
click at [977, 68] on span "Save Purchase" at bounding box center [986, 68] width 57 height 10
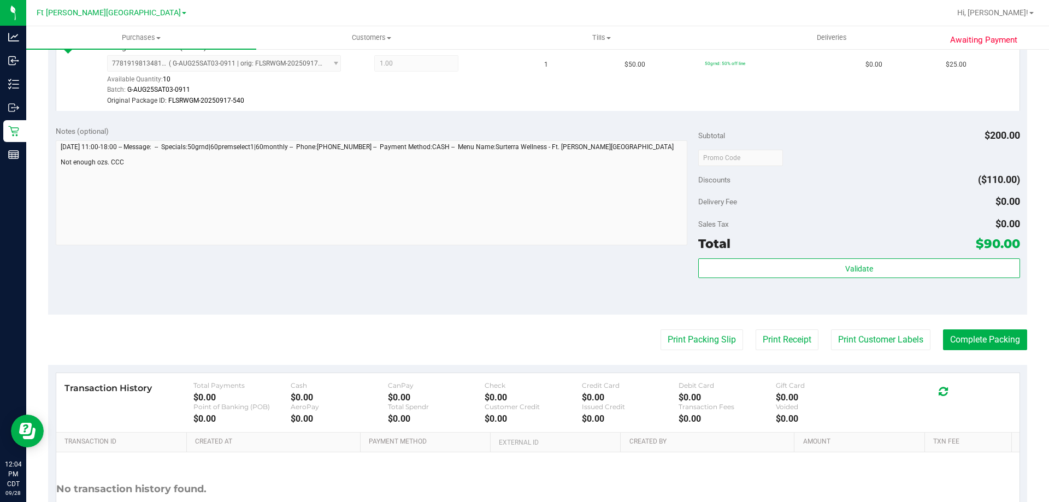
scroll to position [547, 0]
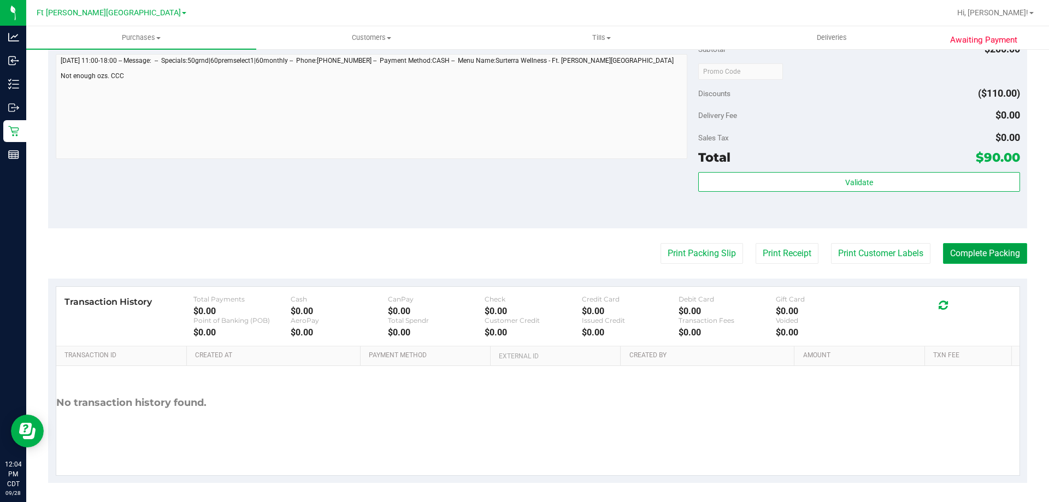
click at [977, 260] on button "Complete Packing" at bounding box center [985, 253] width 84 height 21
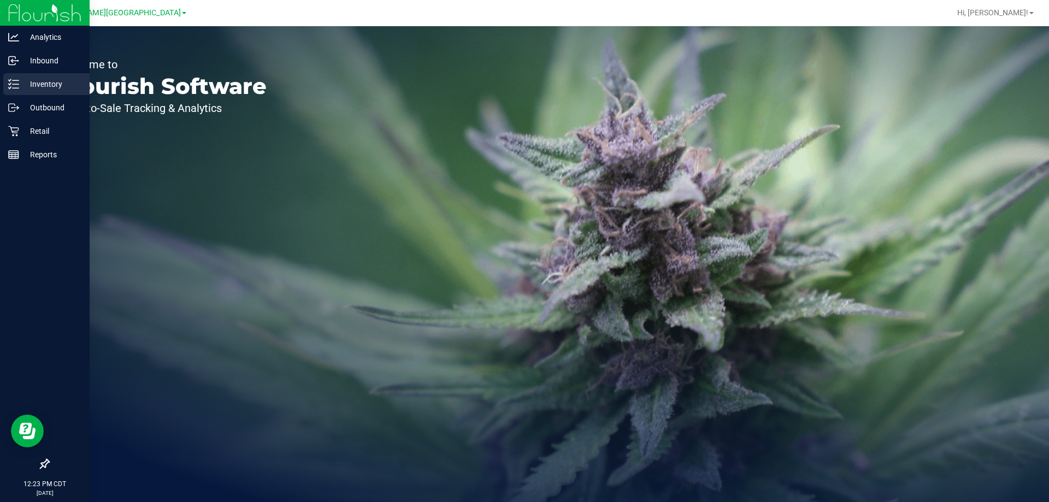
click at [44, 87] on p "Inventory" at bounding box center [52, 84] width 66 height 13
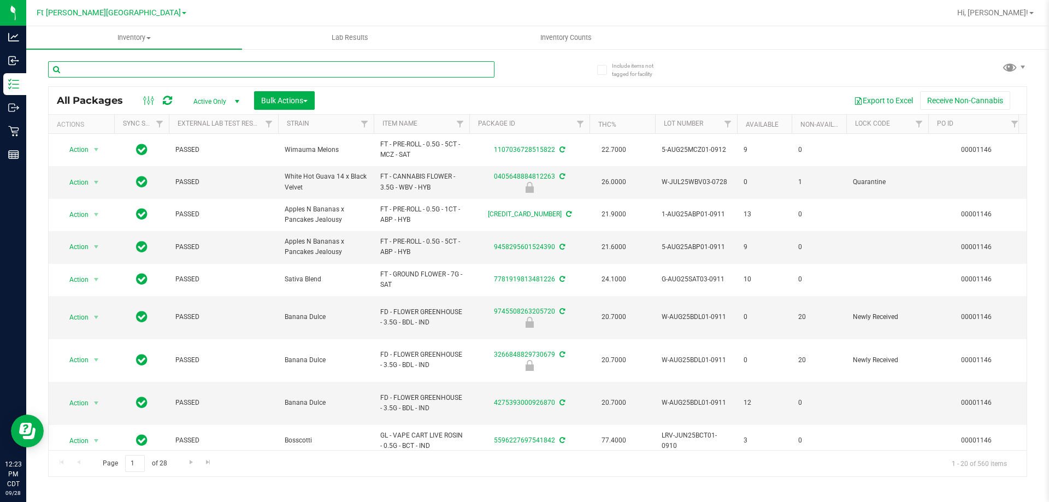
click at [161, 69] on input "text" at bounding box center [271, 69] width 447 height 16
type input "0257"
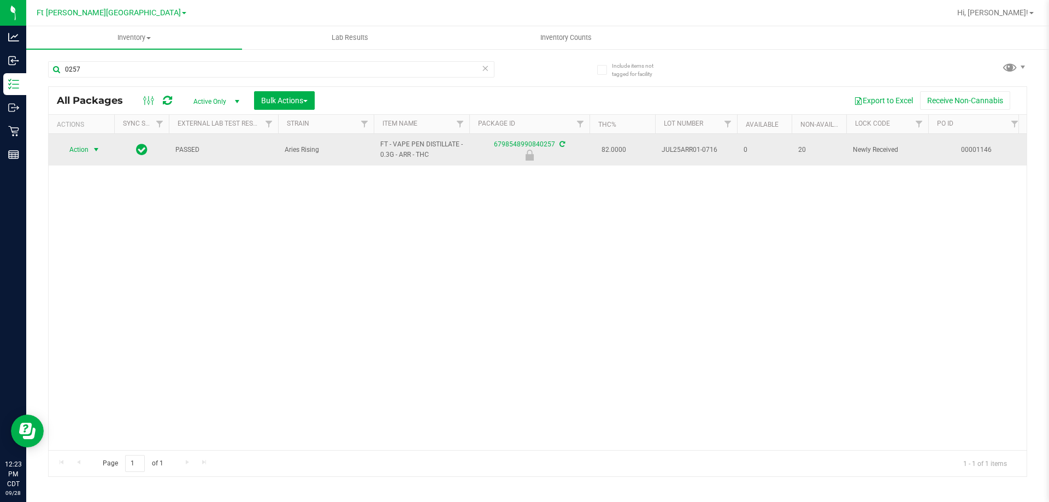
click at [83, 150] on span "Action" at bounding box center [75, 149] width 30 height 15
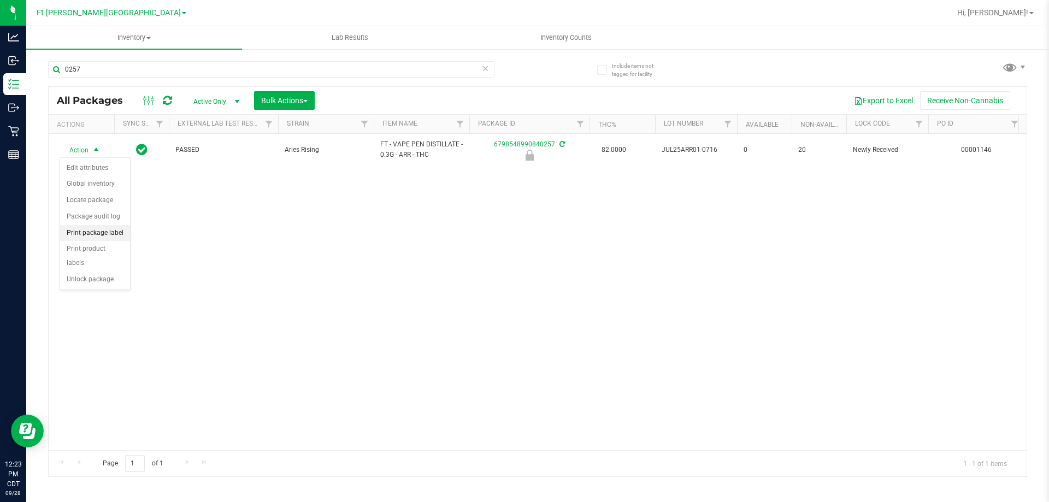
click at [110, 232] on li "Print package label" at bounding box center [95, 233] width 70 height 16
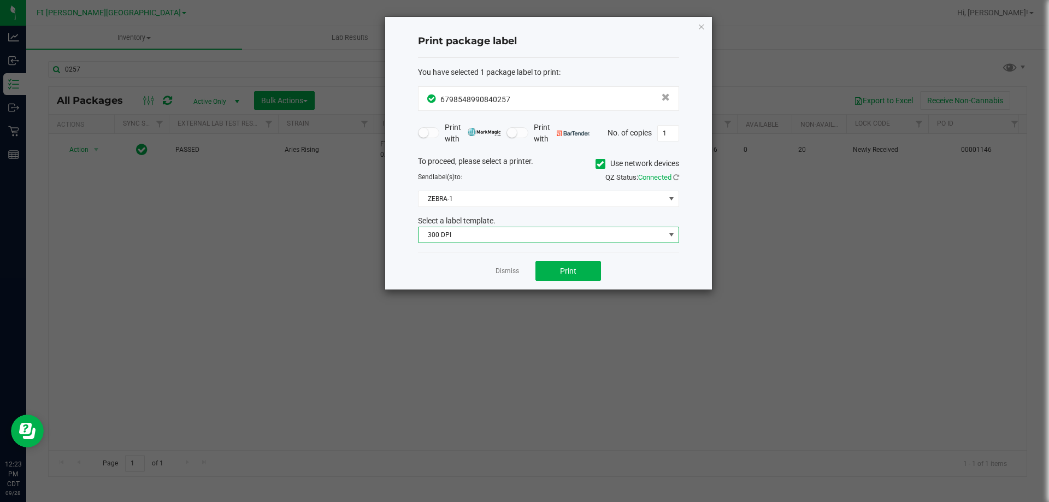
click at [479, 232] on span "300 DPI" at bounding box center [542, 234] width 247 height 15
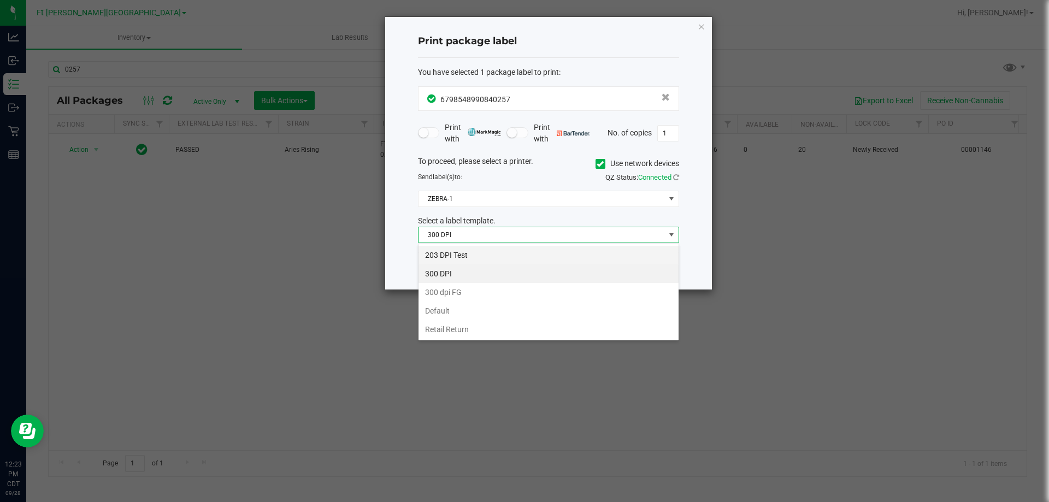
scroll to position [16, 261]
drag, startPoint x: 457, startPoint y: 257, endPoint x: 437, endPoint y: 204, distance: 57.3
click at [456, 257] on li "203 DPI Test" at bounding box center [549, 255] width 260 height 19
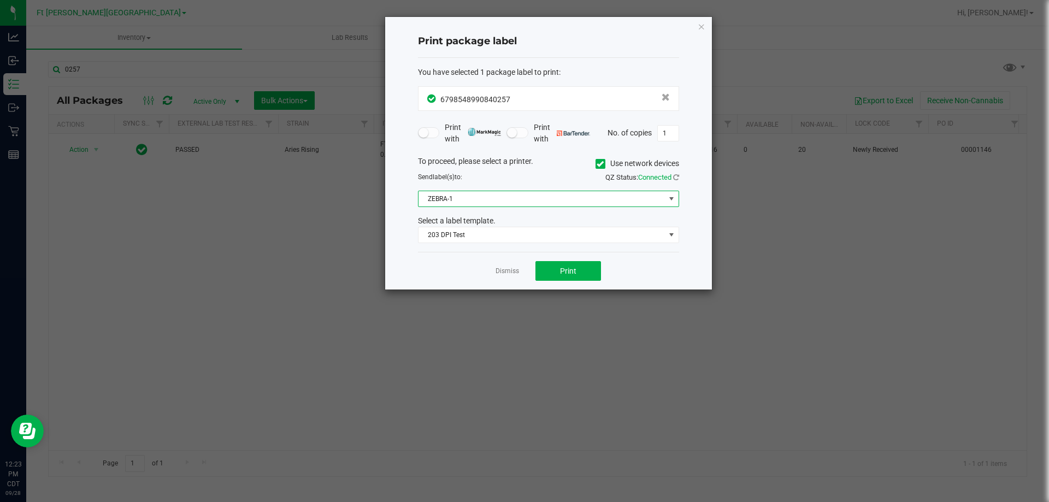
click at [438, 198] on span "ZEBRA-1" at bounding box center [542, 198] width 247 height 15
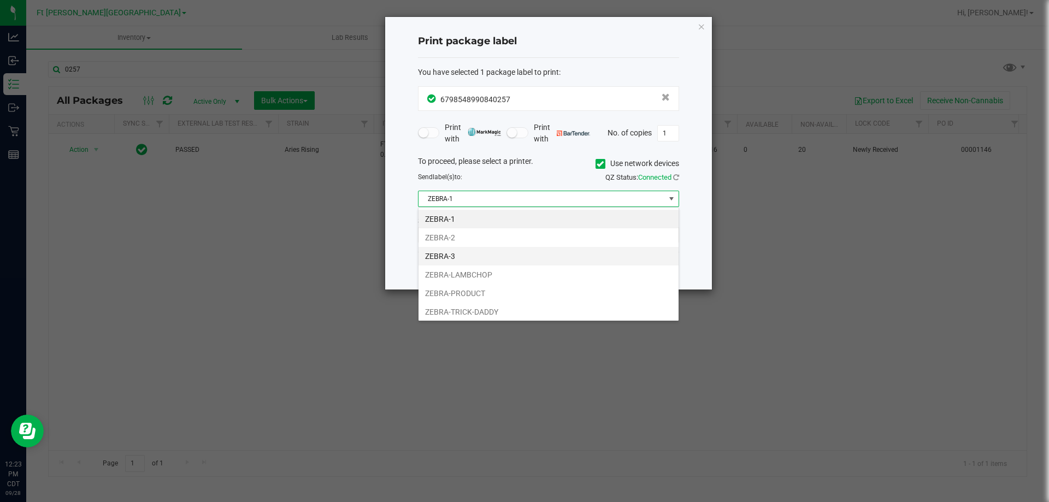
click at [456, 256] on li "ZEBRA-3" at bounding box center [549, 256] width 260 height 19
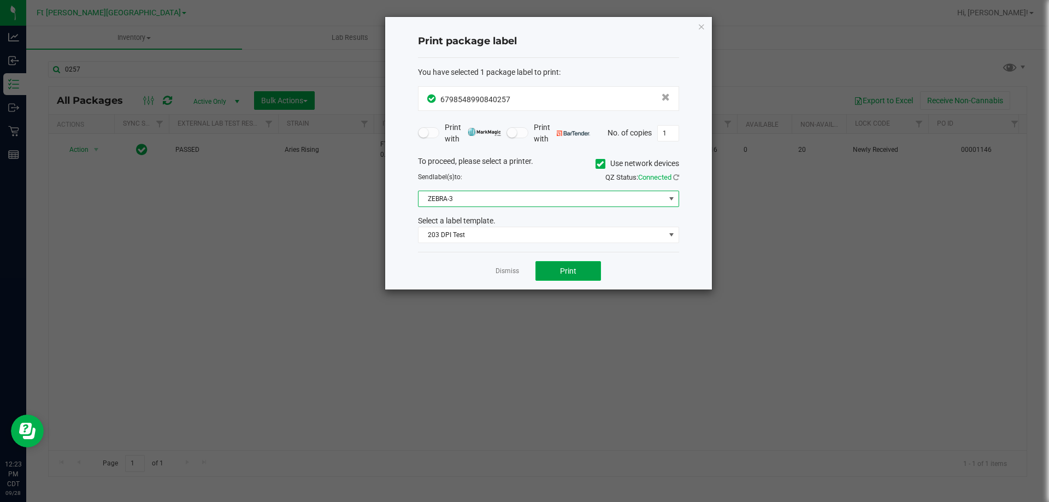
click at [566, 277] on button "Print" at bounding box center [569, 271] width 66 height 20
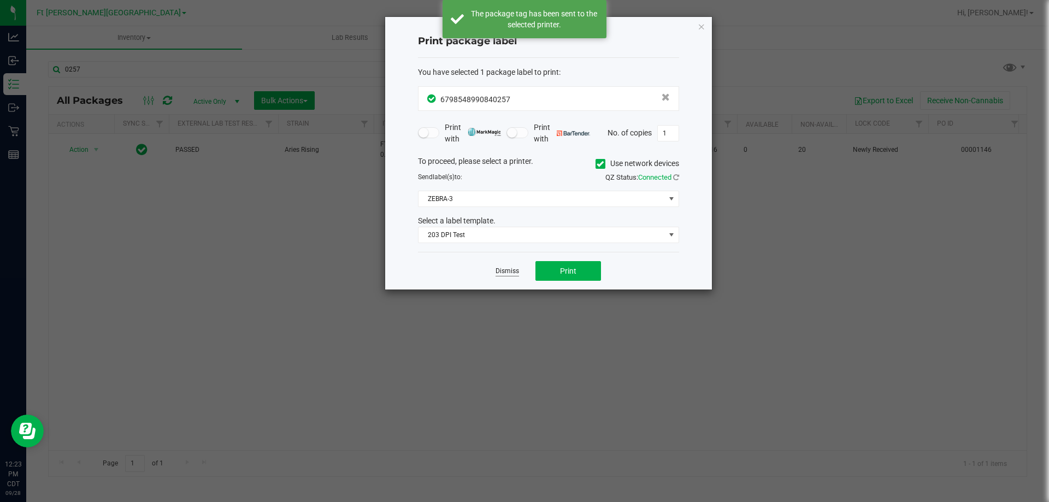
click at [511, 272] on link "Dismiss" at bounding box center [508, 271] width 24 height 9
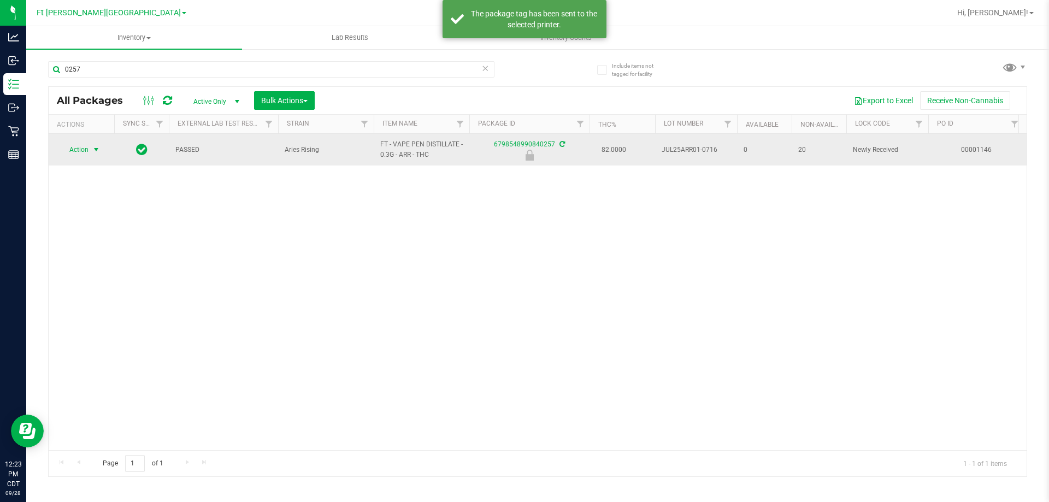
click at [80, 144] on span "Action" at bounding box center [75, 149] width 30 height 15
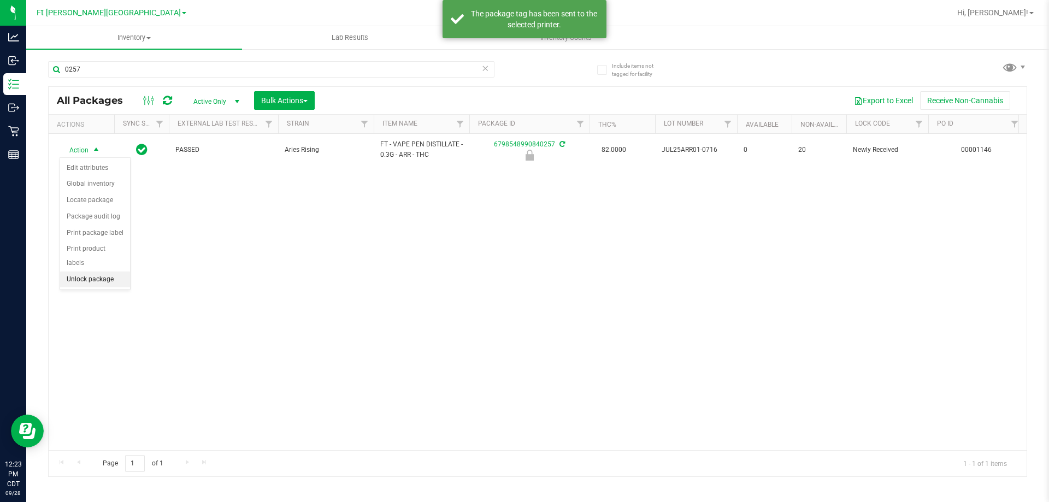
click at [88, 272] on li "Unlock package" at bounding box center [95, 280] width 70 height 16
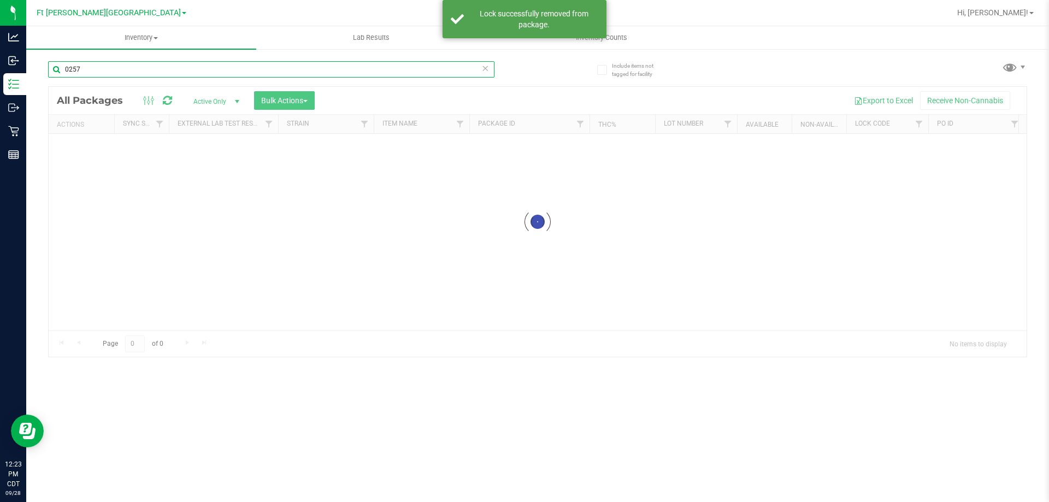
click at [99, 70] on input "0257" at bounding box center [271, 69] width 447 height 16
type input "0"
